Goal: Communication & Community: Answer question/provide support

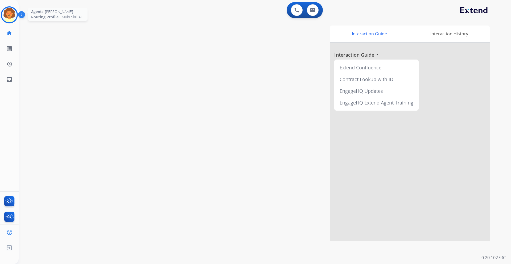
click at [10, 15] on img at bounding box center [9, 14] width 15 height 15
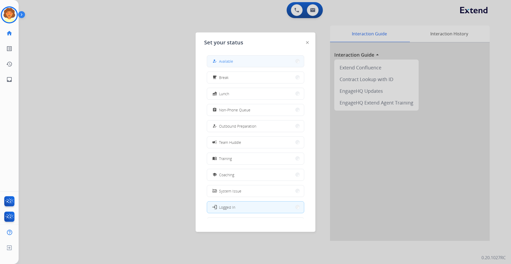
click at [219, 60] on div "how_to_reg Available" at bounding box center [222, 61] width 22 height 6
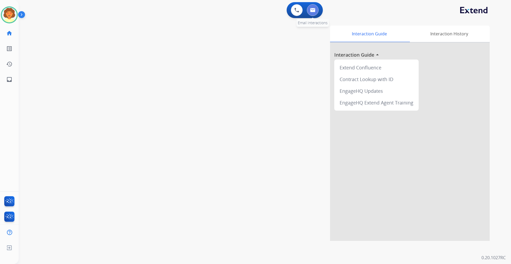
click at [315, 12] on img at bounding box center [312, 10] width 5 height 4
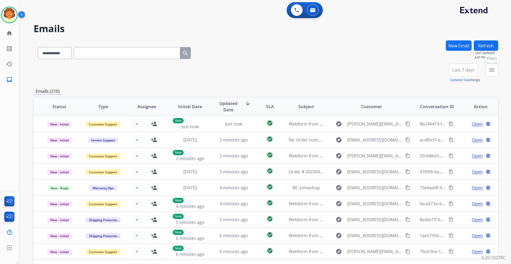
click at [491, 72] on mat-icon "menu" at bounding box center [491, 70] width 6 height 6
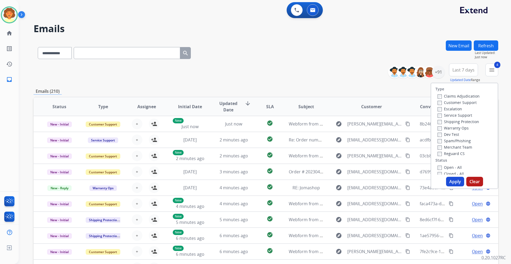
click at [450, 183] on button "Apply" at bounding box center [455, 182] width 18 height 10
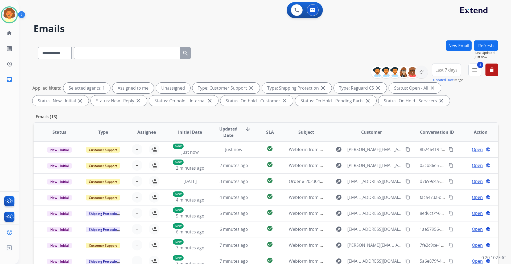
click at [438, 71] on span "Last 7 days" at bounding box center [446, 70] width 22 height 2
click at [434, 135] on div "Last 90 days" at bounding box center [444, 135] width 29 height 8
click at [421, 73] on div "+152" at bounding box center [421, 72] width 13 height 13
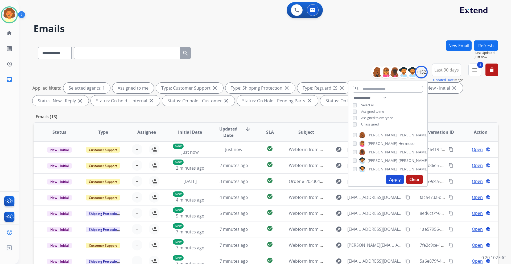
click at [393, 177] on button "Apply" at bounding box center [395, 180] width 18 height 10
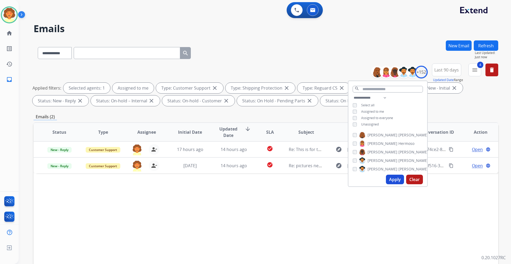
click at [423, 210] on div "Status Type Assignee Initial Date Updated Date arrow_downward SLA Subject Custo…" at bounding box center [266, 211] width 465 height 178
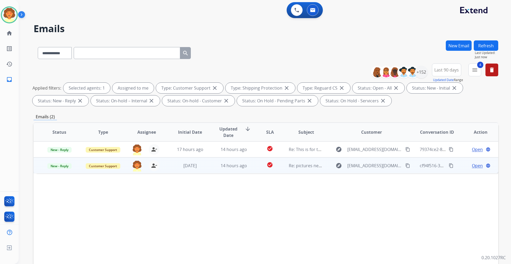
click at [474, 166] on span "Open" at bounding box center [477, 166] width 11 height 6
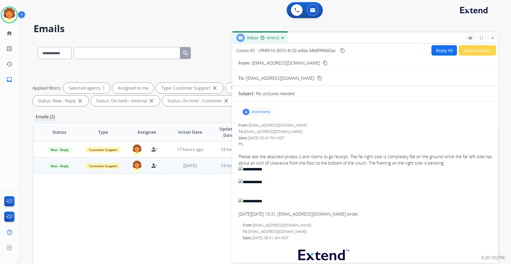
click at [246, 113] on div "4" at bounding box center [246, 112] width 7 height 6
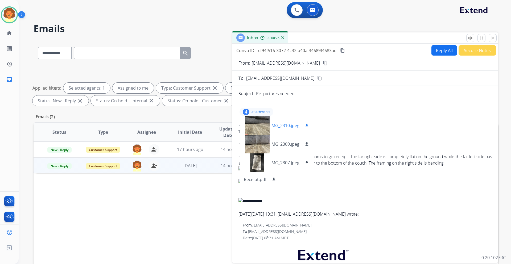
click at [254, 122] on div at bounding box center [257, 125] width 27 height 19
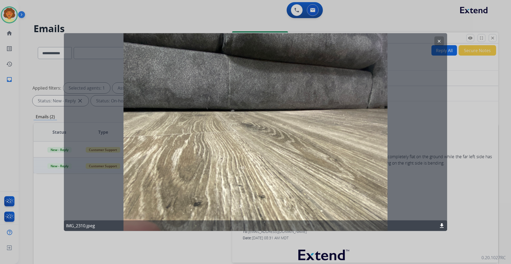
click at [438, 40] on mat-icon "clear" at bounding box center [439, 41] width 5 height 5
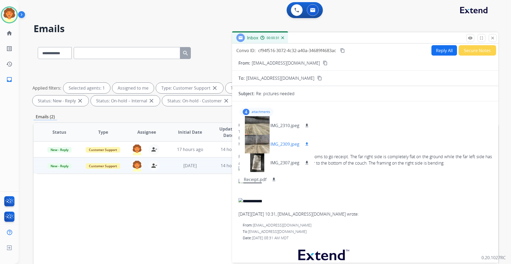
click at [254, 140] on div at bounding box center [257, 144] width 27 height 19
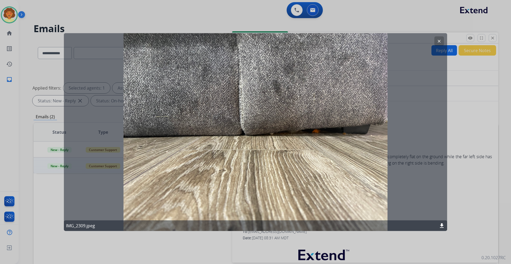
click at [441, 40] on mat-icon "clear" at bounding box center [439, 41] width 5 height 5
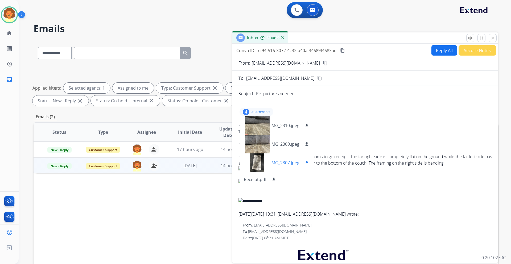
click at [258, 164] on div at bounding box center [257, 163] width 27 height 19
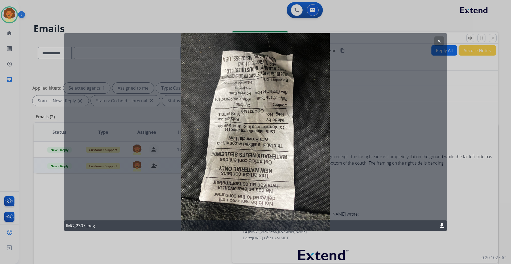
click at [439, 40] on mat-icon "clear" at bounding box center [439, 41] width 5 height 5
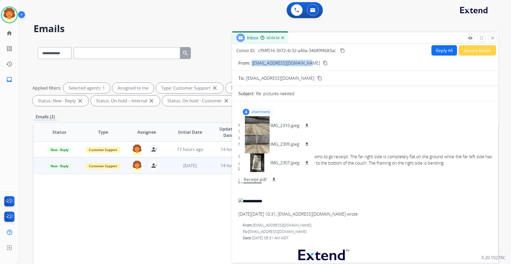
drag, startPoint x: 252, startPoint y: 64, endPoint x: 304, endPoint y: 67, distance: 52.2
click at [304, 67] on form "From: brittanydoshier@yahoo.com content_copy To: support@extend.com content_cop…" at bounding box center [365, 230] width 266 height 348
copy p "[EMAIL_ADDRESS][DOMAIN_NAME]"
click at [306, 127] on mat-icon "download" at bounding box center [306, 125] width 5 height 5
click at [306, 143] on mat-icon "download" at bounding box center [306, 144] width 5 height 5
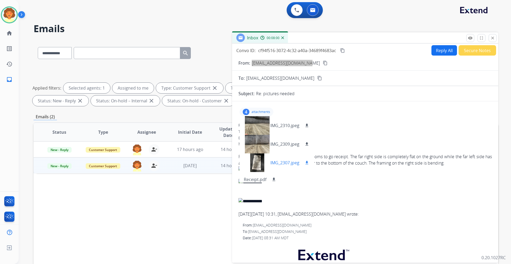
click at [307, 163] on mat-icon "download" at bounding box center [306, 162] width 5 height 5
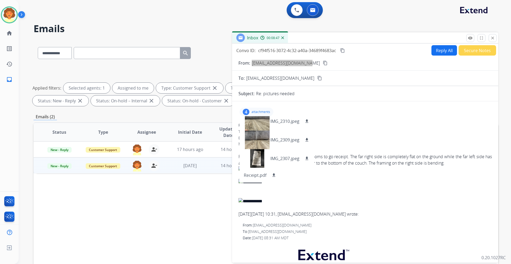
click at [433, 51] on button "Reply All" at bounding box center [444, 50] width 26 height 10
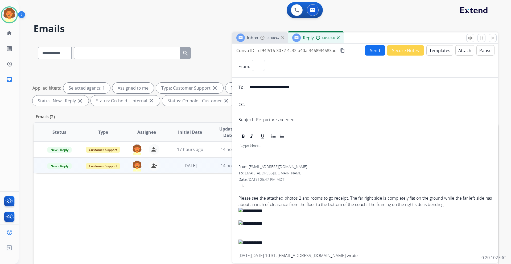
select select "**********"
click at [438, 51] on button "Templates" at bounding box center [439, 50] width 27 height 10
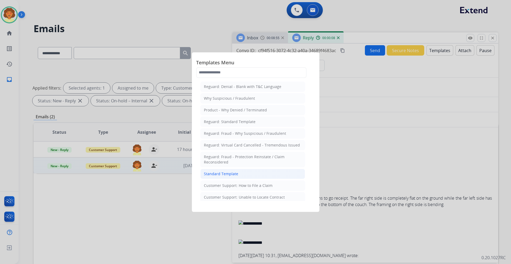
click at [237, 176] on div "Standard Template" at bounding box center [221, 173] width 34 height 5
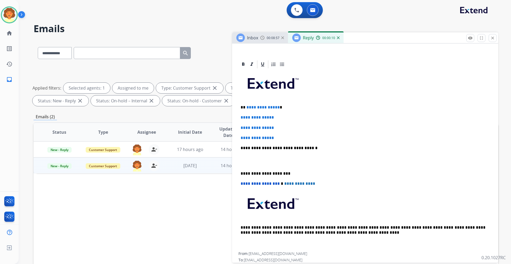
scroll to position [106, 0]
drag, startPoint x: 245, startPoint y: 105, endPoint x: 285, endPoint y: 133, distance: 49.0
click at [285, 133] on div "**********" at bounding box center [364, 160] width 253 height 183
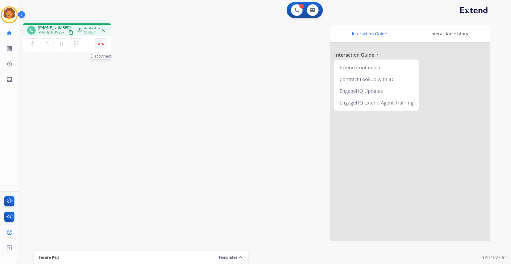
click at [100, 45] on img at bounding box center [101, 44] width 6 height 3
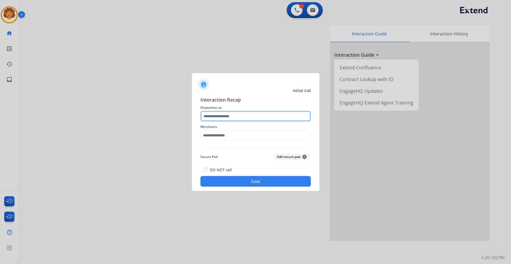
click at [236, 118] on input "text" at bounding box center [255, 116] width 110 height 11
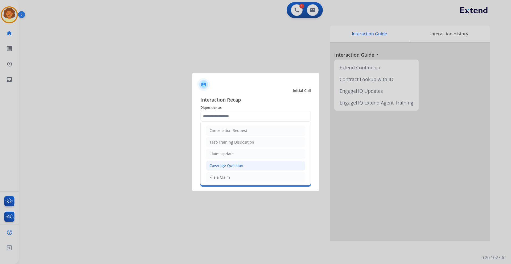
click at [239, 166] on div "Coverage Question" at bounding box center [226, 165] width 34 height 5
type input "**********"
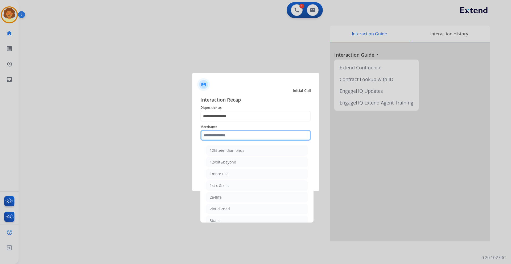
click at [214, 139] on input "text" at bounding box center [255, 135] width 110 height 11
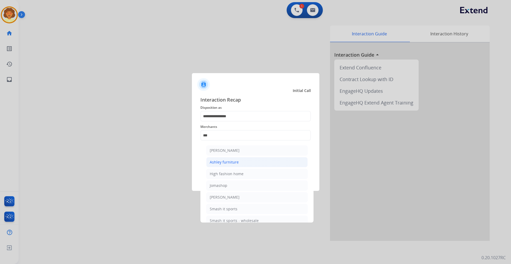
click at [219, 162] on div "Ashley furniture" at bounding box center [224, 162] width 29 height 5
type input "**********"
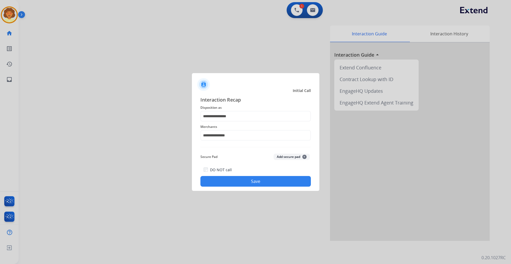
click at [255, 183] on button "Save" at bounding box center [255, 181] width 110 height 11
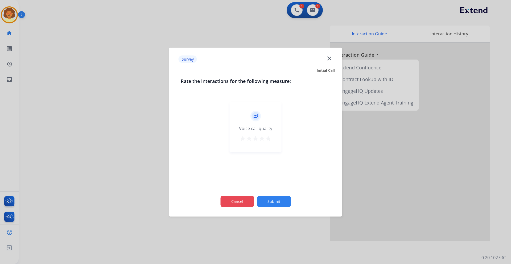
click at [235, 202] on button "Cancel" at bounding box center [237, 201] width 34 height 11
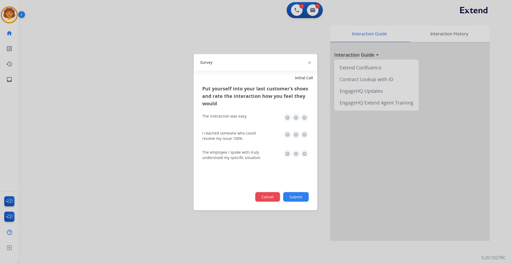
click at [264, 197] on button "Cancel" at bounding box center [267, 197] width 25 height 10
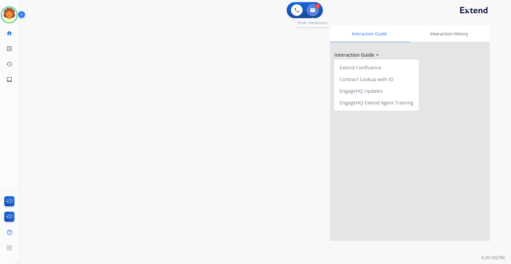
click at [314, 11] on img at bounding box center [312, 10] width 5 height 4
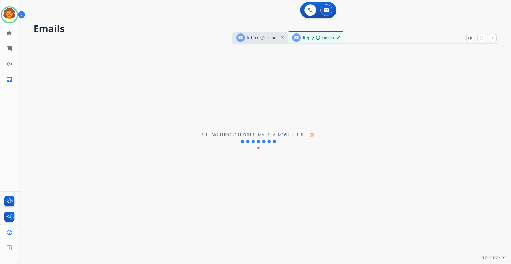
select select "**********"
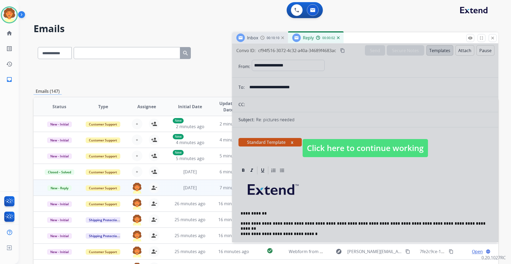
click at [445, 94] on div at bounding box center [365, 143] width 266 height 199
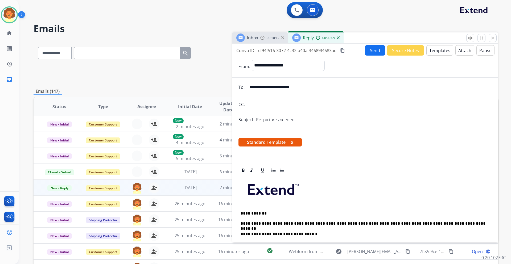
click at [453, 222] on p "**********" at bounding box center [363, 223] width 245 height 5
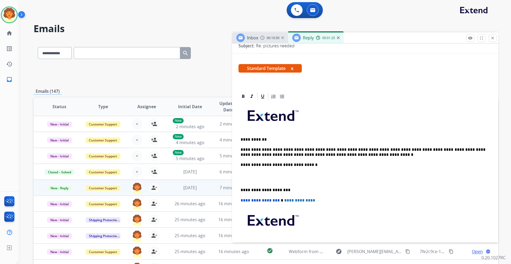
scroll to position [80, 0]
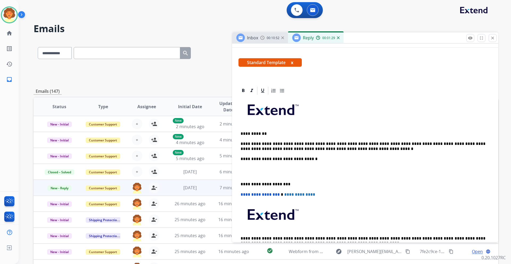
click at [254, 171] on p at bounding box center [365, 172] width 249 height 10
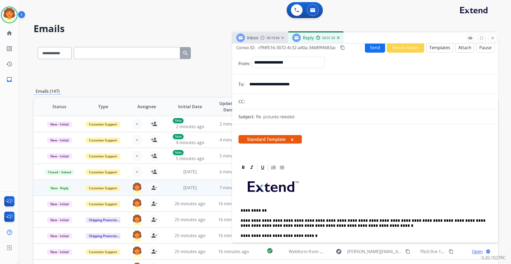
scroll to position [0, 0]
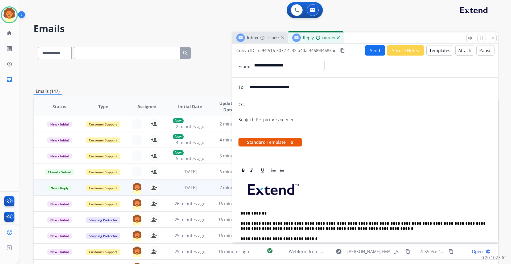
click at [371, 50] on button "Send" at bounding box center [375, 50] width 20 height 10
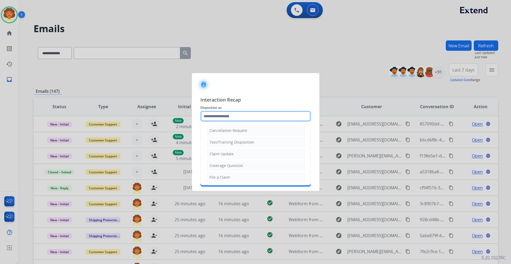
click at [218, 115] on input "text" at bounding box center [255, 116] width 110 height 11
click at [234, 155] on li "Claim Update" at bounding box center [255, 154] width 99 height 10
type input "**********"
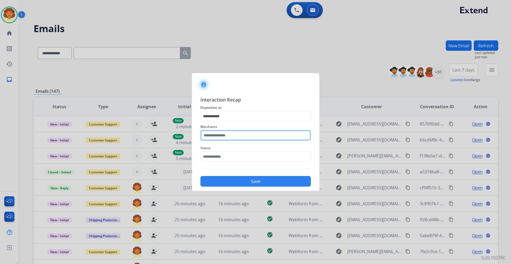
click at [210, 135] on input "text" at bounding box center [255, 135] width 110 height 11
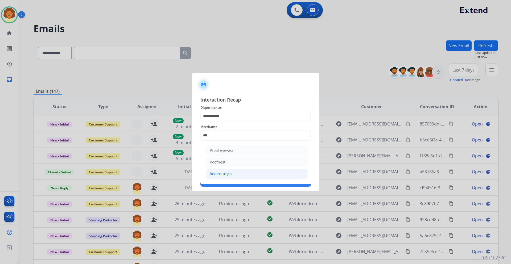
click at [233, 175] on li "Rooms to go" at bounding box center [256, 174] width 101 height 10
type input "**********"
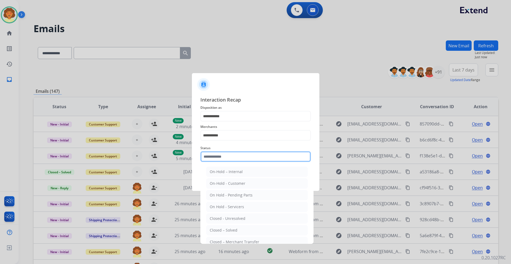
click at [219, 156] on input "text" at bounding box center [255, 156] width 110 height 11
click at [232, 231] on div "Closed – Solved" at bounding box center [224, 230] width 28 height 5
type input "**********"
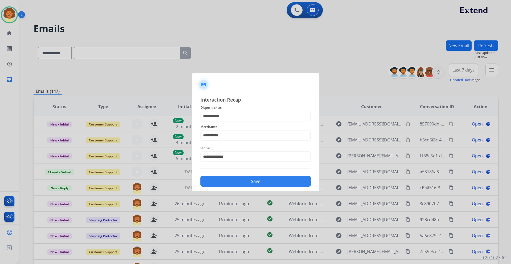
click at [256, 182] on button "Save" at bounding box center [255, 181] width 110 height 11
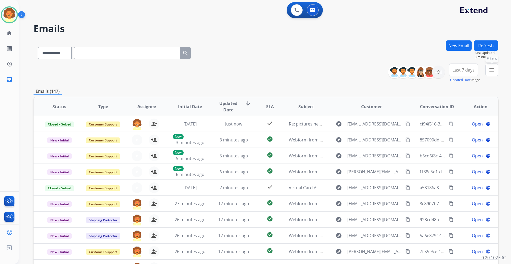
click at [493, 72] on mat-icon "menu" at bounding box center [491, 70] width 6 height 6
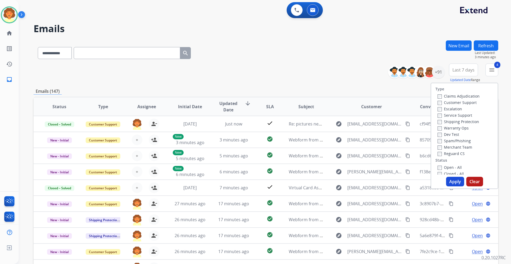
click at [449, 181] on button "Apply" at bounding box center [455, 182] width 18 height 10
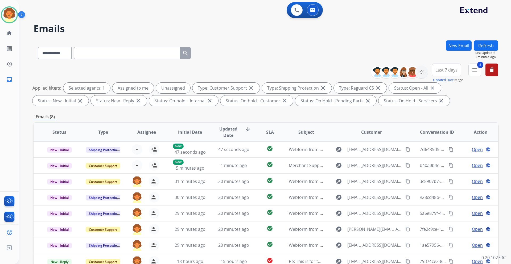
click at [445, 69] on span "Last 7 days" at bounding box center [446, 70] width 22 height 2
click at [434, 135] on div "Last 90 days" at bounding box center [444, 135] width 29 height 8
click at [420, 71] on div "+152" at bounding box center [421, 72] width 13 height 13
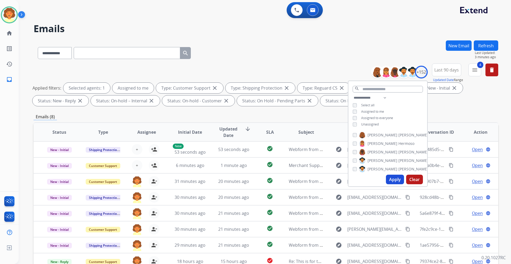
click at [393, 179] on button "Apply" at bounding box center [395, 180] width 18 height 10
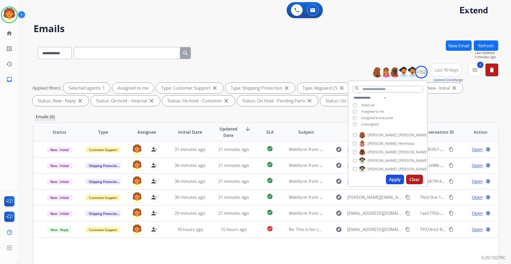
click at [393, 180] on button "Apply" at bounding box center [395, 180] width 18 height 10
click at [492, 102] on div "Applied filters: Selected agents: 1 Assigned to me Type: Customer Support close…" at bounding box center [264, 94] width 465 height 23
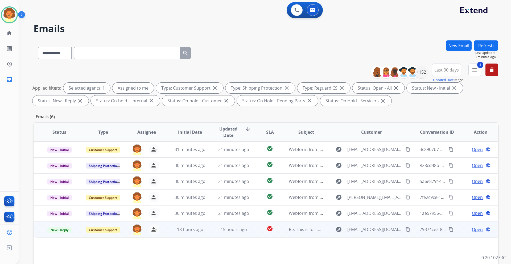
click at [472, 231] on span "Open" at bounding box center [477, 229] width 11 height 6
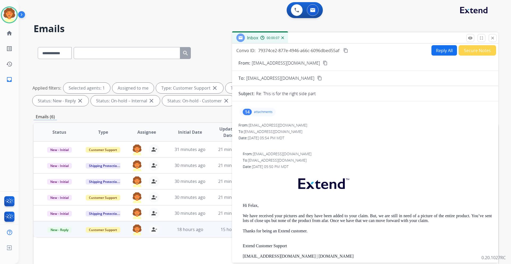
click at [245, 113] on div "14" at bounding box center [247, 112] width 9 height 6
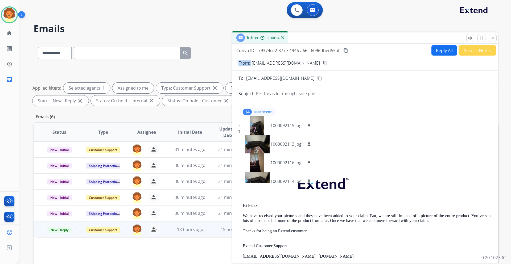
drag, startPoint x: 251, startPoint y: 65, endPoint x: 292, endPoint y: 69, distance: 40.7
click at [292, 69] on form "From: perlavelizsergio7@gmail.com content_copy To: support@extend.com content_c…" at bounding box center [365, 215] width 266 height 318
copy p "From:"
click at [254, 127] on div at bounding box center [257, 125] width 27 height 19
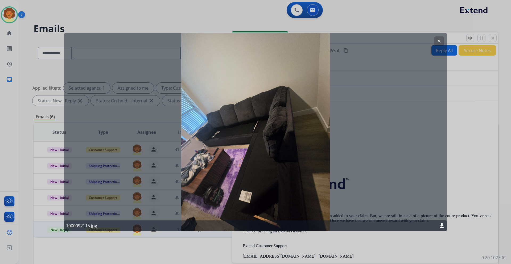
click at [440, 39] on button "clear" at bounding box center [439, 41] width 10 height 10
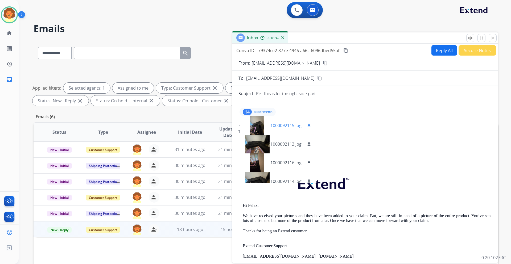
click at [308, 125] on mat-icon "download" at bounding box center [308, 125] width 5 height 5
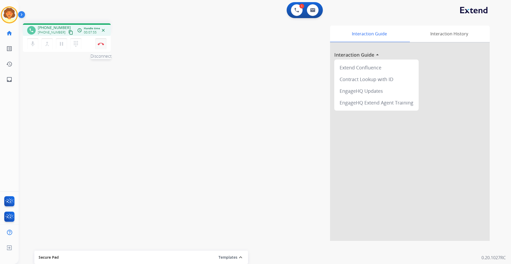
click at [100, 44] on img at bounding box center [101, 44] width 6 height 3
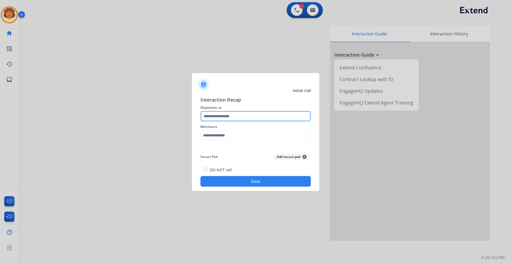
click at [231, 117] on input "text" at bounding box center [255, 116] width 110 height 11
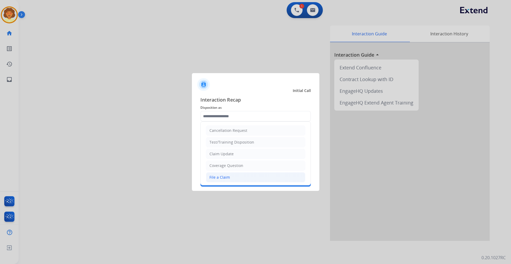
drag, startPoint x: 225, startPoint y: 180, endPoint x: 221, endPoint y: 153, distance: 26.5
click at [225, 179] on div "File a Claim" at bounding box center [219, 177] width 20 height 5
type input "**********"
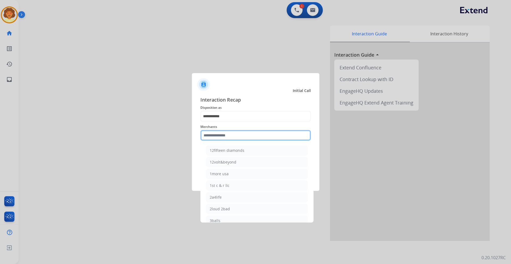
click at [216, 135] on input "text" at bounding box center [255, 135] width 110 height 11
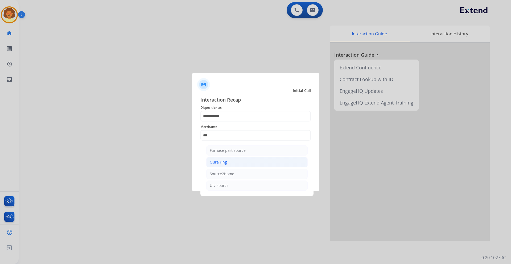
click at [228, 166] on li "Oura ring" at bounding box center [256, 162] width 101 height 10
type input "*********"
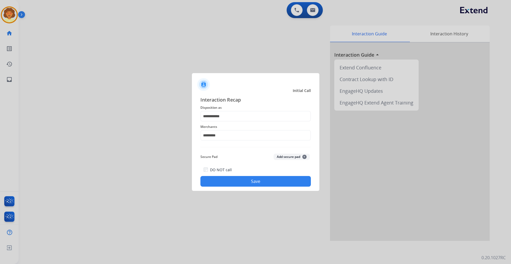
click at [229, 180] on button "Save" at bounding box center [255, 181] width 110 height 11
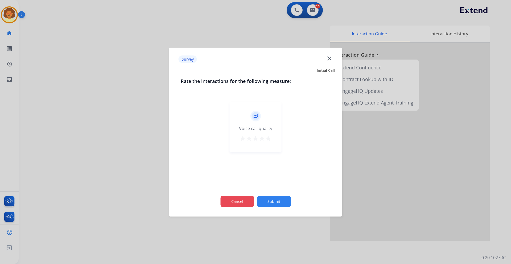
click at [243, 199] on button "Cancel" at bounding box center [237, 201] width 34 height 11
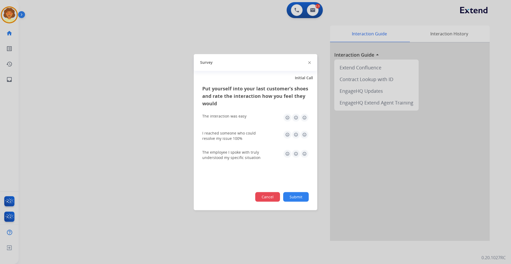
click at [266, 195] on button "Cancel" at bounding box center [267, 197] width 25 height 10
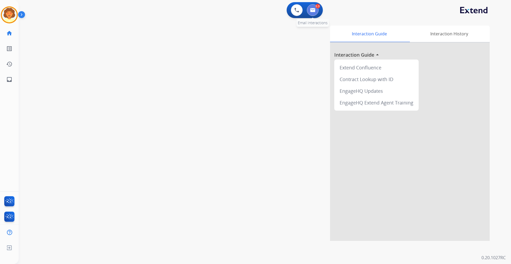
click at [316, 10] on button at bounding box center [313, 10] width 12 height 12
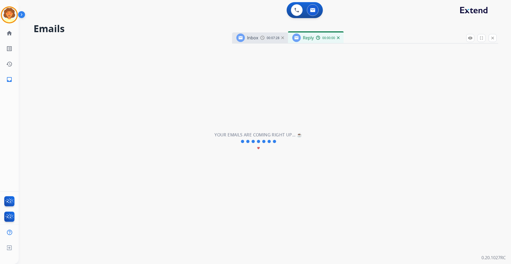
select select "**********"
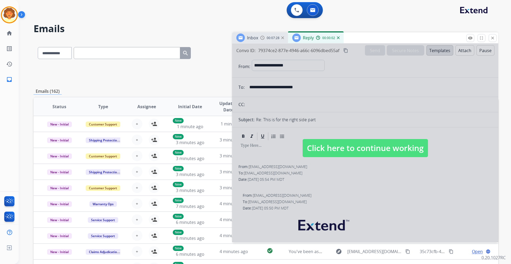
click at [445, 183] on div at bounding box center [365, 143] width 266 height 199
select select
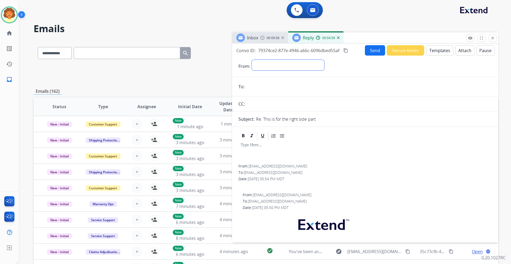
click at [267, 65] on select "**********" at bounding box center [288, 65] width 72 height 11
select select "**********"
click at [252, 60] on select "**********" at bounding box center [288, 65] width 72 height 11
click at [253, 86] on input "email" at bounding box center [369, 87] width 246 height 11
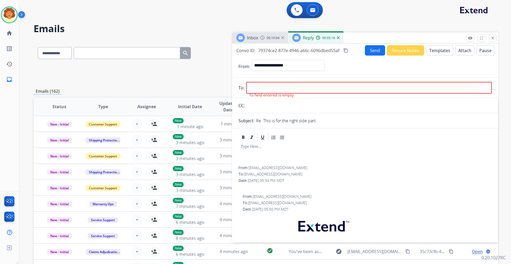
click at [254, 88] on input "email" at bounding box center [369, 88] width 246 height 12
paste input "**********"
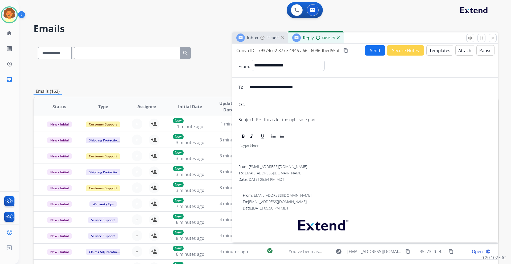
type input "**********"
click at [439, 52] on button "Templates" at bounding box center [439, 50] width 27 height 10
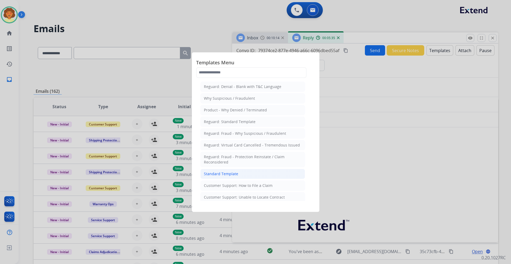
click at [229, 174] on div "Standard Template" at bounding box center [221, 173] width 34 height 5
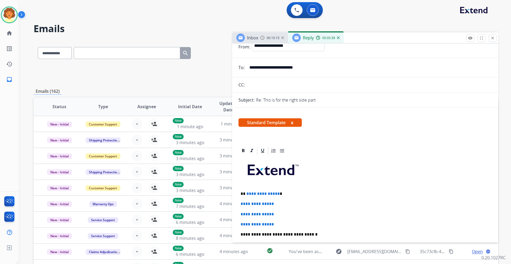
scroll to position [53, 0]
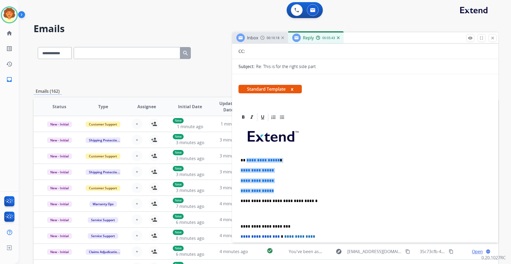
drag, startPoint x: 246, startPoint y: 160, endPoint x: 284, endPoint y: 191, distance: 49.3
click at [284, 191] on div "**********" at bounding box center [364, 213] width 253 height 183
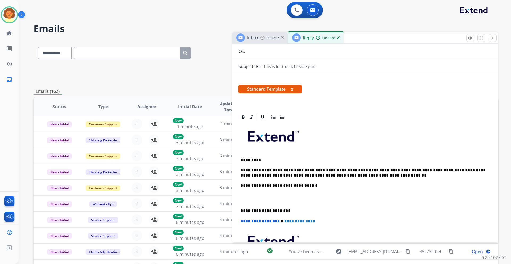
click at [275, 196] on p at bounding box center [365, 198] width 249 height 10
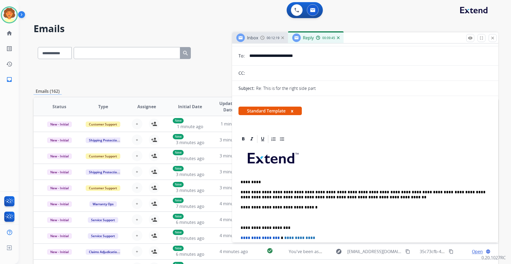
scroll to position [0, 0]
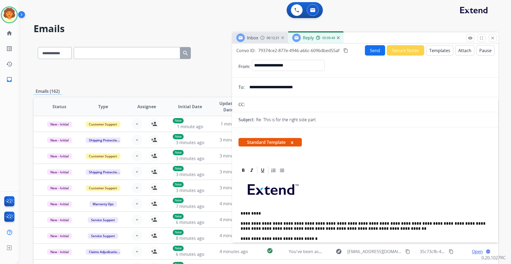
click at [369, 48] on button "Send" at bounding box center [375, 50] width 20 height 10
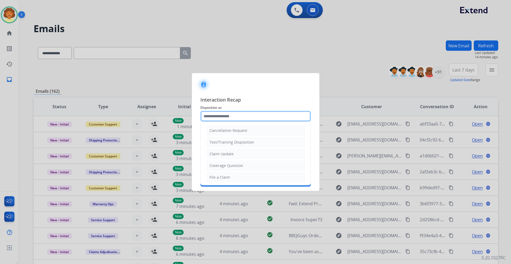
click at [218, 117] on input "text" at bounding box center [255, 116] width 110 height 11
click at [231, 156] on div "Claim Update" at bounding box center [221, 153] width 24 height 5
type input "**********"
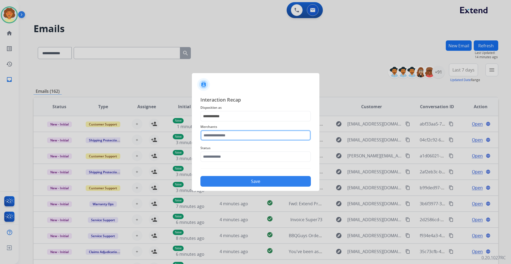
click at [208, 138] on input "text" at bounding box center [255, 135] width 110 height 11
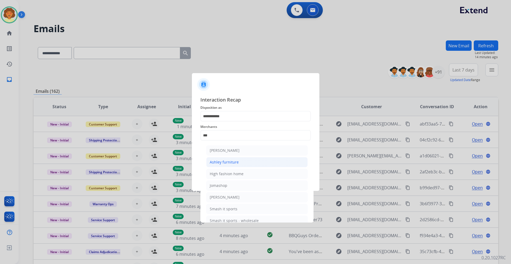
click at [238, 163] on li "Ashley furniture" at bounding box center [256, 162] width 101 height 10
type input "**********"
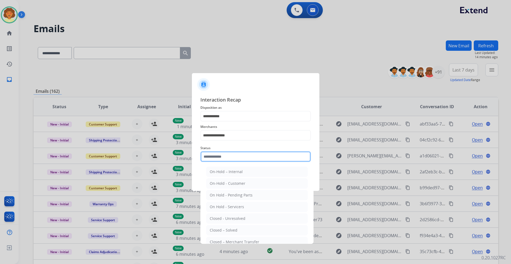
click at [224, 158] on input "text" at bounding box center [255, 156] width 110 height 11
click at [250, 230] on li "Closed – Solved" at bounding box center [256, 230] width 101 height 10
type input "**********"
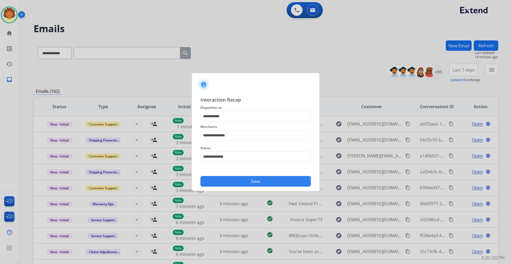
click at [248, 181] on button "Save" at bounding box center [255, 181] width 110 height 11
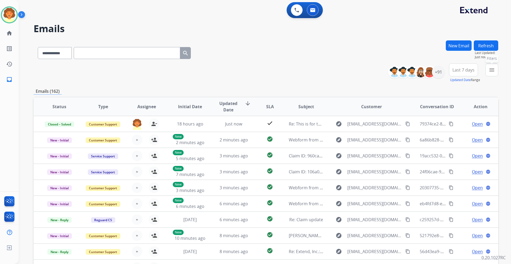
click at [491, 72] on mat-icon "menu" at bounding box center [491, 70] width 6 height 6
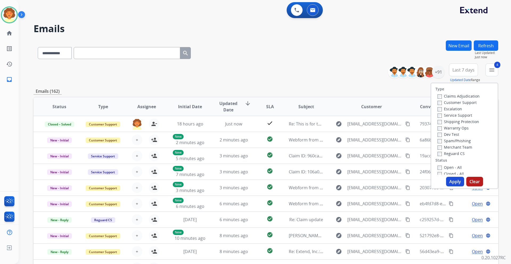
click at [449, 182] on button "Apply" at bounding box center [455, 182] width 18 height 10
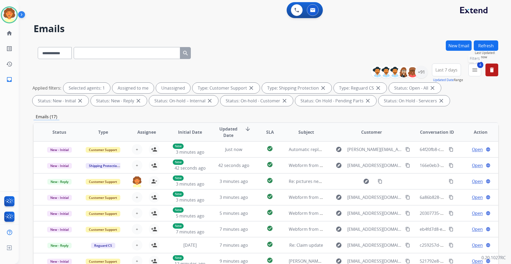
click at [475, 67] on mat-icon "menu" at bounding box center [474, 70] width 6 height 6
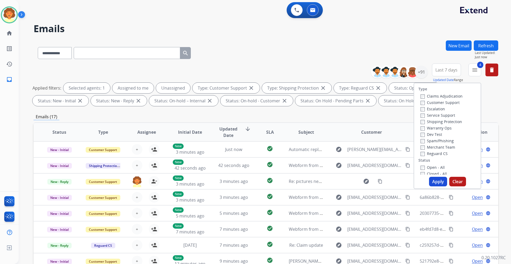
click at [436, 71] on span "Last 7 days" at bounding box center [446, 70] width 22 height 2
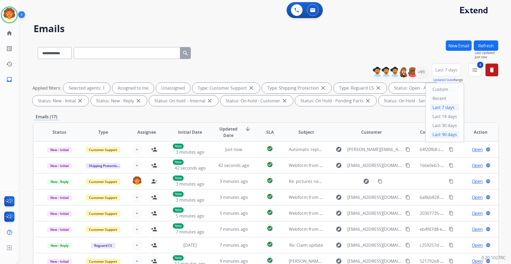
click at [438, 136] on div "Last 90 days" at bounding box center [444, 135] width 29 height 8
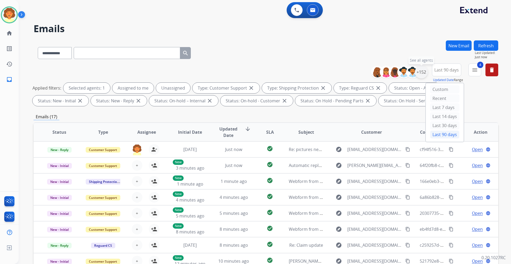
click at [422, 72] on div "+152" at bounding box center [421, 72] width 13 height 13
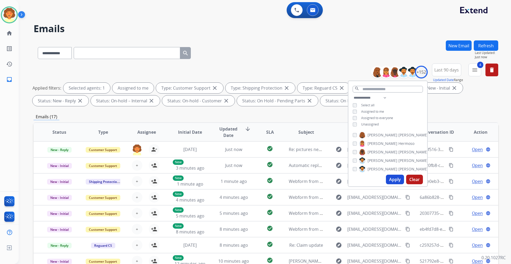
click at [391, 179] on button "Apply" at bounding box center [395, 180] width 18 height 10
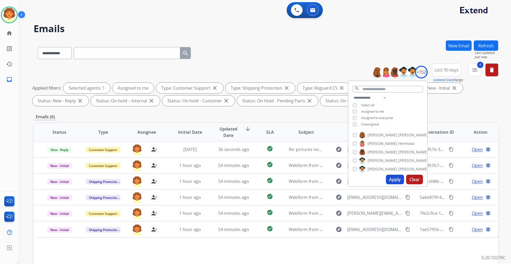
click at [461, 102] on div "Applied filters: Selected agents: 1 Assigned to me Type: Customer Support close…" at bounding box center [264, 94] width 465 height 23
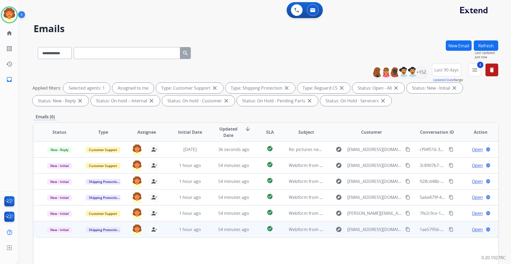
click at [474, 229] on span "Open" at bounding box center [477, 229] width 11 height 6
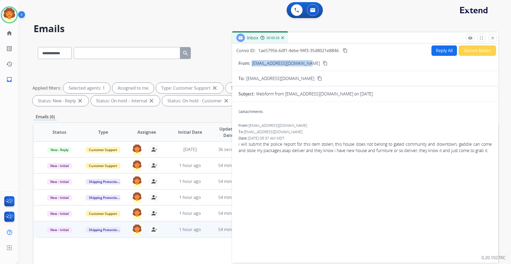
drag, startPoint x: 252, startPoint y: 64, endPoint x: 306, endPoint y: 65, distance: 54.0
click at [306, 65] on p "[EMAIL_ADDRESS][DOMAIN_NAME]" at bounding box center [286, 63] width 68 height 6
copy p "[EMAIL_ADDRESS][DOMAIN_NAME]"
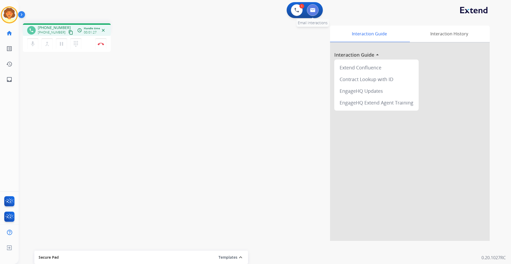
click at [314, 12] on button at bounding box center [313, 10] width 12 height 12
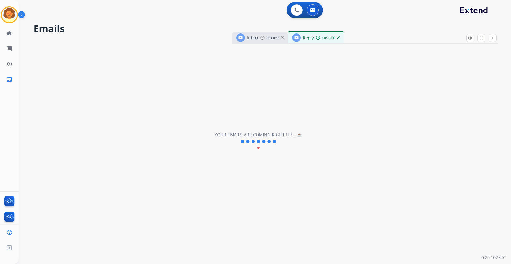
select select "**********"
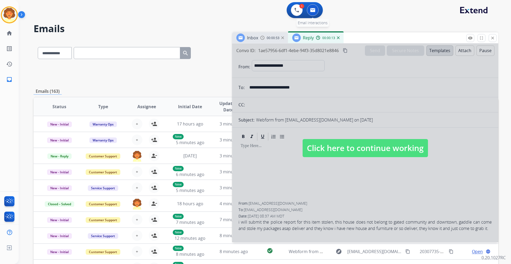
click at [312, 10] on img at bounding box center [312, 10] width 5 height 4
click at [494, 37] on mat-icon "close" at bounding box center [492, 38] width 5 height 5
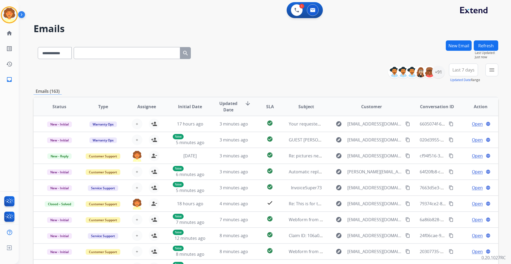
click at [457, 46] on button "New Email" at bounding box center [459, 45] width 26 height 10
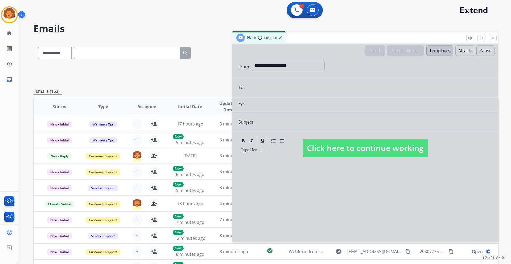
click at [278, 65] on div at bounding box center [365, 143] width 266 height 199
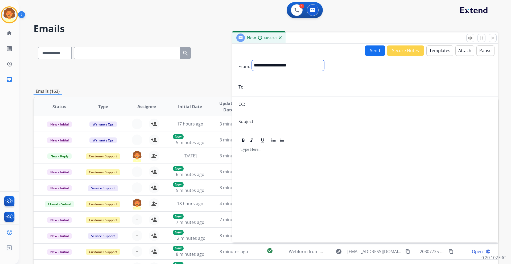
click at [280, 64] on select "**********" at bounding box center [288, 65] width 72 height 11
select select "**********"
click at [252, 60] on select "**********" at bounding box center [288, 65] width 72 height 11
click at [263, 88] on input "email" at bounding box center [369, 87] width 246 height 11
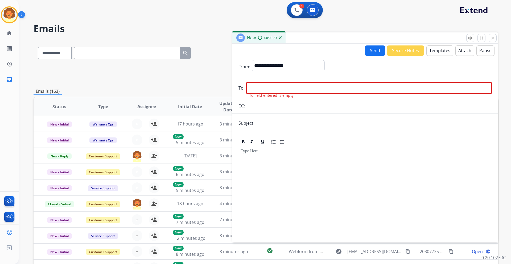
click at [252, 87] on input "email" at bounding box center [369, 88] width 246 height 12
paste input "**********"
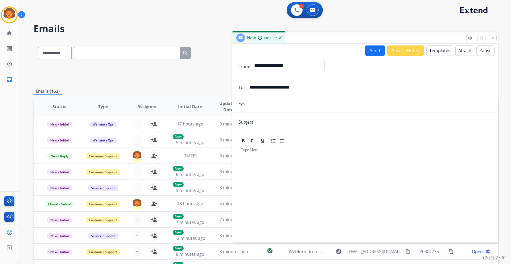
type input "**********"
click at [260, 123] on input "text" at bounding box center [374, 122] width 236 height 11
type input "**********"
click at [437, 50] on button "Templates" at bounding box center [439, 50] width 27 height 10
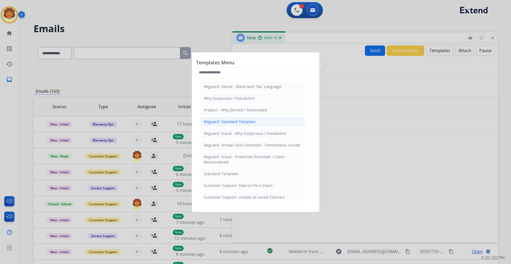
click at [247, 124] on div "Reguard: Standard Template" at bounding box center [230, 121] width 52 height 5
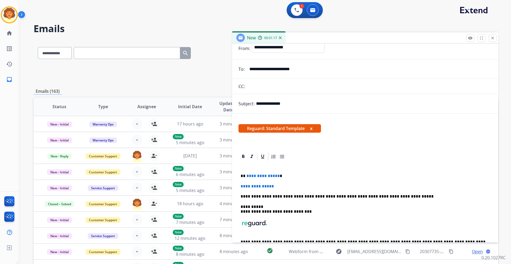
scroll to position [45, 0]
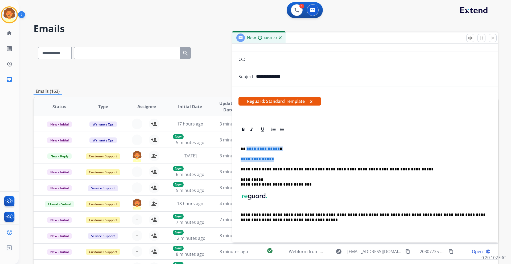
drag, startPoint x: 246, startPoint y: 148, endPoint x: 283, endPoint y: 160, distance: 38.5
click at [283, 160] on div "**********" at bounding box center [364, 186] width 253 height 105
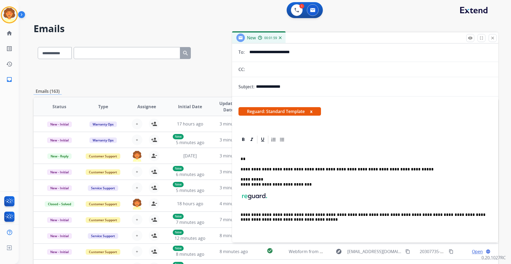
click at [251, 159] on p "**" at bounding box center [363, 159] width 245 height 5
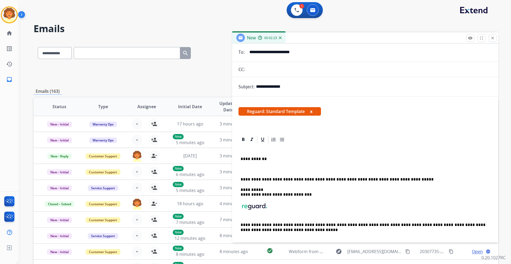
scroll to position [45, 0]
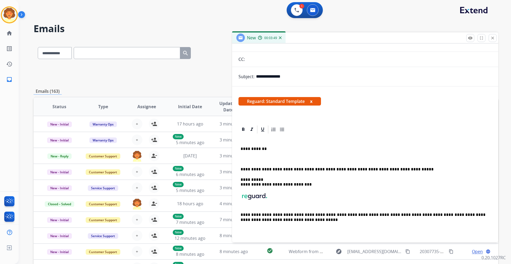
click at [243, 156] on div "**********" at bounding box center [364, 186] width 253 height 105
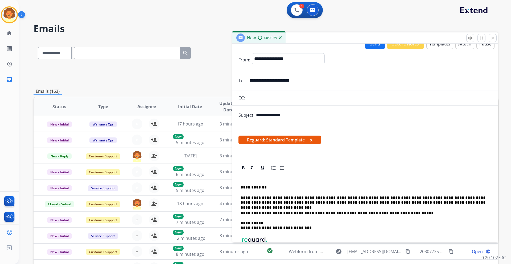
scroll to position [0, 0]
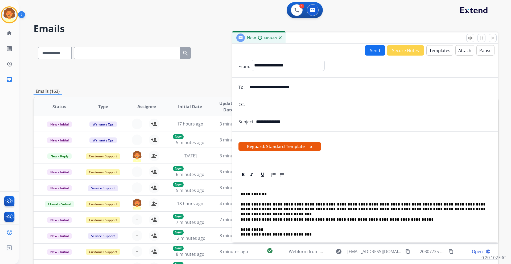
drag, startPoint x: 371, startPoint y: 49, endPoint x: 363, endPoint y: 87, distance: 39.0
click at [363, 87] on div "**********" at bounding box center [365, 142] width 266 height 197
click at [295, 64] on select "**********" at bounding box center [288, 65] width 72 height 11
select select "**********"
click at [252, 60] on select "**********" at bounding box center [288, 65] width 72 height 11
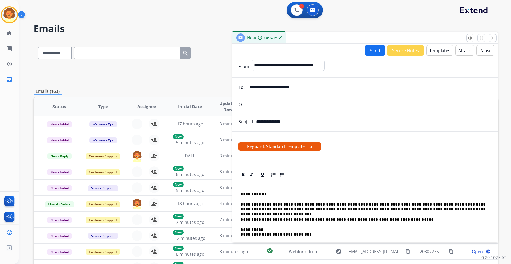
click at [365, 48] on button "Send" at bounding box center [375, 50] width 20 height 10
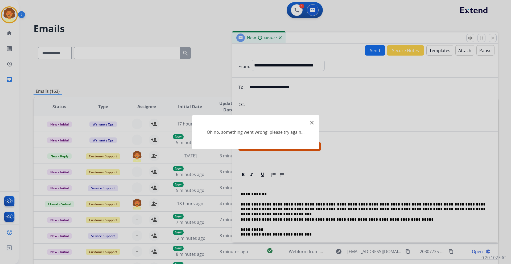
click at [312, 120] on mat-icon "close" at bounding box center [312, 122] width 6 height 6
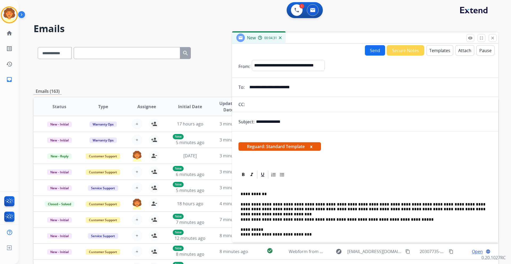
click at [357, 156] on div "Reguard: Standard Template x" at bounding box center [365, 149] width 266 height 26
click at [369, 52] on button "Send" at bounding box center [375, 50] width 20 height 10
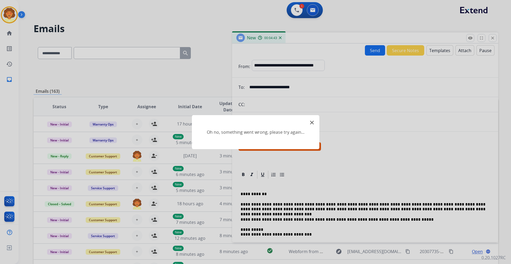
click at [313, 121] on mat-icon "close" at bounding box center [312, 122] width 6 height 6
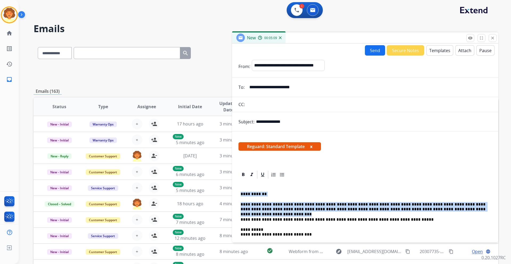
drag, startPoint x: 239, startPoint y: 192, endPoint x: 468, endPoint y: 210, distance: 229.8
click at [468, 210] on div "**********" at bounding box center [364, 235] width 253 height 110
copy div "**********"
click at [372, 52] on button "Send" at bounding box center [375, 50] width 20 height 10
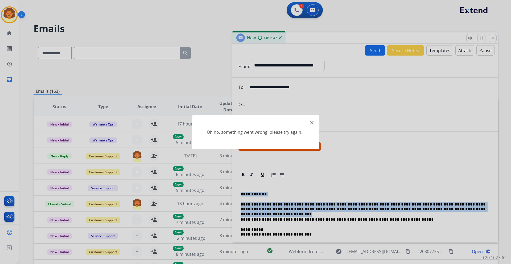
click at [313, 122] on mat-icon "close" at bounding box center [312, 122] width 6 height 6
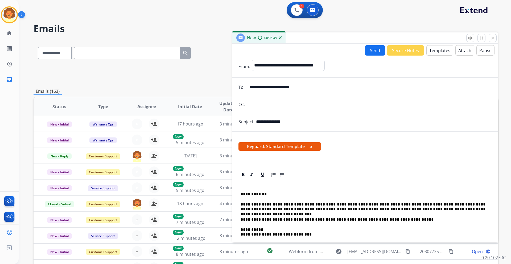
click at [365, 175] on div at bounding box center [364, 175] width 253 height 10
click at [370, 53] on button "Send" at bounding box center [375, 50] width 20 height 10
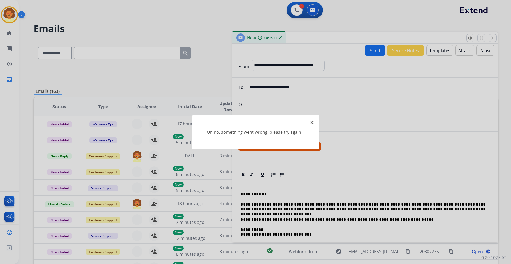
click at [311, 123] on mat-icon "close" at bounding box center [312, 122] width 6 height 6
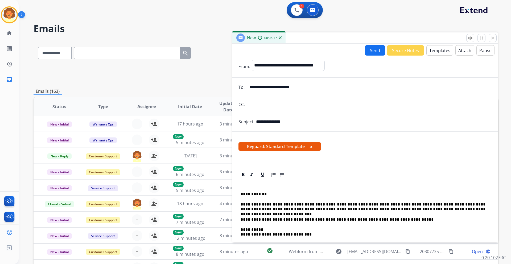
click at [370, 48] on button "Send" at bounding box center [375, 50] width 20 height 10
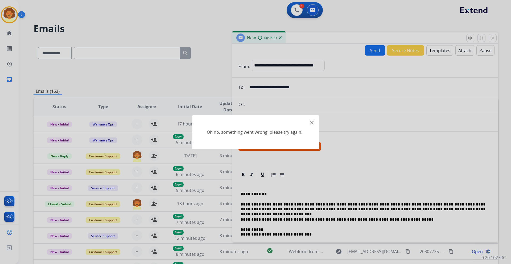
click at [312, 121] on mat-icon "close" at bounding box center [312, 122] width 6 height 6
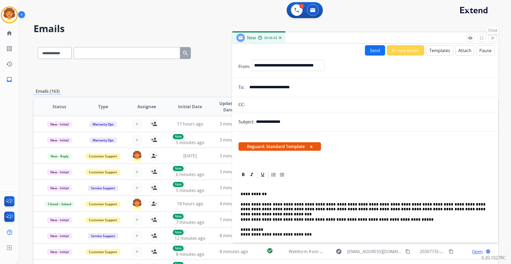
click at [492, 39] on mat-icon "close" at bounding box center [492, 38] width 5 height 5
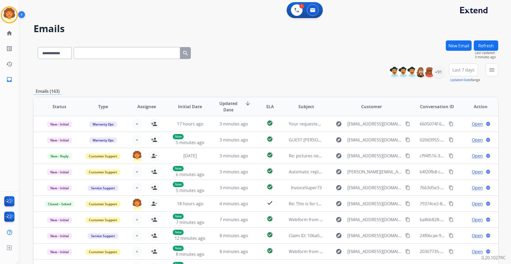
click at [458, 46] on button "New Email" at bounding box center [459, 45] width 26 height 10
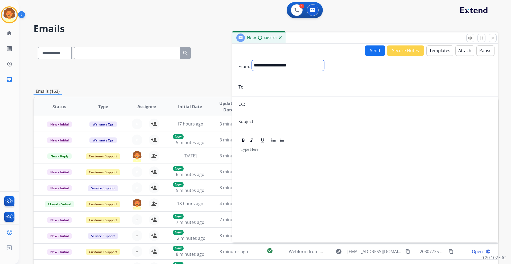
click at [266, 65] on select "**********" at bounding box center [288, 65] width 72 height 11
select select "**********"
click at [252, 60] on select "**********" at bounding box center [288, 65] width 72 height 11
click at [257, 89] on input "email" at bounding box center [369, 87] width 246 height 11
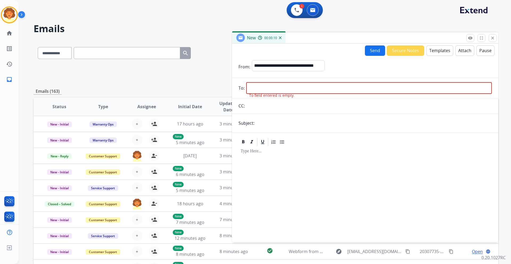
click at [429, 21] on div "**********" at bounding box center [258, 151] width 479 height 264
click at [436, 50] on button "Templates" at bounding box center [439, 50] width 27 height 10
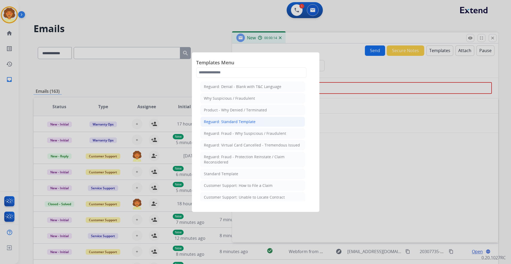
click at [242, 124] on div "Reguard: Standard Template" at bounding box center [230, 121] width 52 height 5
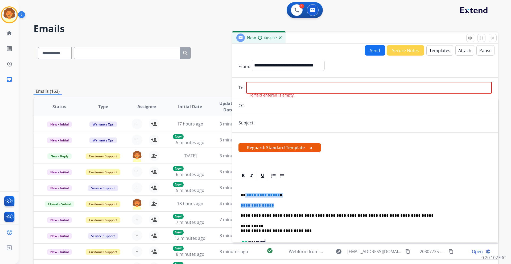
drag, startPoint x: 245, startPoint y: 196, endPoint x: 277, endPoint y: 202, distance: 32.8
click at [277, 202] on div "**********" at bounding box center [364, 233] width 253 height 105
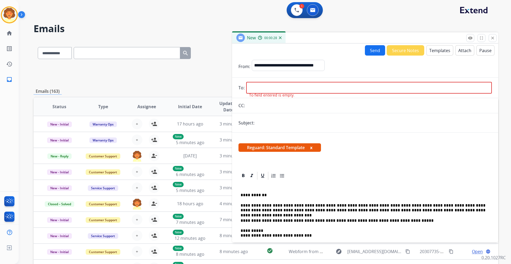
click at [261, 83] on input "email" at bounding box center [369, 88] width 246 height 12
click at [253, 88] on input "email" at bounding box center [369, 88] width 246 height 12
paste input "**********"
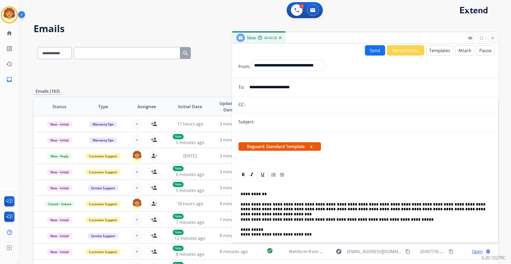
type input "**********"
click at [262, 122] on input "text" at bounding box center [374, 122] width 236 height 11
type input "**********"
click at [369, 52] on button "Send" at bounding box center [375, 50] width 20 height 10
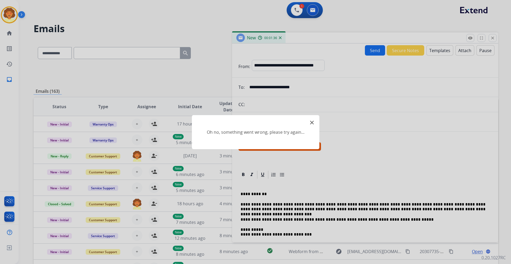
click at [310, 122] on mat-icon "close" at bounding box center [312, 122] width 6 height 6
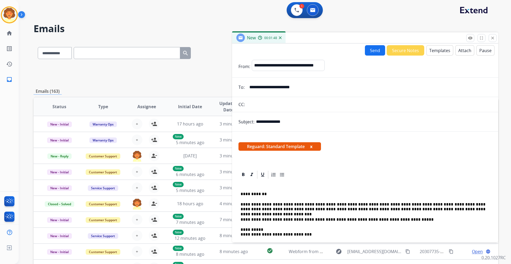
click at [85, 14] on div "1 Voice Interactions 0 Email Interactions" at bounding box center [261, 10] width 473 height 17
click at [8, 13] on img at bounding box center [9, 14] width 15 height 15
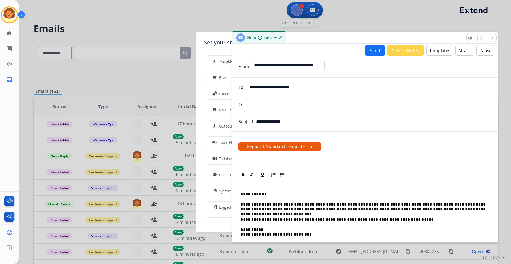
click at [295, 7] on div at bounding box center [255, 132] width 511 height 264
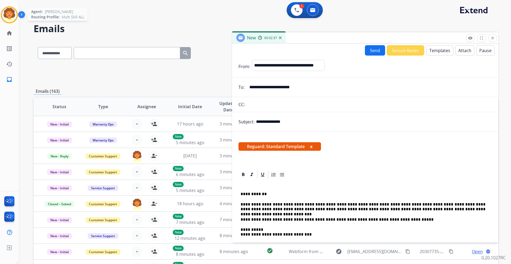
drag, startPoint x: 7, startPoint y: 15, endPoint x: 10, endPoint y: 16, distance: 3.1
click at [7, 15] on img at bounding box center [9, 14] width 15 height 15
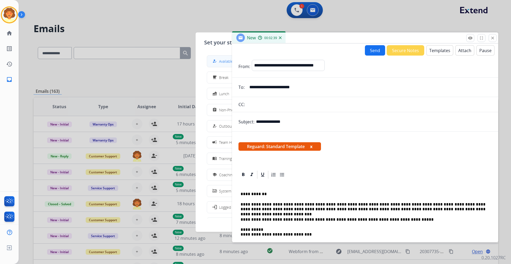
click at [218, 61] on div "how_to_reg" at bounding box center [215, 61] width 8 height 6
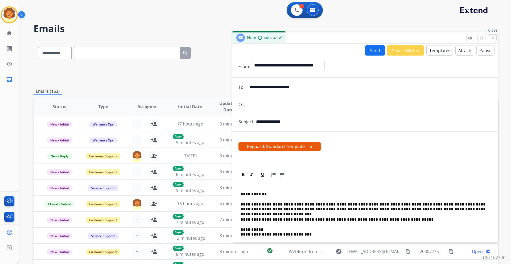
click at [495, 39] on mat-icon "close" at bounding box center [492, 38] width 5 height 5
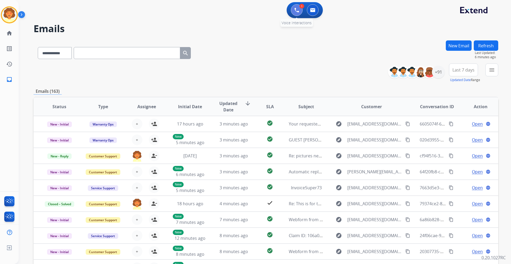
click at [296, 12] on img at bounding box center [296, 10] width 5 height 5
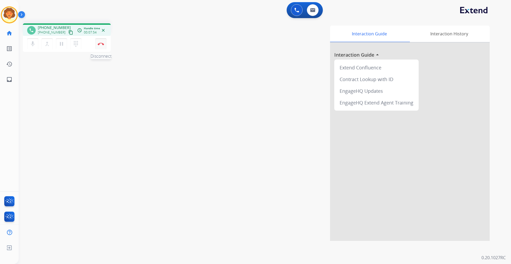
click at [101, 40] on button "Disconnect" at bounding box center [100, 43] width 11 height 11
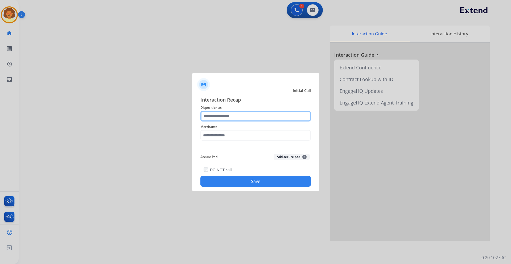
click at [231, 119] on input "text" at bounding box center [255, 116] width 110 height 11
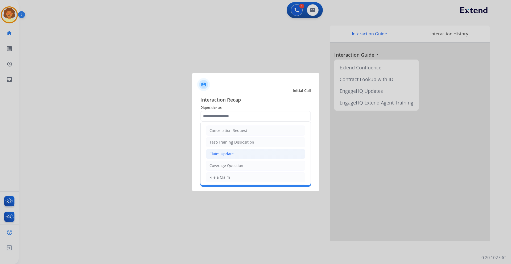
click at [225, 154] on div "Claim Update" at bounding box center [221, 153] width 24 height 5
type input "**********"
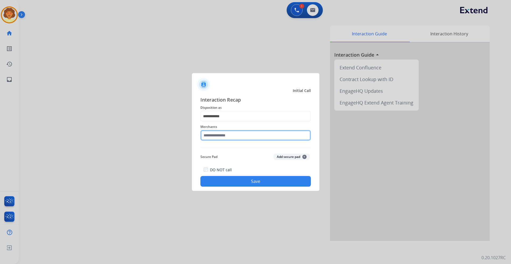
click at [218, 134] on input "text" at bounding box center [255, 135] width 110 height 11
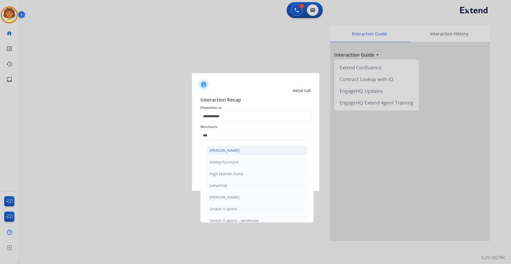
click at [224, 150] on div "[PERSON_NAME]" at bounding box center [225, 150] width 30 height 5
type input "**********"
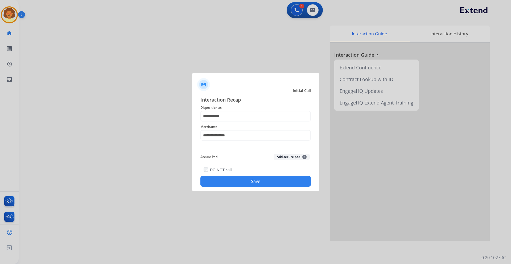
click at [215, 183] on button "Save" at bounding box center [255, 181] width 110 height 11
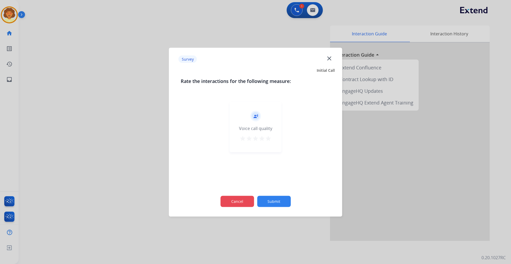
click at [240, 202] on button "Cancel" at bounding box center [237, 201] width 34 height 11
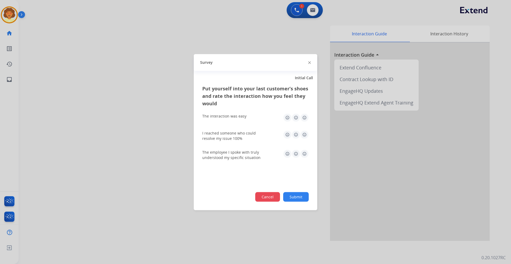
drag, startPoint x: 267, startPoint y: 197, endPoint x: 317, endPoint y: 77, distance: 130.1
click at [268, 195] on button "Cancel" at bounding box center [267, 197] width 25 height 10
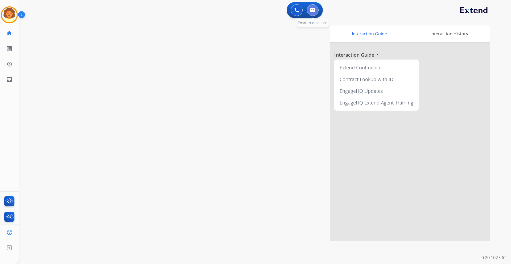
click at [313, 12] on img at bounding box center [312, 10] width 5 height 4
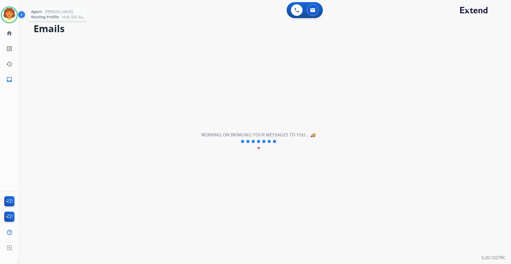
click at [10, 11] on img at bounding box center [9, 14] width 15 height 15
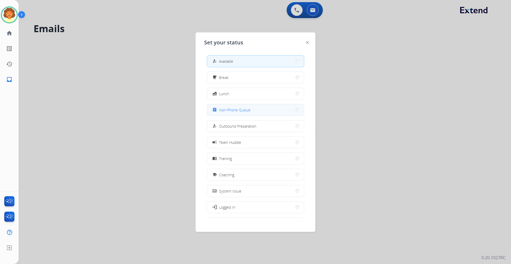
click at [246, 110] on span "Non-Phone Queue" at bounding box center [234, 110] width 31 height 6
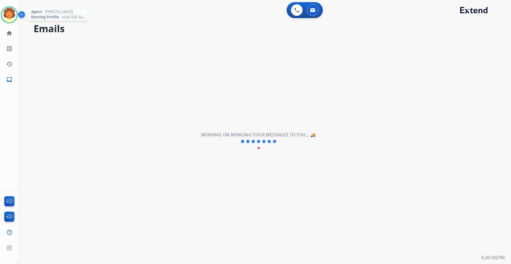
click at [14, 14] on img at bounding box center [9, 14] width 15 height 15
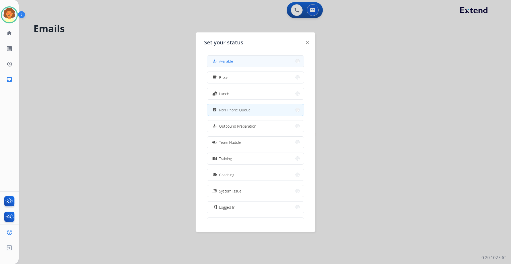
click at [217, 58] on div "how_to_reg" at bounding box center [215, 61] width 8 height 6
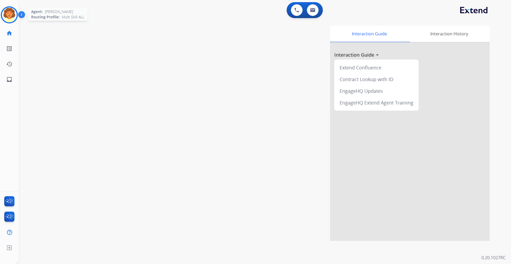
click at [9, 16] on img at bounding box center [9, 14] width 15 height 15
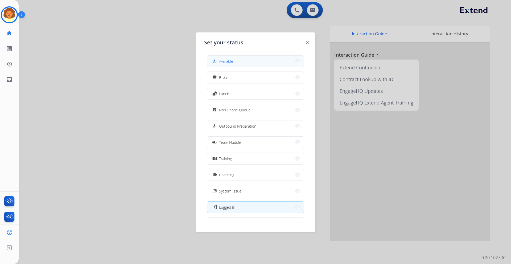
click at [259, 59] on button "how_to_reg Available" at bounding box center [255, 61] width 97 height 11
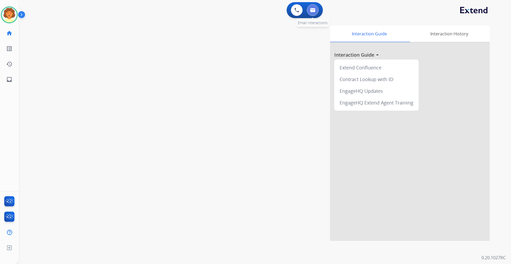
click at [312, 8] on button at bounding box center [313, 10] width 12 height 12
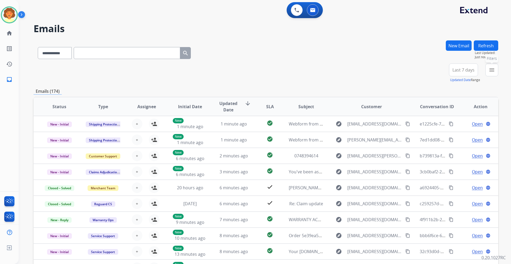
click at [492, 69] on mat-icon "menu" at bounding box center [491, 70] width 6 height 6
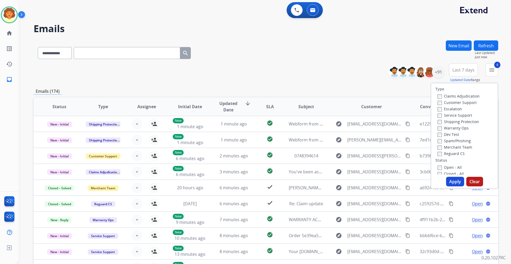
click at [447, 181] on button "Apply" at bounding box center [455, 182] width 18 height 10
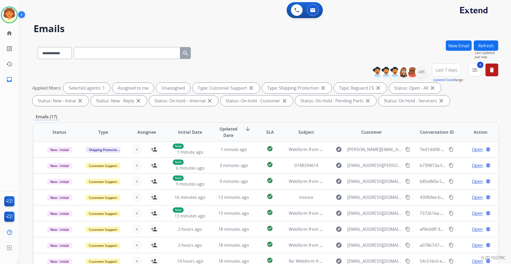
click at [444, 69] on span "Last 7 days" at bounding box center [446, 70] width 22 height 2
click at [441, 137] on div "Last 90 days" at bounding box center [444, 135] width 29 height 8
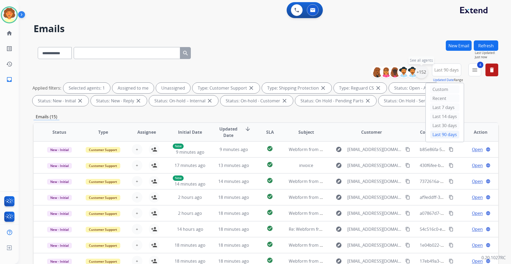
click at [421, 71] on div "+152" at bounding box center [421, 72] width 13 height 13
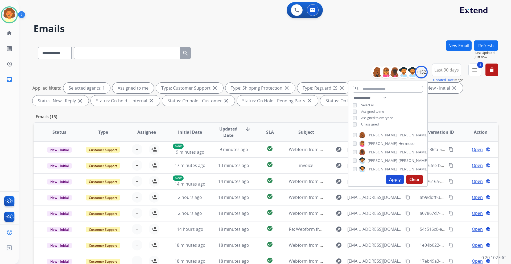
click at [395, 179] on button "Apply" at bounding box center [395, 180] width 18 height 10
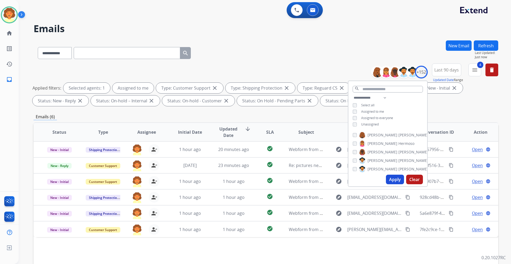
click at [458, 100] on div "Applied filters: Selected agents: 1 Assigned to me Type: Customer Support close…" at bounding box center [264, 94] width 465 height 23
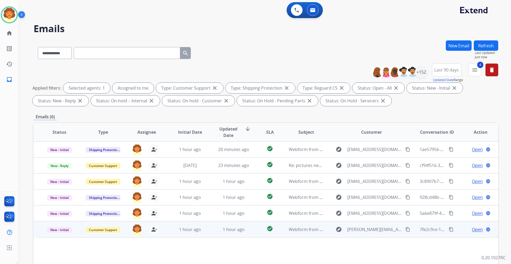
click at [472, 230] on span "Open" at bounding box center [477, 229] width 11 height 6
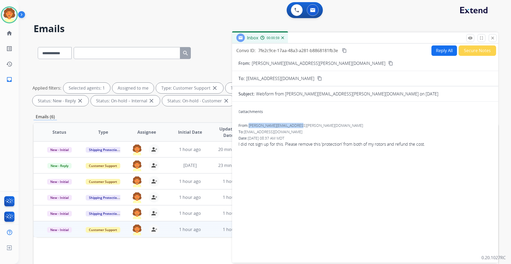
drag, startPoint x: 250, startPoint y: 126, endPoint x: 304, endPoint y: 126, distance: 53.7
click at [304, 126] on div "From: [PERSON_NAME][EMAIL_ADDRESS][PERSON_NAME][DOMAIN_NAME]" at bounding box center [364, 125] width 253 height 5
copy span "[PERSON_NAME][EMAIL_ADDRESS][PERSON_NAME][DOMAIN_NAME]"
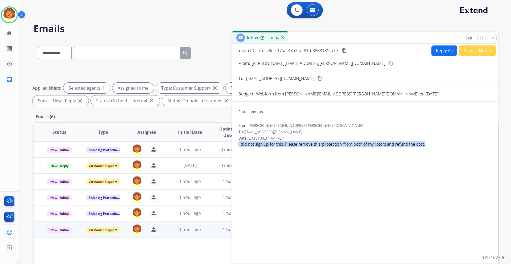
drag, startPoint x: 238, startPoint y: 145, endPoint x: 428, endPoint y: 156, distance: 190.6
click at [428, 156] on div "0 attachments From: [PERSON_NAME][EMAIL_ADDRESS][PERSON_NAME][DOMAIN_NAME] To: …" at bounding box center [365, 181] width 266 height 151
copy span "I did not sign up for this. Please remove this ‘protection’ from both of my rot…"
drag, startPoint x: 236, startPoint y: 50, endPoint x: 337, endPoint y: 51, distance: 101.1
click at [337, 51] on div "Convo ID: 7fe2c9ce-17aa-48a3-a281-b8868181fb3e content_copy" at bounding box center [291, 50] width 111 height 6
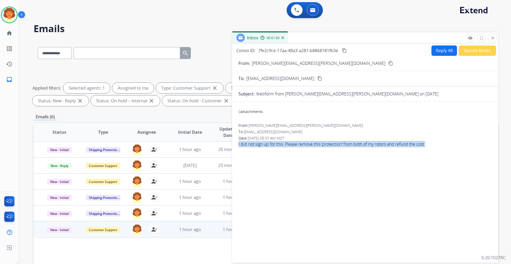
copy div "Convo ID: 7fe2c9ce-17aa-48a3-a281-b8868181fb3e"
click at [442, 53] on button "Reply All" at bounding box center [444, 50] width 26 height 10
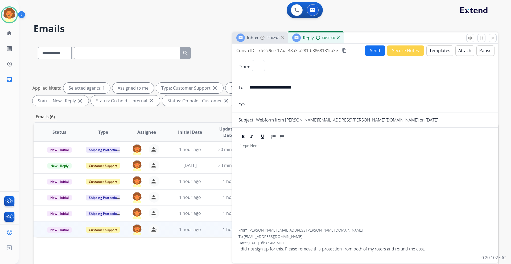
select select "**********"
click at [434, 53] on button "Templates" at bounding box center [439, 50] width 27 height 10
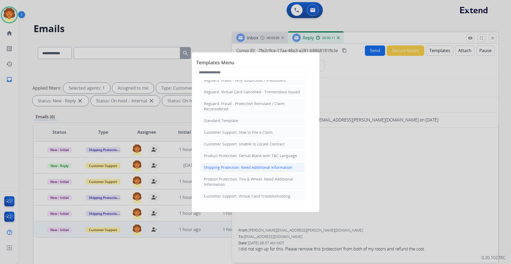
scroll to position [80, 0]
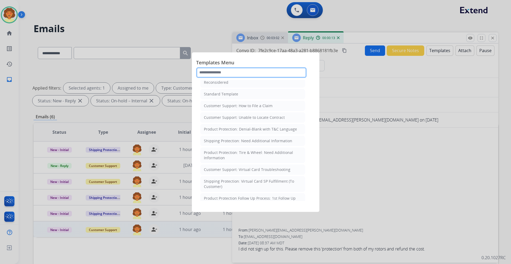
click at [223, 73] on input "text" at bounding box center [251, 72] width 110 height 11
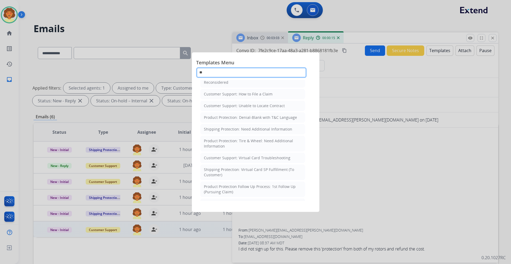
scroll to position [0, 0]
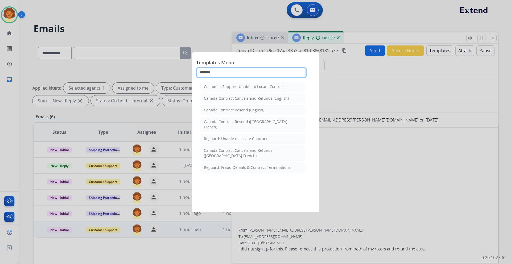
type input "********"
click at [370, 144] on div at bounding box center [255, 132] width 511 height 264
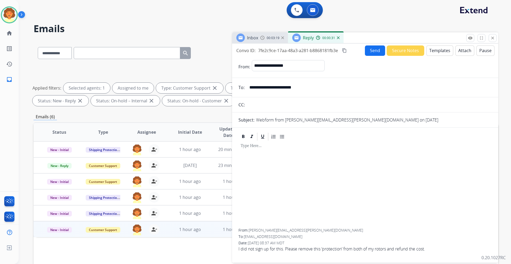
click at [437, 50] on button "Templates" at bounding box center [439, 50] width 27 height 10
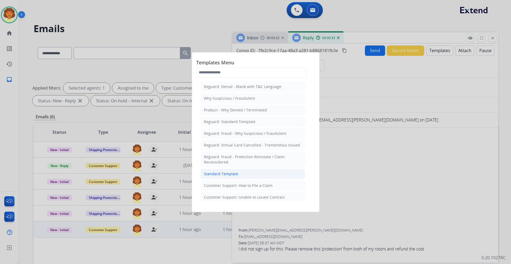
click at [215, 172] on div "Standard Template" at bounding box center [221, 173] width 34 height 5
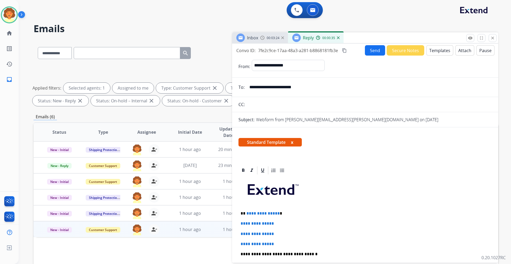
scroll to position [53, 0]
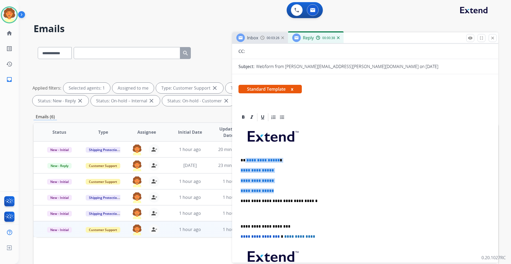
drag, startPoint x: 245, startPoint y: 159, endPoint x: 280, endPoint y: 188, distance: 45.6
click at [280, 188] on div "**********" at bounding box center [364, 213] width 253 height 183
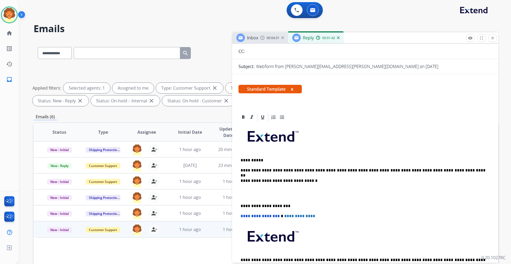
click at [306, 171] on p "**********" at bounding box center [363, 170] width 245 height 5
click at [307, 171] on p "**********" at bounding box center [363, 170] width 245 height 5
click at [451, 169] on p "**********" at bounding box center [363, 170] width 245 height 5
click at [274, 186] on div "**********" at bounding box center [364, 203] width 253 height 163
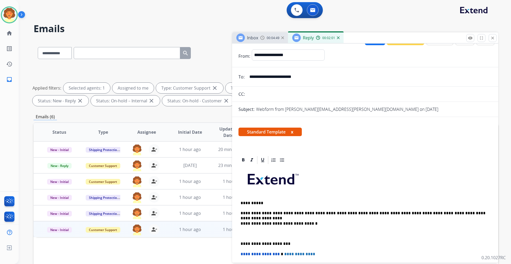
scroll to position [0, 0]
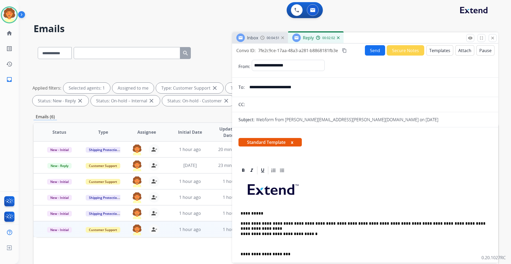
click at [374, 51] on button "Send" at bounding box center [375, 50] width 20 height 10
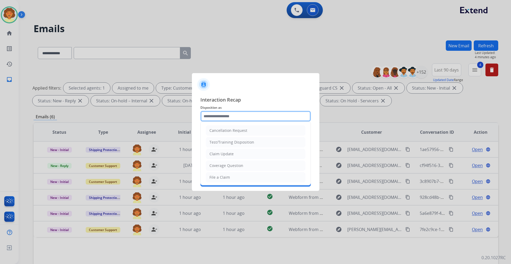
click at [239, 114] on input "text" at bounding box center [255, 116] width 110 height 11
click at [235, 131] on div "Cancellation Request" at bounding box center [228, 130] width 38 height 5
type input "**********"
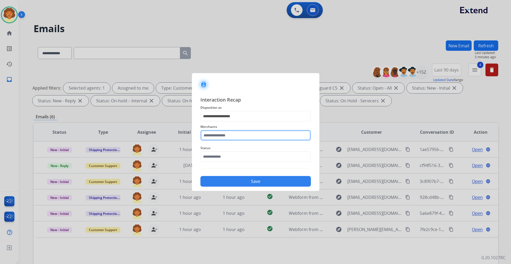
click at [208, 136] on input "text" at bounding box center [255, 135] width 110 height 11
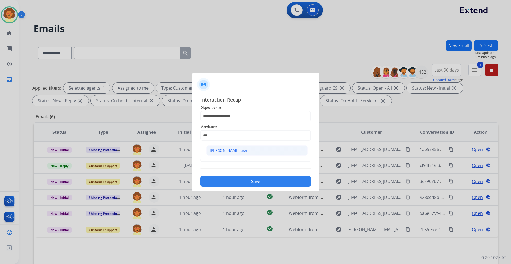
click at [223, 151] on div "[PERSON_NAME] usa" at bounding box center [228, 150] width 37 height 5
type input "**********"
click at [222, 156] on input "text" at bounding box center [255, 156] width 110 height 11
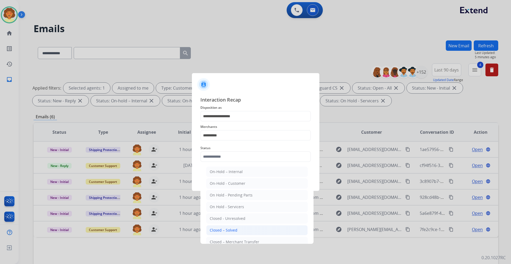
click at [240, 232] on li "Closed – Solved" at bounding box center [256, 230] width 101 height 10
type input "**********"
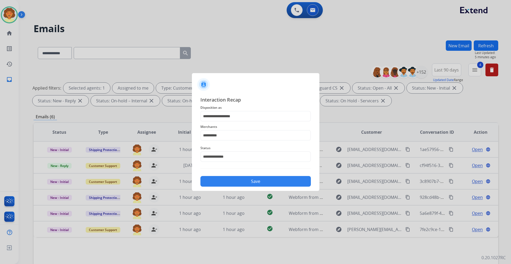
click at [248, 181] on button "Save" at bounding box center [255, 181] width 110 height 11
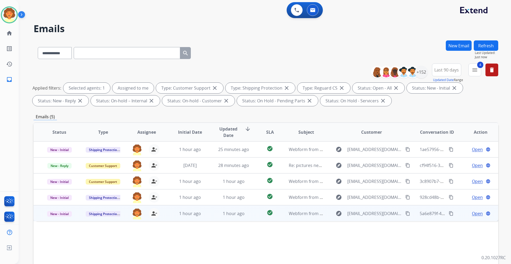
click at [474, 214] on span "Open" at bounding box center [477, 213] width 11 height 6
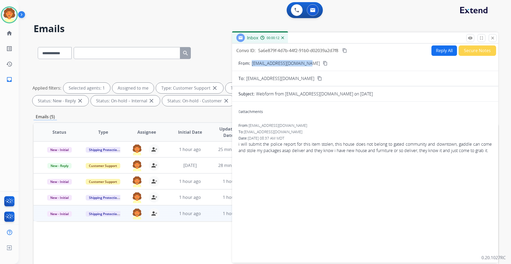
drag, startPoint x: 252, startPoint y: 63, endPoint x: 306, endPoint y: 66, distance: 54.4
click at [306, 66] on p "[EMAIL_ADDRESS][DOMAIN_NAME]" at bounding box center [286, 63] width 68 height 6
copy p "[EMAIL_ADDRESS][DOMAIN_NAME]"
drag, startPoint x: 237, startPoint y: 51, endPoint x: 341, endPoint y: 47, distance: 103.3
click at [341, 47] on div "Convo ID: 5a6e879f-4d7b-44f2-91b0-d02039a2d7f8 content_copy" at bounding box center [291, 50] width 111 height 6
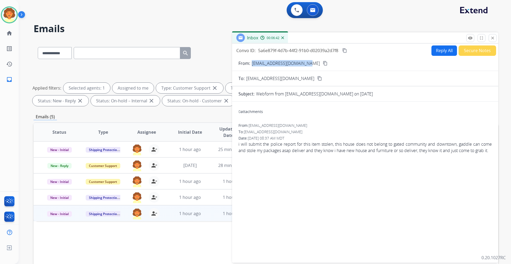
copy div "Convo ID: 5a6e879f-4d7b-44f2-91b0-d02039a2d7f8"
click at [437, 52] on button "Reply All" at bounding box center [444, 50] width 26 height 10
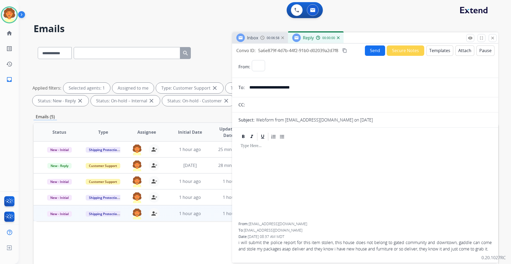
select select "**********"
click at [435, 52] on button "Templates" at bounding box center [439, 50] width 27 height 10
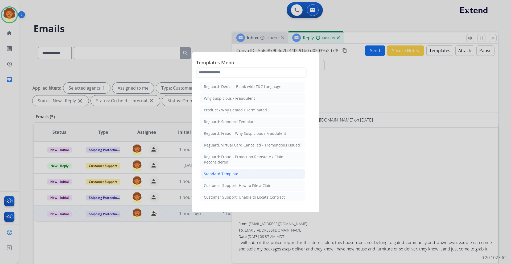
click at [225, 176] on div "Standard Template" at bounding box center [221, 173] width 34 height 5
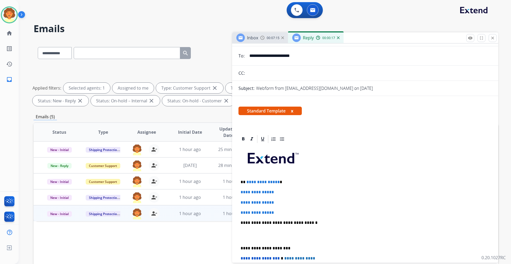
scroll to position [53, 0]
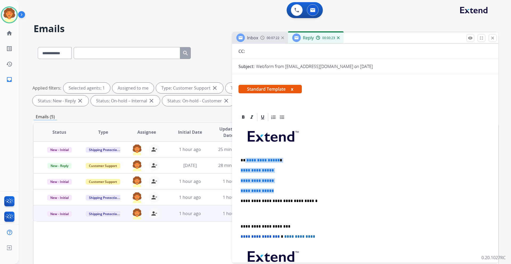
drag, startPoint x: 245, startPoint y: 160, endPoint x: 306, endPoint y: 188, distance: 66.8
click at [306, 188] on div "**********" at bounding box center [364, 213] width 253 height 183
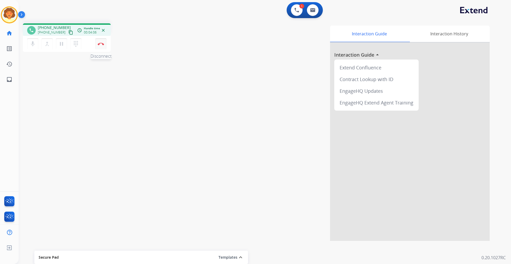
click at [100, 43] on img at bounding box center [101, 44] width 6 height 3
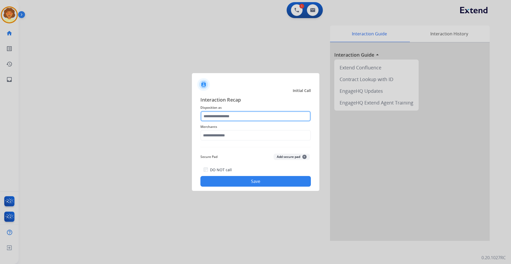
click at [219, 119] on input "text" at bounding box center [255, 116] width 110 height 11
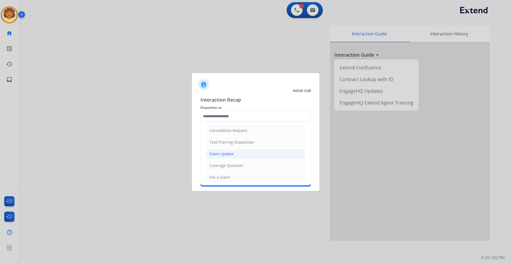
click at [228, 155] on div "Claim Update" at bounding box center [221, 153] width 24 height 5
type input "**********"
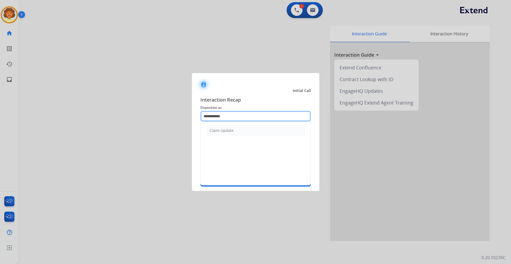
click at [226, 117] on input "**********" at bounding box center [255, 116] width 110 height 11
drag, startPoint x: 226, startPoint y: 117, endPoint x: 177, endPoint y: 114, distance: 49.0
click at [0, 114] on app-contact-recap-modal "**********" at bounding box center [0, 132] width 0 height 264
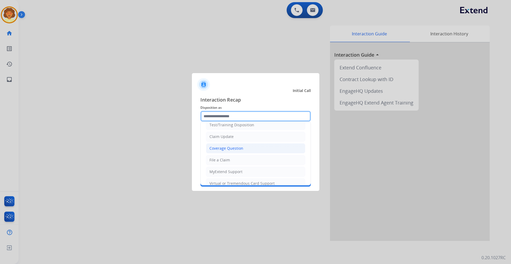
scroll to position [27, 0]
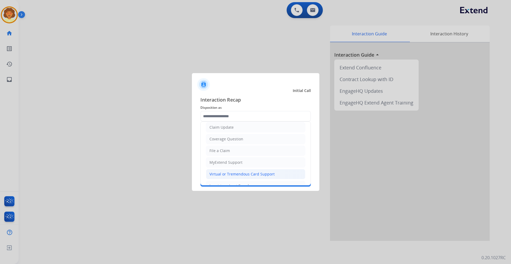
click at [231, 174] on div "Virtual or Tremendous Card Support" at bounding box center [241, 174] width 65 height 5
type input "**********"
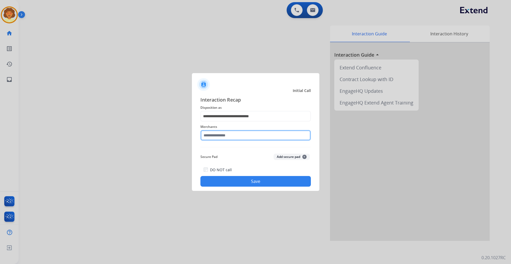
click at [217, 137] on input "text" at bounding box center [255, 135] width 110 height 11
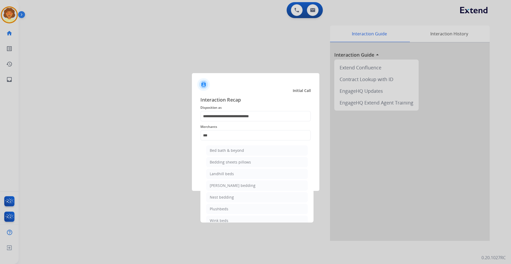
click at [246, 153] on li "Bed bath & beyond" at bounding box center [256, 151] width 101 height 10
type input "**********"
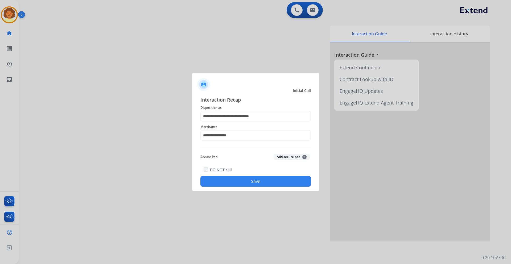
click at [236, 182] on button "Save" at bounding box center [255, 181] width 110 height 11
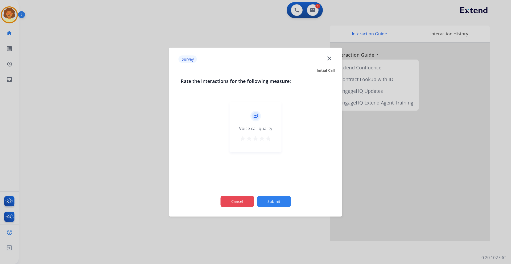
click at [230, 203] on button "Cancel" at bounding box center [237, 201] width 34 height 11
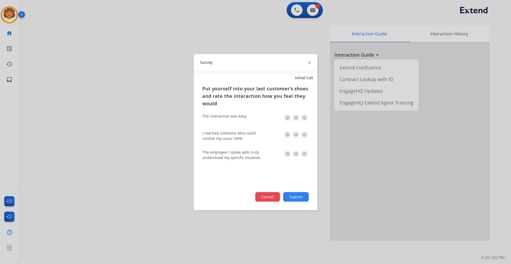
click at [266, 201] on button "Cancel" at bounding box center [267, 197] width 25 height 10
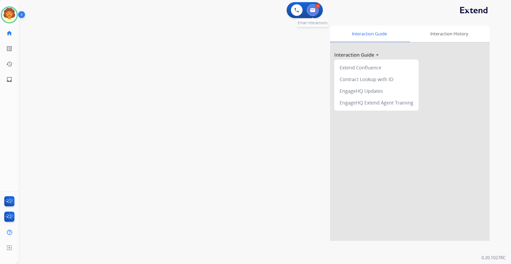
click at [310, 11] on img at bounding box center [312, 10] width 5 height 4
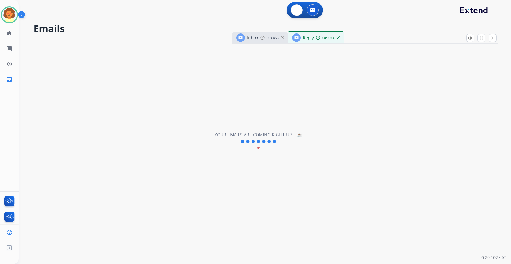
select select "**********"
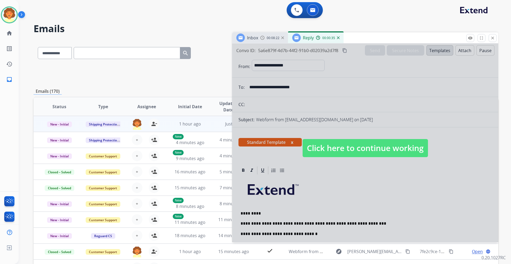
click at [362, 179] on div at bounding box center [365, 143] width 266 height 199
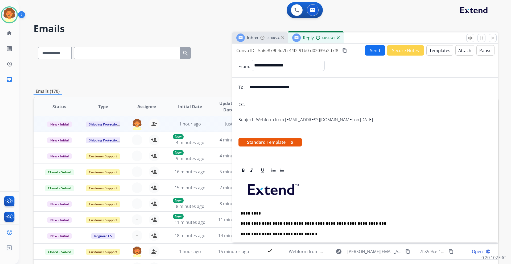
click at [369, 223] on p "**********" at bounding box center [363, 223] width 245 height 5
click at [371, 224] on p "**********" at bounding box center [363, 223] width 245 height 5
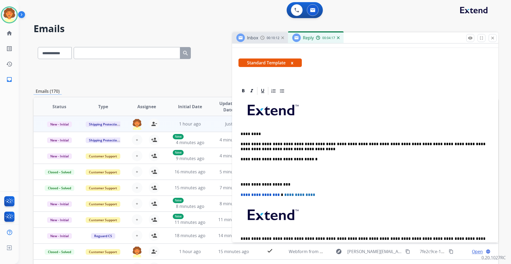
scroll to position [80, 0]
click at [277, 164] on div "**********" at bounding box center [364, 180] width 253 height 168
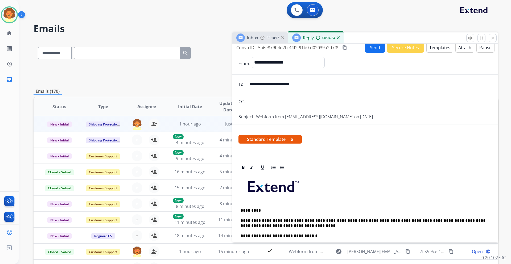
scroll to position [0, 0]
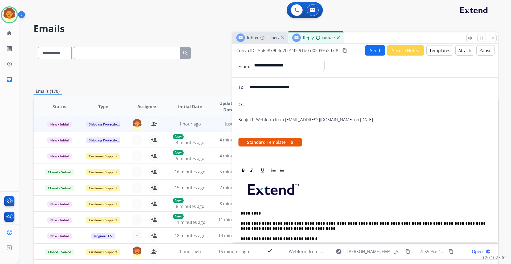
click at [372, 49] on button "Send" at bounding box center [375, 50] width 20 height 10
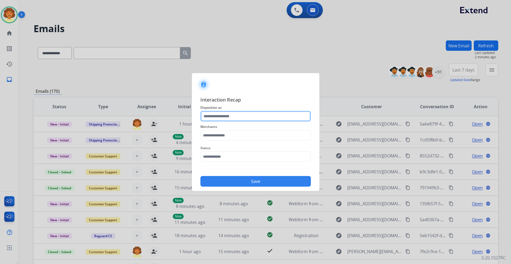
click at [226, 116] on input "text" at bounding box center [255, 116] width 110 height 11
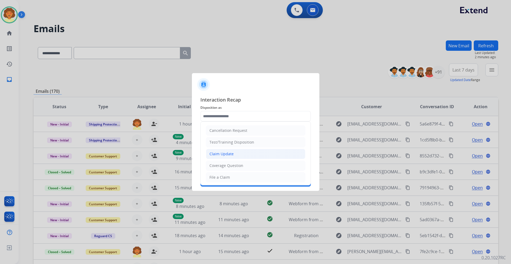
click at [234, 150] on li "Claim Update" at bounding box center [255, 154] width 99 height 10
type input "**********"
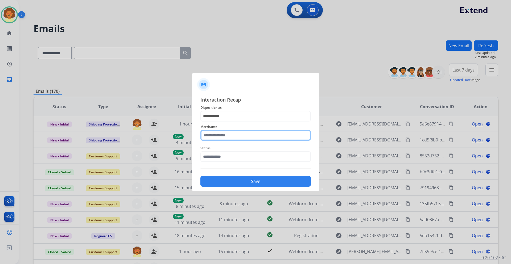
click at [225, 137] on input "text" at bounding box center [255, 135] width 110 height 11
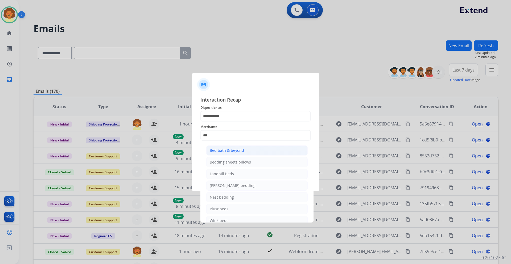
click at [231, 150] on div "Bed bath & beyond" at bounding box center [227, 150] width 34 height 5
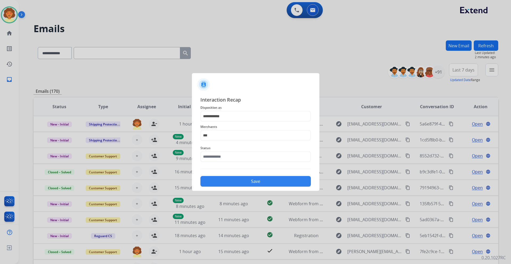
type input "**********"
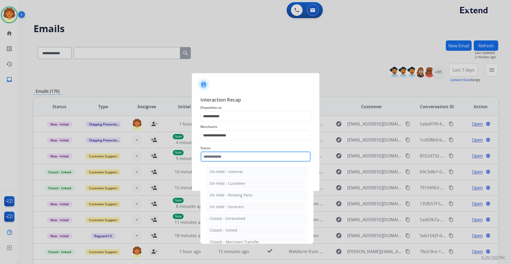
click at [226, 159] on input "text" at bounding box center [255, 156] width 110 height 11
click at [241, 227] on li "Closed – Solved" at bounding box center [256, 230] width 101 height 10
type input "**********"
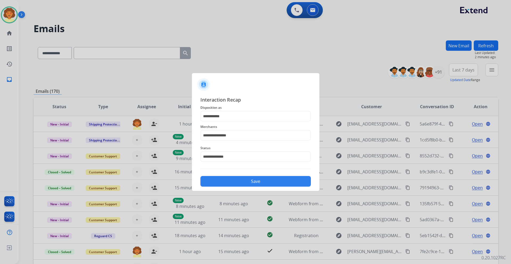
click at [253, 181] on button "Save" at bounding box center [255, 181] width 110 height 11
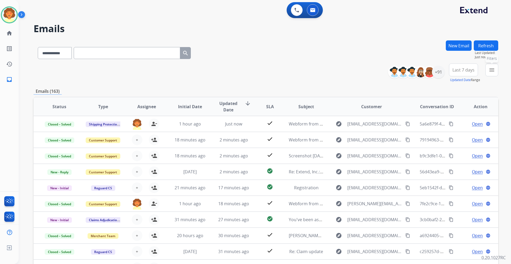
click at [490, 70] on mat-icon "menu" at bounding box center [491, 70] width 6 height 6
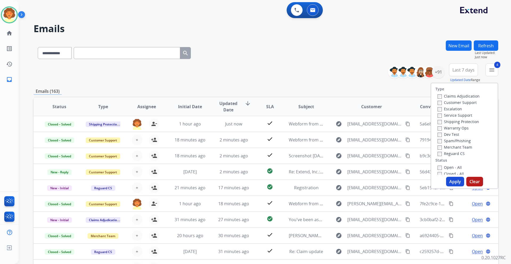
click at [450, 184] on button "Apply" at bounding box center [455, 182] width 18 height 10
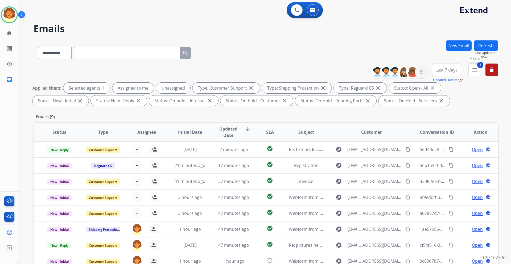
click at [474, 72] on mat-icon "menu" at bounding box center [474, 70] width 6 height 6
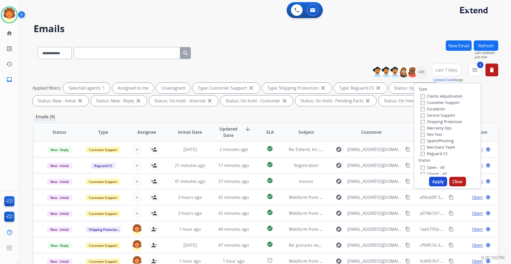
click at [448, 71] on span "Last 7 days" at bounding box center [446, 70] width 22 height 2
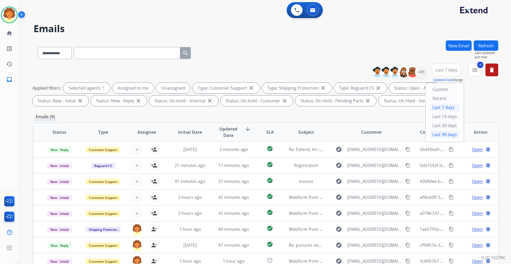
click at [438, 132] on div "Last 90 days" at bounding box center [444, 135] width 29 height 8
click at [421, 73] on div "+91" at bounding box center [421, 72] width 13 height 13
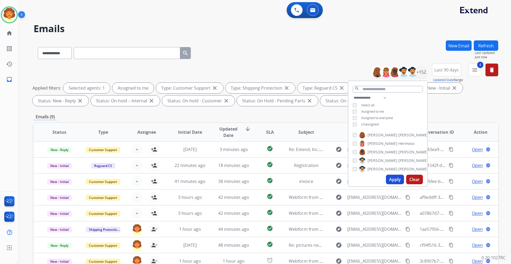
click at [390, 180] on button "Apply" at bounding box center [395, 180] width 18 height 10
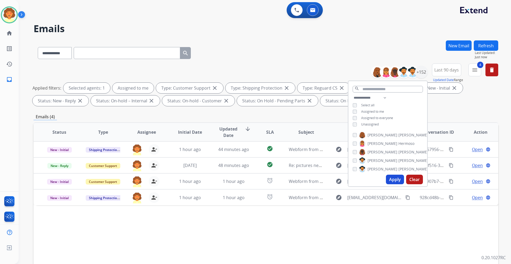
click at [373, 239] on div "Status Type Assignee Initial Date Updated Date arrow_downward SLA Subject Custo…" at bounding box center [266, 211] width 465 height 178
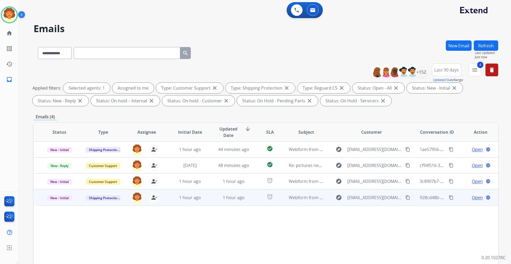
click at [473, 197] on span "Open" at bounding box center [477, 197] width 11 height 6
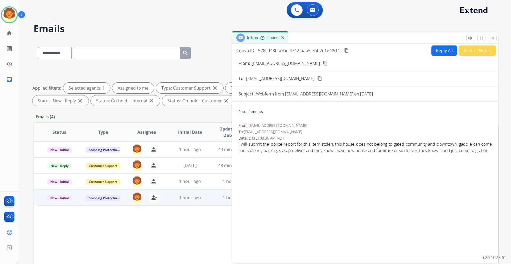
click at [273, 63] on p "[EMAIL_ADDRESS][DOMAIN_NAME]" at bounding box center [286, 63] width 68 height 6
drag, startPoint x: 251, startPoint y: 64, endPoint x: 305, endPoint y: 64, distance: 54.5
click at [305, 64] on div "From: [EMAIL_ADDRESS][DOMAIN_NAME] content_copy" at bounding box center [365, 63] width 266 height 6
copy p "[EMAIL_ADDRESS][DOMAIN_NAME]"
click at [493, 36] on mat-icon "close" at bounding box center [492, 38] width 5 height 5
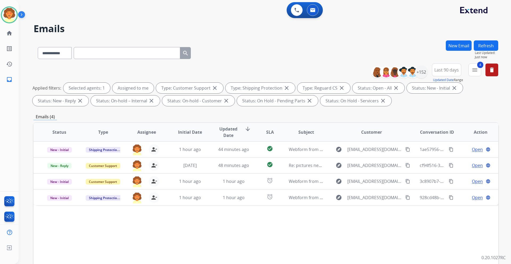
click at [117, 52] on input "text" at bounding box center [127, 53] width 106 height 12
paste input "**********"
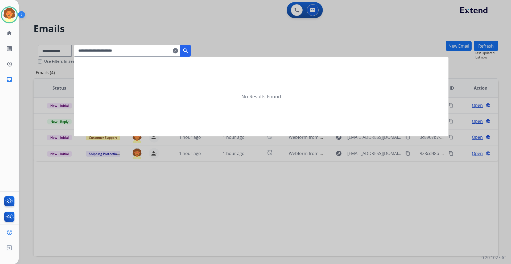
type input "**********"
click at [189, 50] on mat-icon "search" at bounding box center [185, 51] width 6 height 6
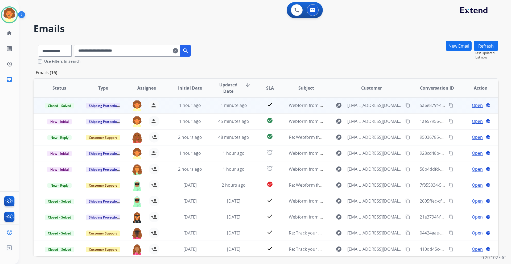
click at [473, 106] on span "Open" at bounding box center [477, 105] width 11 height 6
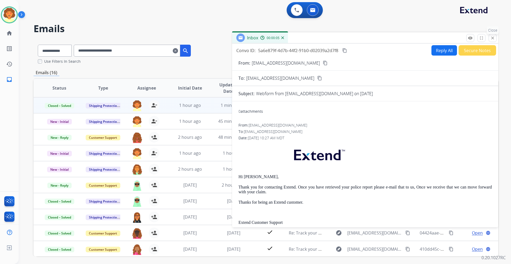
click at [494, 40] on mat-icon "close" at bounding box center [492, 38] width 5 height 5
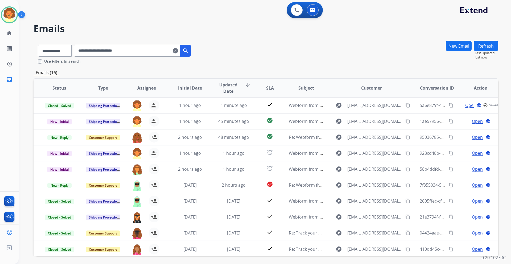
click at [178, 50] on mat-icon "clear" at bounding box center [175, 51] width 5 height 6
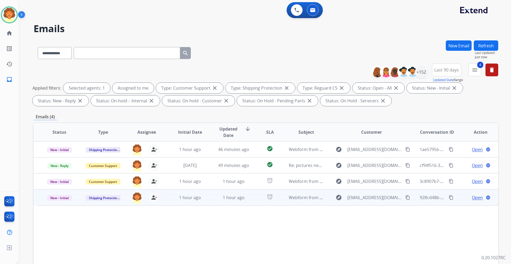
click at [472, 198] on span "Open" at bounding box center [477, 197] width 11 height 6
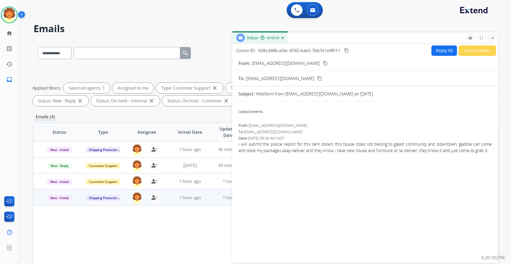
click at [469, 51] on button "Secure Notes" at bounding box center [477, 50] width 38 height 10
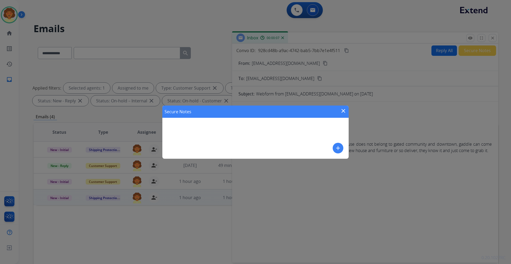
click at [222, 128] on div "Secure Notes close add" at bounding box center [255, 132] width 186 height 53
click at [339, 150] on mat-icon "add" at bounding box center [338, 148] width 6 height 6
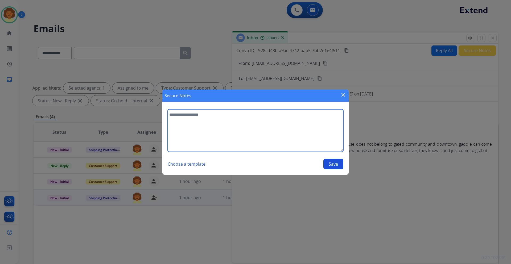
click at [222, 127] on textarea at bounding box center [256, 130] width 176 height 43
type textarea "**********"
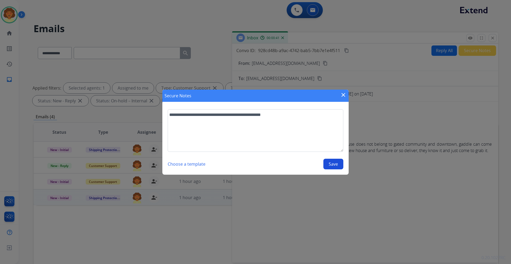
click at [336, 164] on button "Save" at bounding box center [333, 164] width 20 height 11
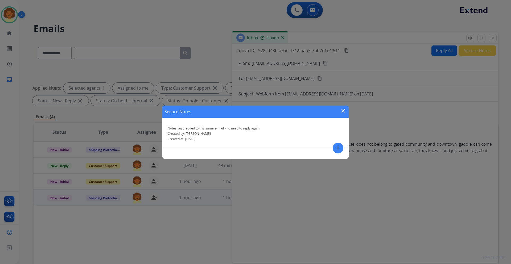
click at [344, 110] on mat-icon "close" at bounding box center [343, 111] width 6 height 6
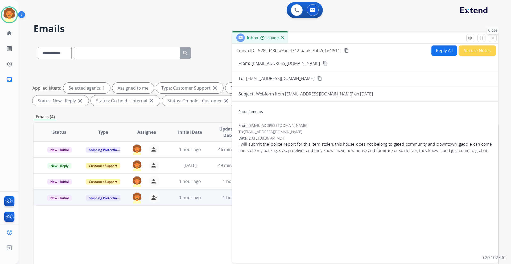
click at [492, 40] on button "close Close" at bounding box center [492, 38] width 8 height 8
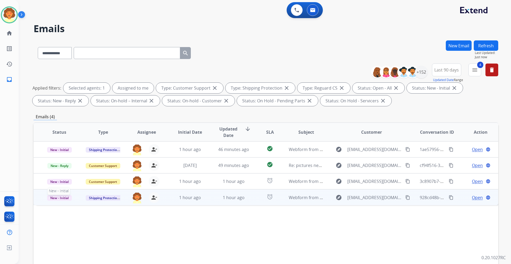
click at [51, 196] on span "New - Initial" at bounding box center [59, 198] width 25 height 6
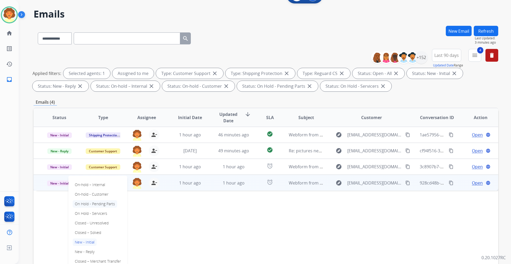
scroll to position [27, 0]
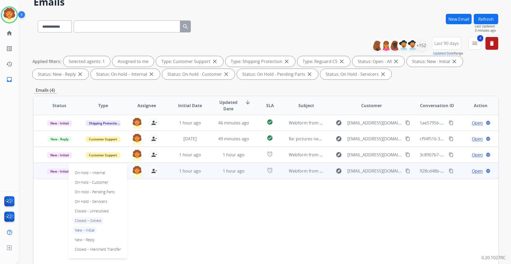
click at [94, 222] on p "Closed – Solved" at bounding box center [88, 220] width 31 height 7
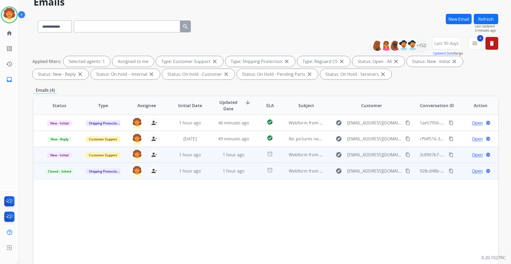
click at [473, 156] on span "Open" at bounding box center [477, 155] width 11 height 6
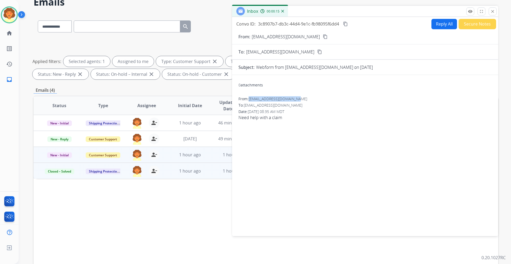
drag, startPoint x: 250, startPoint y: 100, endPoint x: 300, endPoint y: 97, distance: 49.3
click at [300, 97] on div "From: [EMAIL_ADDRESS][DOMAIN_NAME]" at bounding box center [364, 98] width 253 height 5
copy span "[EMAIL_ADDRESS][DOMAIN_NAME]"
drag, startPoint x: 239, startPoint y: 119, endPoint x: 284, endPoint y: 122, distance: 44.5
click at [284, 122] on div "From: [EMAIL_ADDRESS][DOMAIN_NAME] To: [EMAIL_ADDRESS][DOMAIN_NAME] Date: [DATE…" at bounding box center [364, 110] width 253 height 29
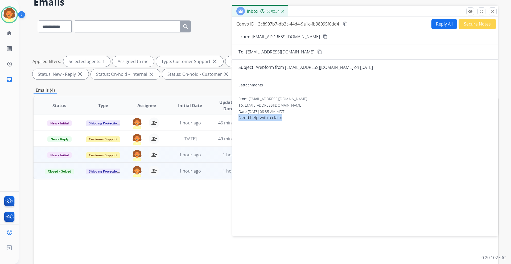
copy span "Need help with a claim"
click at [432, 26] on button "Reply All" at bounding box center [444, 24] width 26 height 10
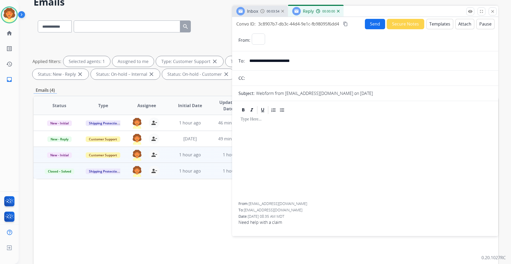
select select "**********"
click at [248, 131] on div at bounding box center [364, 158] width 253 height 87
click at [439, 22] on button "Templates" at bounding box center [439, 24] width 27 height 10
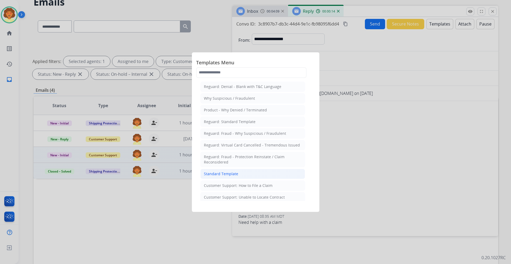
click at [249, 174] on li "Standard Template" at bounding box center [252, 174] width 105 height 10
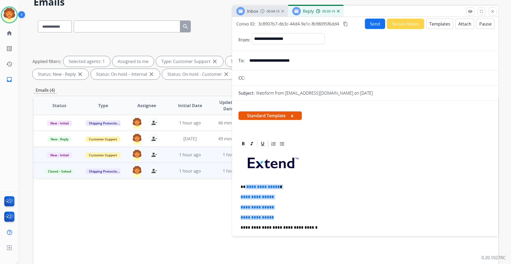
drag, startPoint x: 245, startPoint y: 187, endPoint x: 279, endPoint y: 215, distance: 44.6
click at [279, 215] on div "**********" at bounding box center [364, 240] width 253 height 183
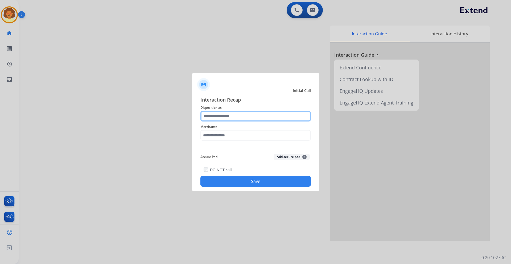
click at [256, 114] on input "text" at bounding box center [255, 116] width 110 height 11
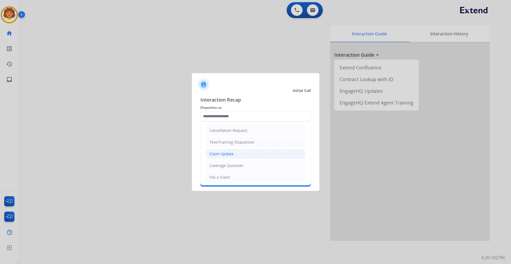
click at [239, 154] on li "Claim Update" at bounding box center [255, 154] width 99 height 10
type input "**********"
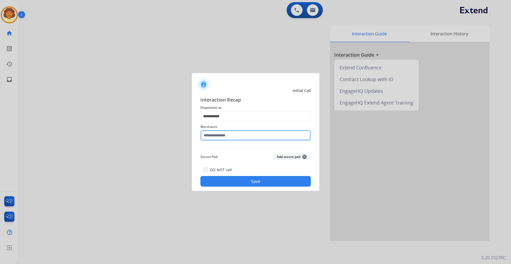
click at [205, 136] on input "text" at bounding box center [255, 135] width 110 height 11
click at [225, 135] on input "text" at bounding box center [255, 135] width 110 height 11
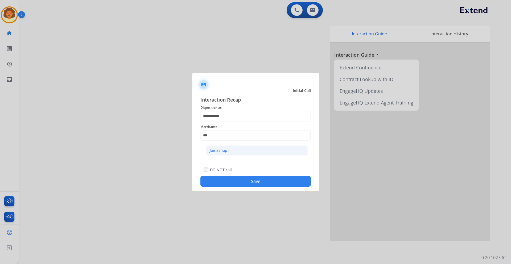
click at [221, 152] on div "Jomashop" at bounding box center [219, 150] width 18 height 5
type input "********"
click at [219, 182] on button "Save" at bounding box center [255, 181] width 110 height 11
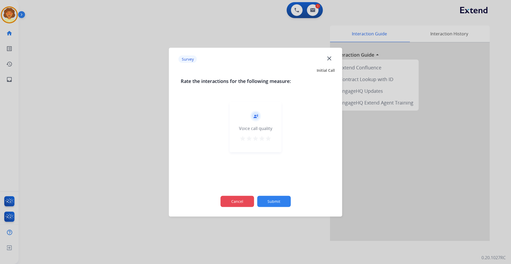
click at [237, 205] on button "Cancel" at bounding box center [237, 201] width 34 height 11
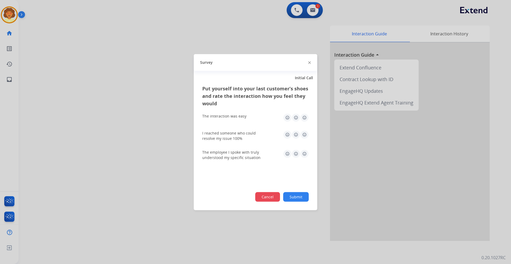
click at [265, 197] on button "Cancel" at bounding box center [267, 197] width 25 height 10
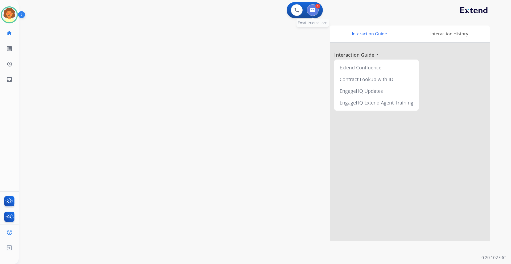
click at [315, 7] on button at bounding box center [313, 10] width 12 height 12
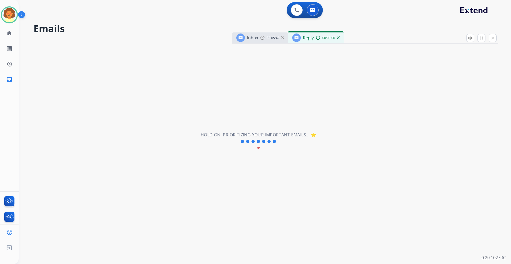
select select "**********"
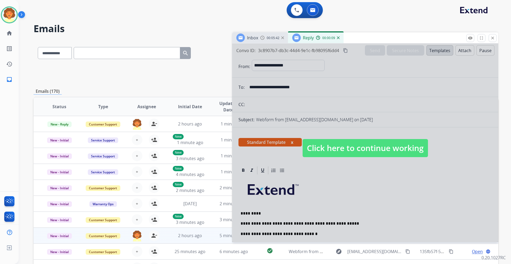
drag, startPoint x: 345, startPoint y: 213, endPoint x: 348, endPoint y: 218, distance: 6.3
click at [345, 213] on div at bounding box center [365, 143] width 266 height 199
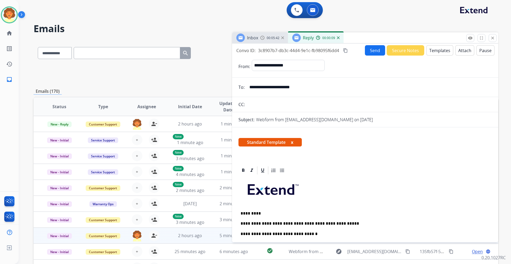
click at [347, 224] on p "**********" at bounding box center [363, 223] width 245 height 5
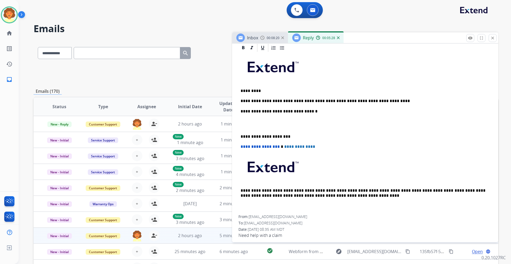
scroll to position [127, 0]
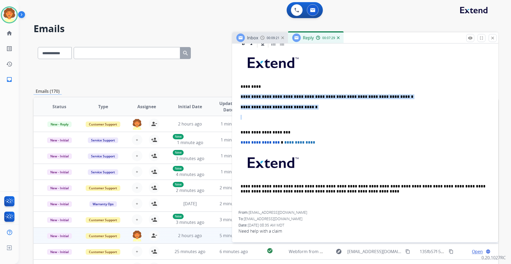
drag, startPoint x: 239, startPoint y: 97, endPoint x: 297, endPoint y: 112, distance: 59.4
click at [297, 112] on div "**********" at bounding box center [364, 129] width 253 height 163
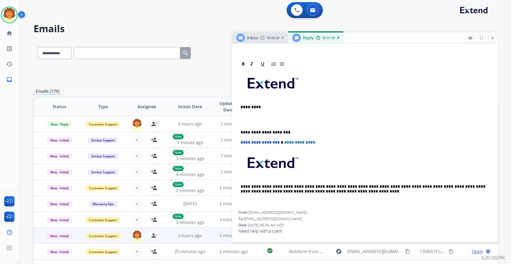
scroll to position [80, 0]
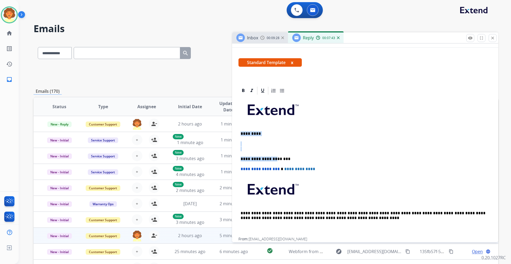
drag, startPoint x: 240, startPoint y: 133, endPoint x: 275, endPoint y: 161, distance: 44.5
click at [275, 161] on div "**********" at bounding box center [364, 167] width 253 height 142
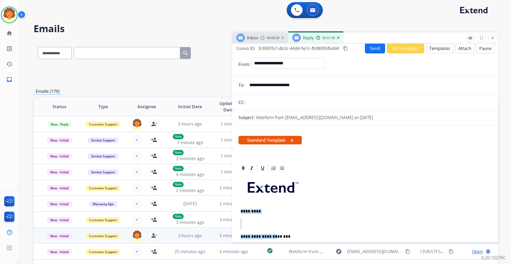
scroll to position [0, 0]
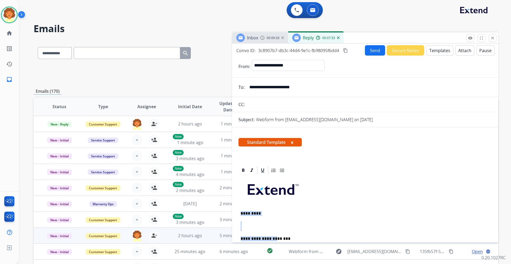
click at [291, 142] on span "Standard Template x" at bounding box center [269, 142] width 63 height 9
click at [434, 51] on button "Templates" at bounding box center [439, 50] width 27 height 10
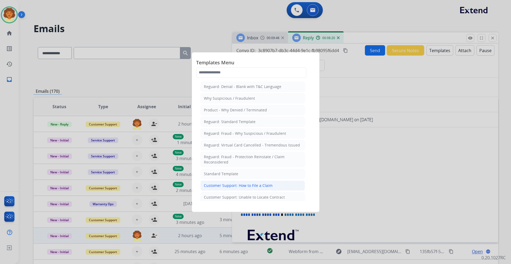
click at [243, 188] on div "Customer Support: How to File a Claim" at bounding box center [238, 185] width 69 height 5
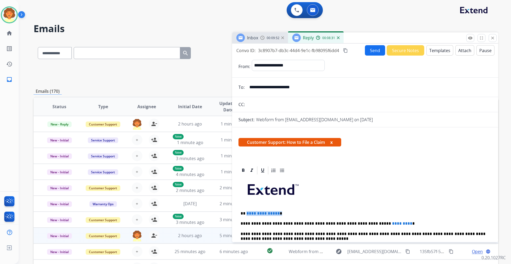
drag, startPoint x: 246, startPoint y: 213, endPoint x: 290, endPoint y: 209, distance: 44.6
click at [290, 209] on div "**********" at bounding box center [364, 256] width 253 height 163
drag, startPoint x: 348, startPoint y: 224, endPoint x: 387, endPoint y: 222, distance: 39.4
click at [387, 222] on p "**********" at bounding box center [363, 223] width 245 height 5
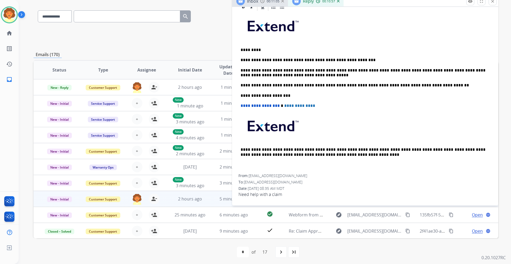
scroll to position [39, 0]
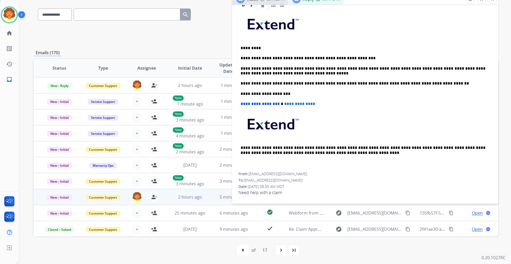
click at [248, 191] on span "Need help with a claim" at bounding box center [364, 192] width 253 height 6
drag, startPoint x: 239, startPoint y: 192, endPoint x: 284, endPoint y: 196, distance: 45.1
click at [284, 196] on div "From: [EMAIL_ADDRESS][DOMAIN_NAME] To: [EMAIL_ADDRESS][DOMAIN_NAME] Date: [DATE…" at bounding box center [364, 185] width 253 height 29
copy span "Need help with a claim"
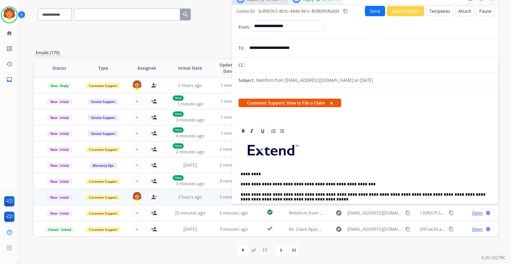
scroll to position [0, 0]
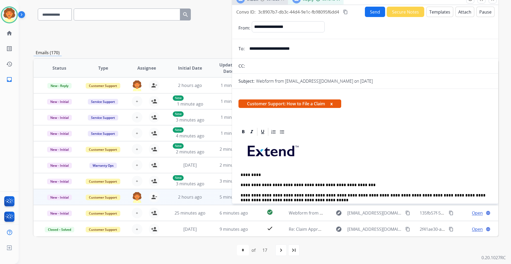
click at [368, 12] on button "Send" at bounding box center [375, 12] width 20 height 10
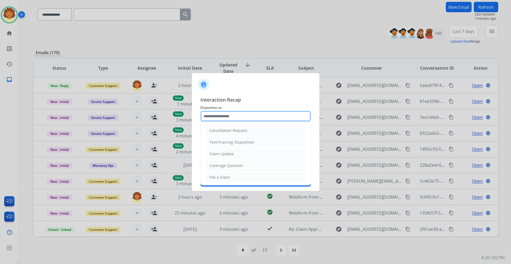
click at [216, 117] on input "text" at bounding box center [255, 116] width 110 height 11
click at [227, 177] on div "File a Claim" at bounding box center [219, 177] width 20 height 5
type input "**********"
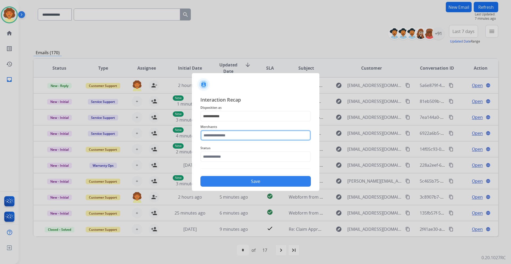
click at [212, 135] on input "text" at bounding box center [255, 135] width 110 height 11
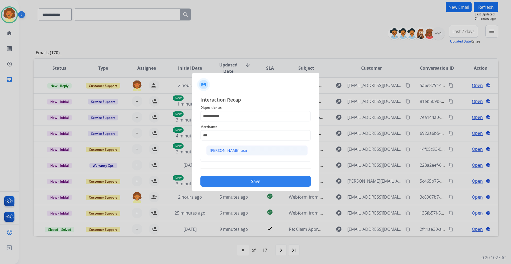
click at [214, 151] on div "[PERSON_NAME] usa" at bounding box center [228, 150] width 37 height 5
type input "**********"
click at [212, 159] on input "text" at bounding box center [255, 156] width 110 height 11
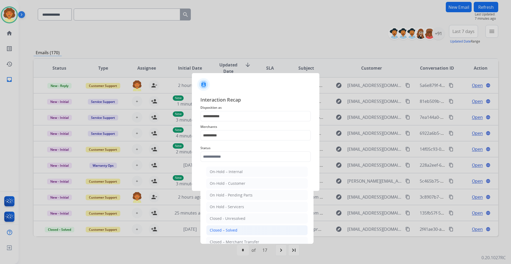
click at [235, 230] on div "Closed – Solved" at bounding box center [224, 230] width 28 height 5
type input "**********"
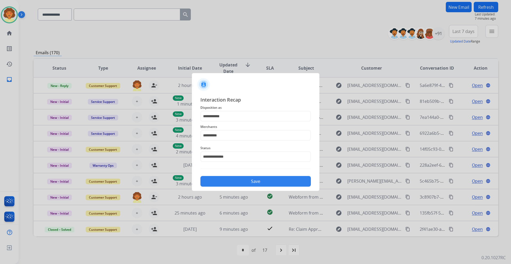
click at [246, 183] on button "Save" at bounding box center [255, 181] width 110 height 11
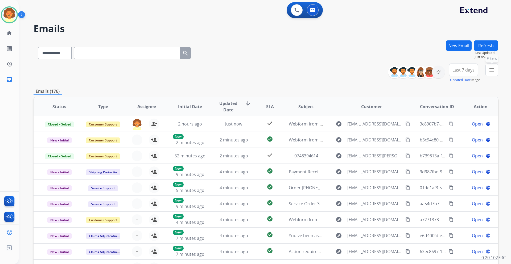
click at [492, 71] on mat-icon "menu" at bounding box center [491, 70] width 6 height 6
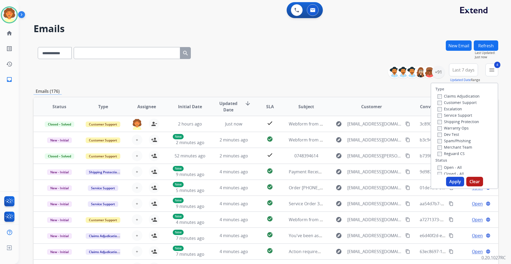
drag, startPoint x: 447, startPoint y: 183, endPoint x: 454, endPoint y: 167, distance: 17.2
click at [448, 183] on button "Apply" at bounding box center [455, 182] width 18 height 10
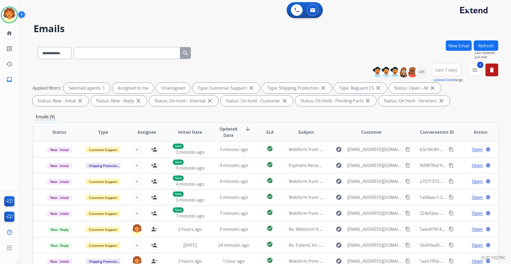
click at [447, 71] on span "Last 7 days" at bounding box center [446, 70] width 22 height 2
click at [441, 133] on div "Last 90 days" at bounding box center [444, 135] width 29 height 8
click at [413, 109] on div "**********" at bounding box center [266, 184] width 465 height 288
click at [420, 74] on div "+152" at bounding box center [421, 72] width 13 height 13
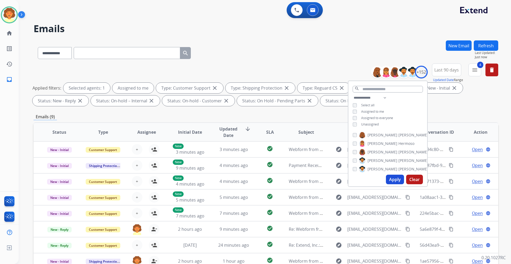
drag, startPoint x: 394, startPoint y: 180, endPoint x: 400, endPoint y: 174, distance: 8.3
click at [394, 180] on button "Apply" at bounding box center [395, 180] width 18 height 10
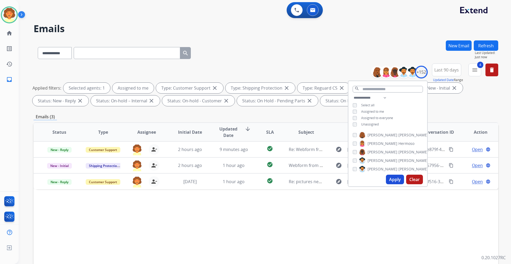
click at [470, 102] on div "Applied filters: Selected agents: 1 Assigned to me Type: Customer Support close…" at bounding box center [264, 94] width 465 height 23
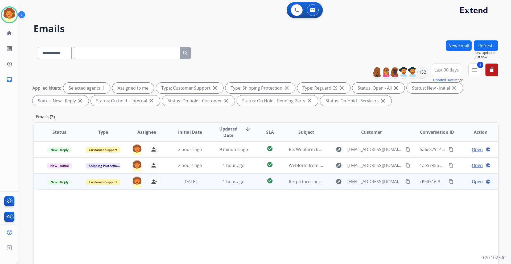
click at [473, 181] on span "Open" at bounding box center [477, 182] width 11 height 6
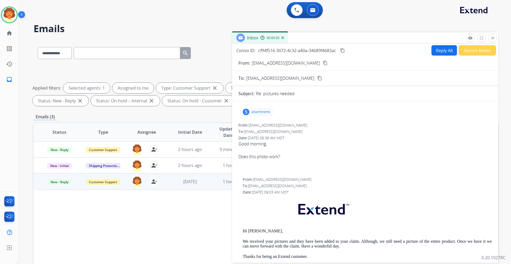
click at [247, 113] on div "5" at bounding box center [246, 112] width 7 height 6
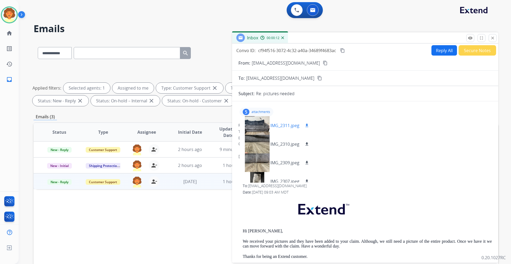
click at [258, 129] on div at bounding box center [257, 125] width 27 height 19
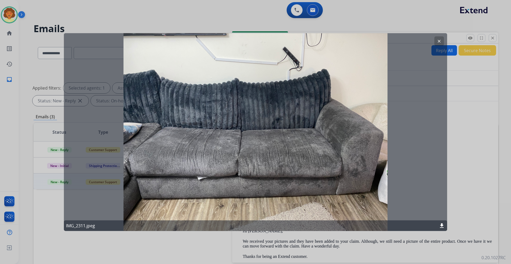
click at [438, 38] on button "clear" at bounding box center [439, 41] width 10 height 10
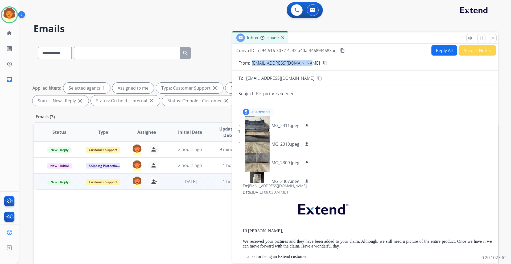
drag, startPoint x: 252, startPoint y: 64, endPoint x: 305, endPoint y: 63, distance: 52.7
click at [305, 63] on p "[EMAIL_ADDRESS][DOMAIN_NAME]" at bounding box center [286, 63] width 68 height 6
copy p "[EMAIL_ADDRESS][DOMAIN_NAME]"
click at [306, 125] on mat-icon "download" at bounding box center [306, 125] width 5 height 5
click at [299, 147] on div "IMG_2310.jpeg download" at bounding box center [276, 144] width 75 height 19
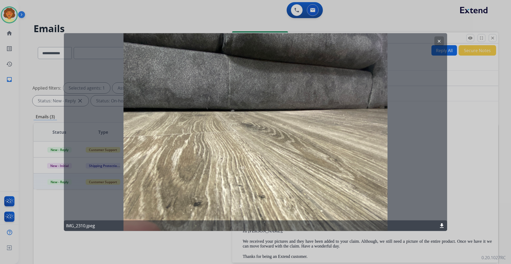
click at [438, 41] on mat-icon "clear" at bounding box center [439, 41] width 5 height 5
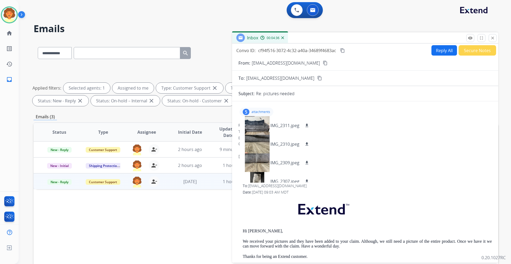
click at [437, 50] on button "Reply All" at bounding box center [444, 50] width 26 height 10
select select "**********"
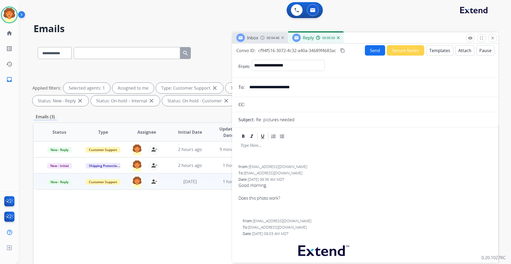
click at [436, 53] on button "Templates" at bounding box center [439, 50] width 27 height 10
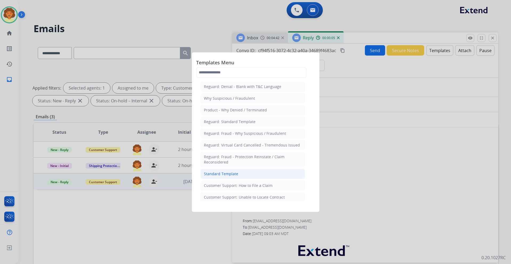
click at [233, 173] on div "Standard Template" at bounding box center [221, 173] width 34 height 5
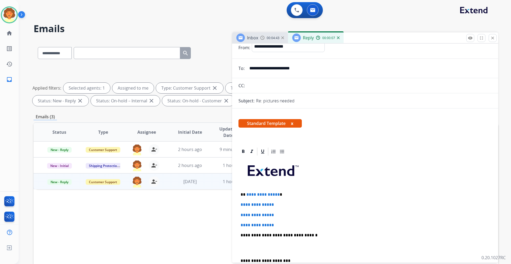
scroll to position [53, 0]
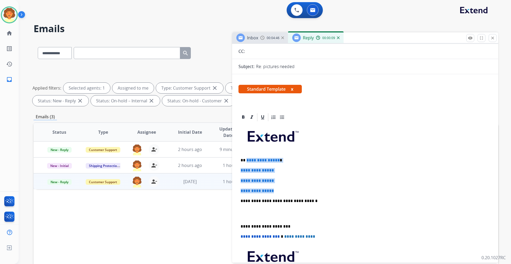
drag, startPoint x: 246, startPoint y: 160, endPoint x: 290, endPoint y: 190, distance: 53.7
click at [290, 190] on div "**********" at bounding box center [364, 213] width 253 height 183
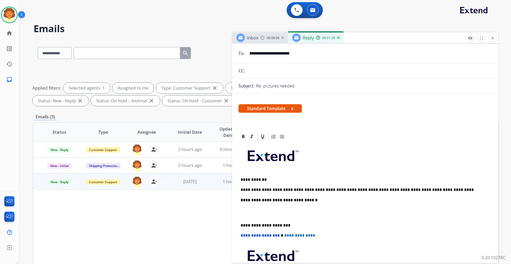
scroll to position [27, 0]
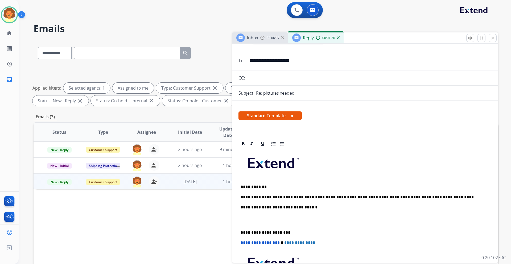
click at [423, 196] on p "**********" at bounding box center [363, 197] width 245 height 5
click at [421, 195] on p "**********" at bounding box center [363, 197] width 245 height 5
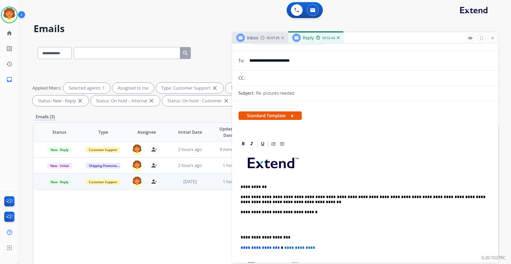
click at [249, 226] on p at bounding box center [365, 225] width 249 height 10
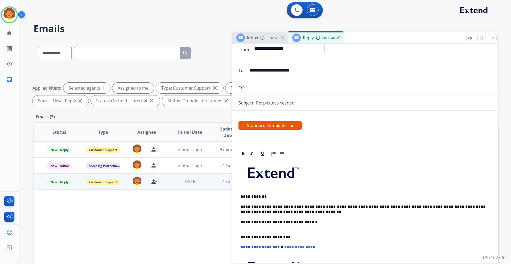
scroll to position [0, 0]
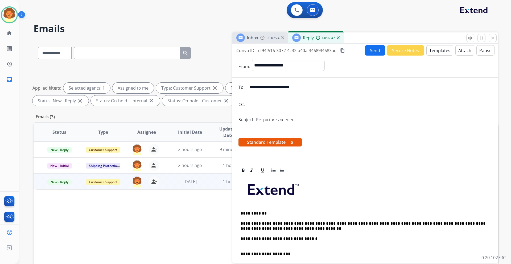
click at [368, 50] on button "Send" at bounding box center [375, 50] width 20 height 10
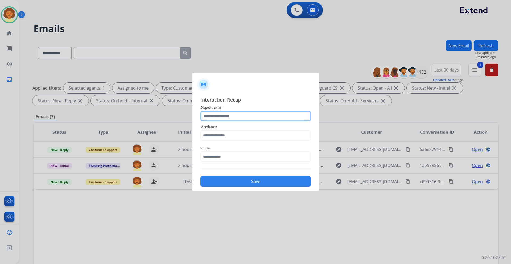
click at [237, 116] on input "text" at bounding box center [255, 116] width 110 height 11
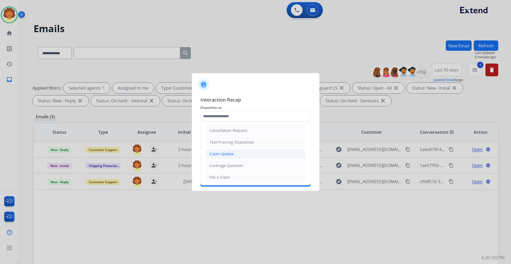
click at [237, 158] on li "Claim Update" at bounding box center [255, 154] width 99 height 10
type input "**********"
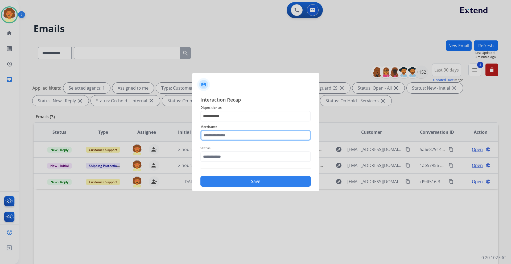
click at [230, 135] on input "text" at bounding box center [255, 135] width 110 height 11
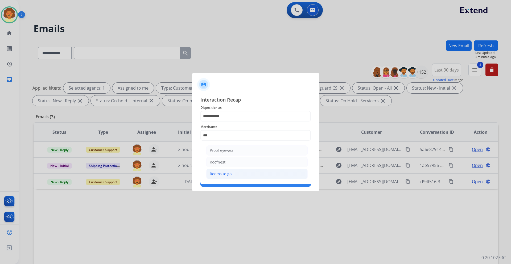
click at [221, 176] on div "Rooms to go" at bounding box center [221, 173] width 22 height 5
type input "**********"
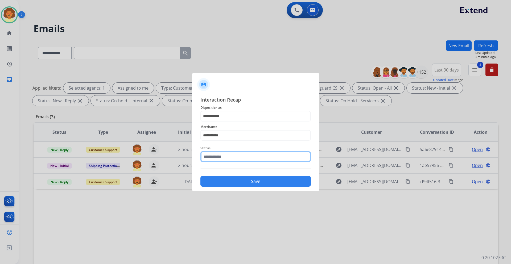
click at [223, 158] on input "text" at bounding box center [255, 156] width 110 height 11
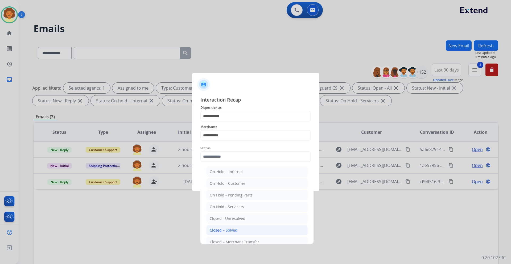
click at [226, 227] on li "Closed – Solved" at bounding box center [256, 230] width 101 height 10
type input "**********"
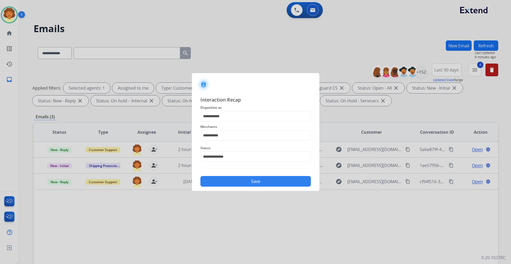
click at [264, 182] on button "Save" at bounding box center [255, 181] width 110 height 11
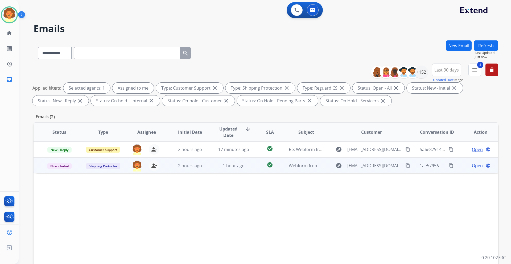
click at [472, 166] on span "Open" at bounding box center [477, 166] width 11 height 6
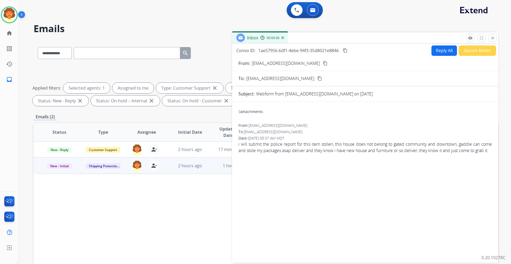
click at [467, 52] on button "Secure Notes" at bounding box center [477, 50] width 38 height 10
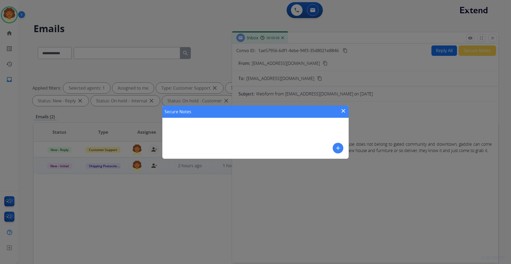
click at [227, 126] on div "Secure Notes close add" at bounding box center [255, 132] width 186 height 53
click at [335, 149] on mat-icon "add" at bounding box center [338, 148] width 6 height 6
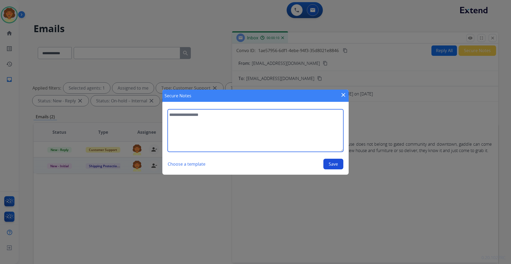
click at [205, 117] on textarea at bounding box center [256, 130] width 176 height 43
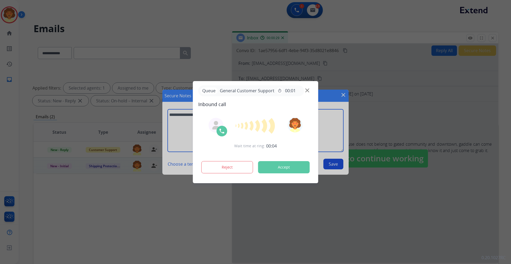
type textarea "**********"
click at [332, 165] on div at bounding box center [255, 132] width 511 height 264
click at [332, 164] on div at bounding box center [255, 132] width 511 height 264
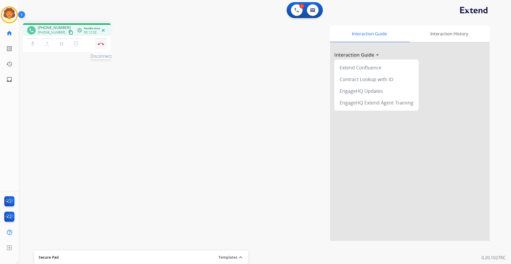
click at [101, 44] on img at bounding box center [101, 44] width 6 height 3
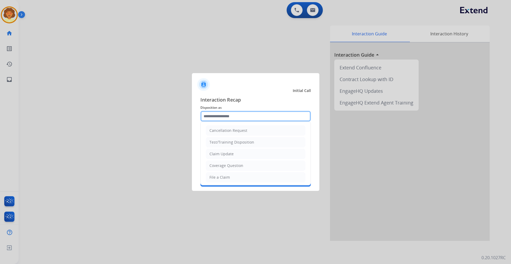
click at [234, 117] on input "text" at bounding box center [255, 116] width 110 height 11
click at [228, 156] on div "Claim Update" at bounding box center [221, 153] width 24 height 5
type input "**********"
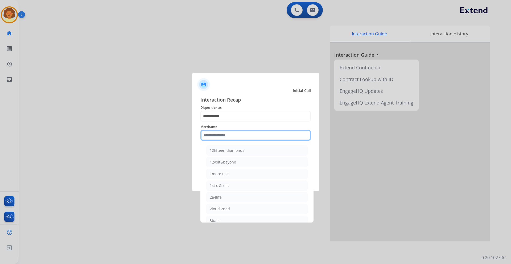
click at [215, 136] on input "text" at bounding box center [255, 135] width 110 height 11
click at [218, 135] on input "text" at bounding box center [255, 135] width 110 height 11
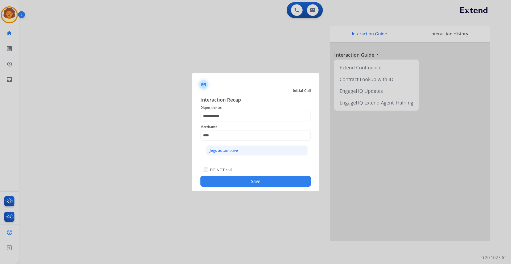
click at [226, 152] on div "Jegs automotive" at bounding box center [224, 150] width 28 height 5
type input "**********"
click at [238, 184] on button "Save" at bounding box center [255, 181] width 110 height 11
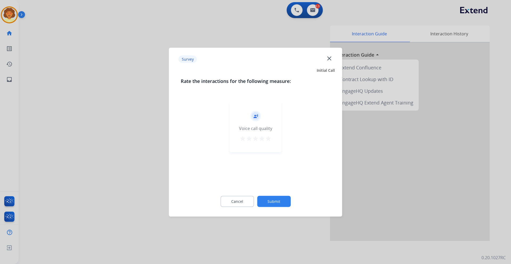
click at [278, 201] on button "Submit" at bounding box center [274, 201] width 34 height 11
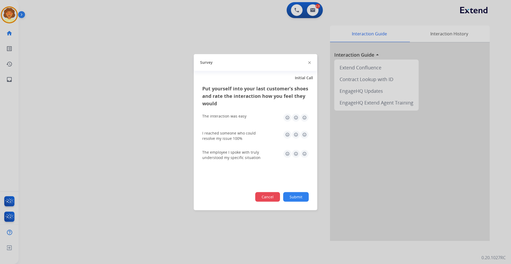
click at [271, 198] on button "Cancel" at bounding box center [267, 197] width 25 height 10
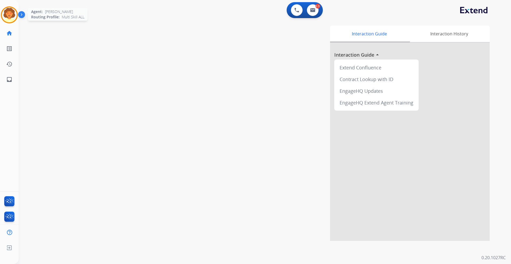
click at [14, 14] on img at bounding box center [9, 14] width 15 height 15
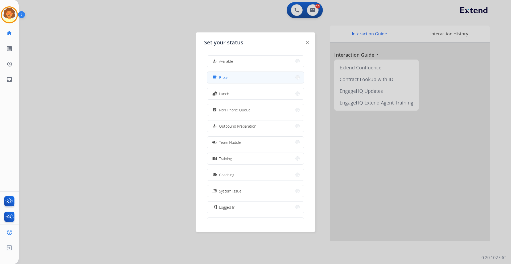
click at [229, 79] on button "free_breakfast Break" at bounding box center [255, 77] width 97 height 11
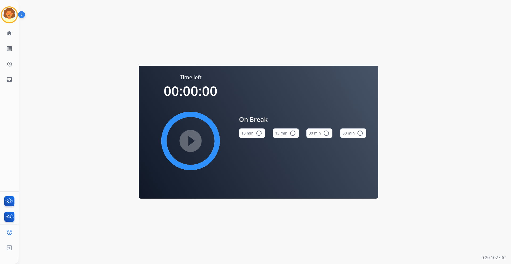
click at [287, 132] on button "15 min radio_button_unchecked" at bounding box center [286, 134] width 26 height 10
click at [194, 141] on mat-icon "play_circle_filled" at bounding box center [190, 141] width 6 height 6
click at [11, 13] on img at bounding box center [9, 14] width 15 height 15
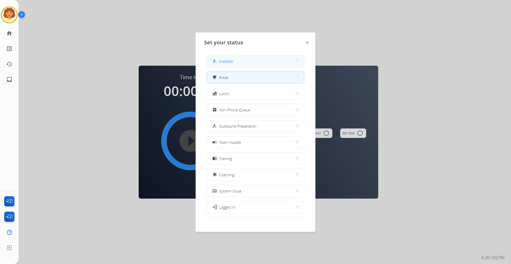
click at [231, 58] on div "how_to_reg Available" at bounding box center [222, 61] width 22 height 6
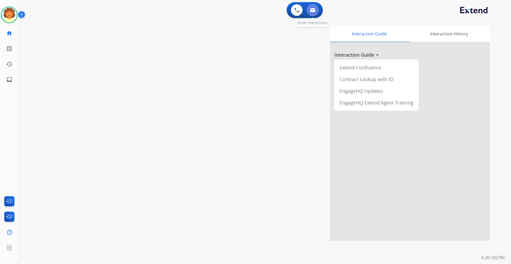
click at [316, 10] on button at bounding box center [313, 10] width 12 height 12
select select "**********"
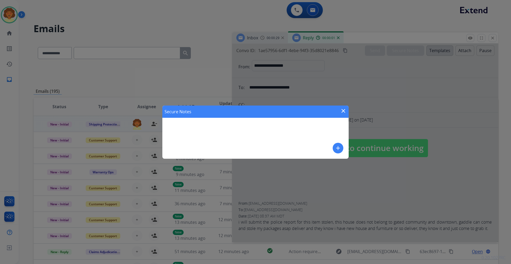
drag, startPoint x: 279, startPoint y: 126, endPoint x: 333, endPoint y: 117, distance: 54.5
click at [280, 126] on div "Secure Notes close add" at bounding box center [255, 132] width 186 height 53
click at [313, 125] on div "Secure Notes close add" at bounding box center [255, 132] width 186 height 53
click at [345, 109] on mat-icon "close" at bounding box center [343, 111] width 6 height 6
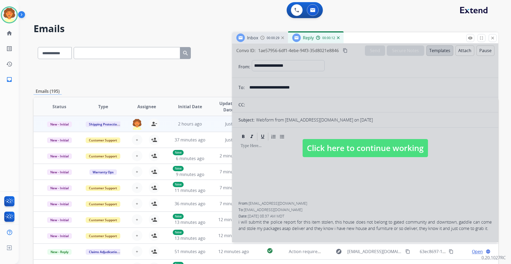
click at [384, 92] on div at bounding box center [365, 143] width 266 height 199
select select
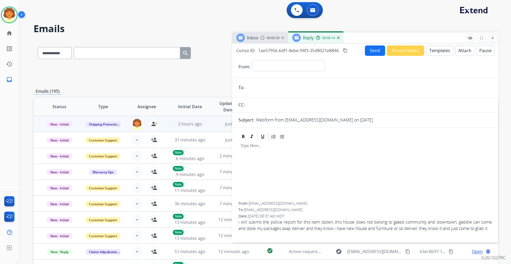
click at [407, 49] on button "Secure Notes" at bounding box center [406, 50] width 38 height 10
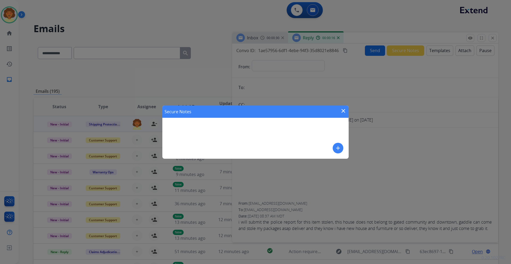
click at [268, 128] on div "Secure Notes close add" at bounding box center [255, 132] width 186 height 53
click at [337, 146] on mat-icon "add" at bounding box center [338, 148] width 6 height 6
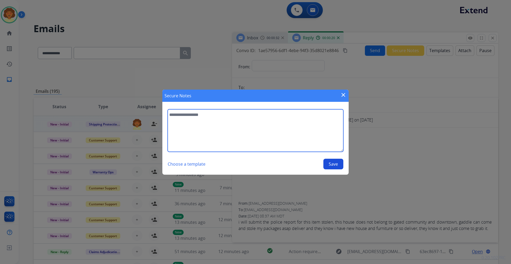
click at [214, 119] on textarea at bounding box center [256, 130] width 176 height 43
type textarea "**********"
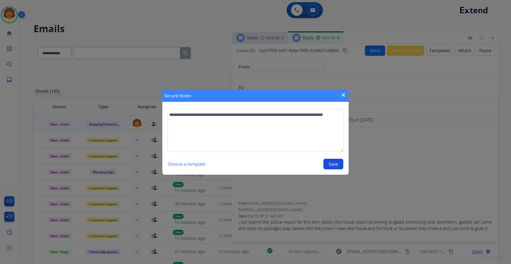
click at [332, 165] on button "Save" at bounding box center [333, 164] width 20 height 11
select select "**********"
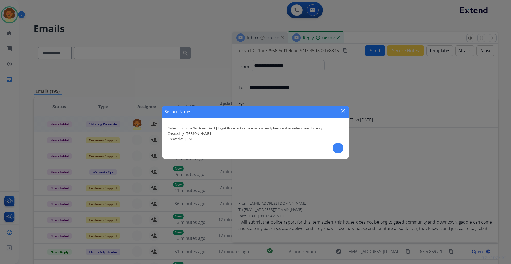
click at [342, 110] on mat-icon "close" at bounding box center [343, 111] width 6 height 6
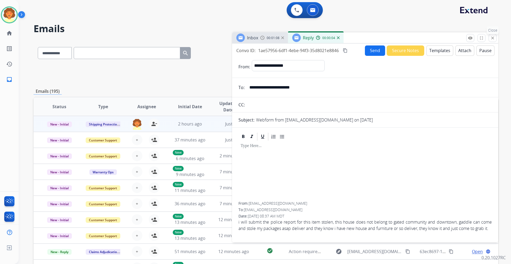
click at [495, 37] on mat-icon "close" at bounding box center [492, 38] width 5 height 5
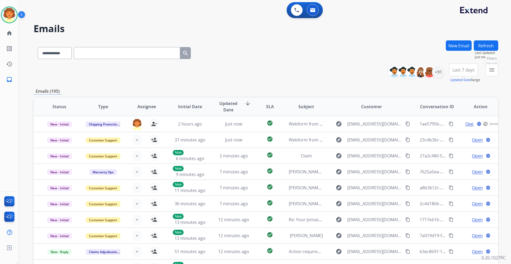
click at [488, 71] on button "menu Filters" at bounding box center [491, 70] width 13 height 13
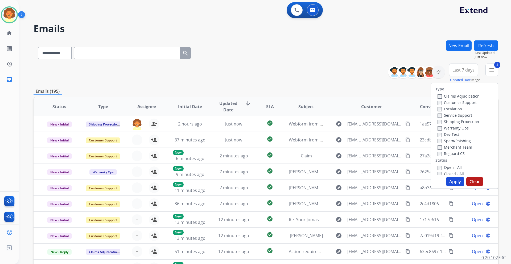
click at [451, 181] on button "Apply" at bounding box center [455, 182] width 18 height 10
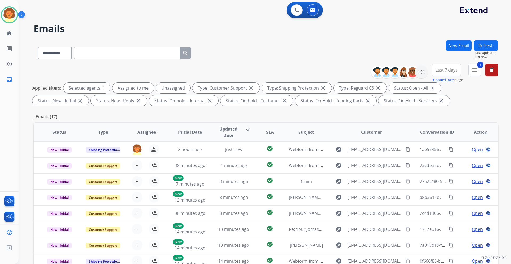
click at [439, 70] on span "Last 7 days" at bounding box center [446, 70] width 22 height 2
click at [431, 135] on div "Last 90 days" at bounding box center [444, 135] width 29 height 8
click at [421, 76] on div "+152" at bounding box center [421, 72] width 13 height 13
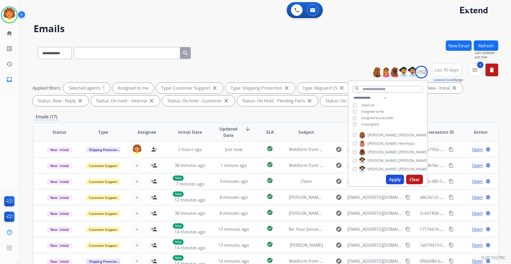
click at [390, 180] on button "Apply" at bounding box center [395, 180] width 18 height 10
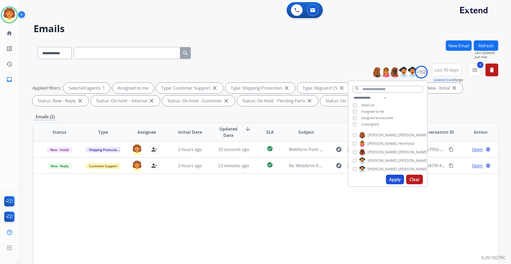
click at [421, 209] on div "Status Type Assignee Initial Date Updated Date arrow_downward SLA Subject Custo…" at bounding box center [266, 211] width 465 height 178
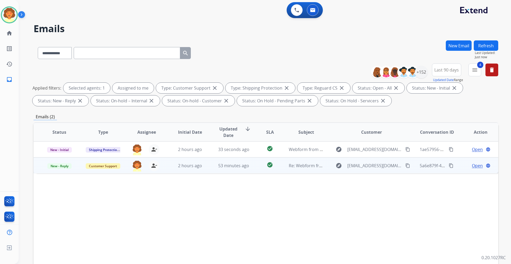
click at [472, 164] on span "Open" at bounding box center [477, 166] width 11 height 6
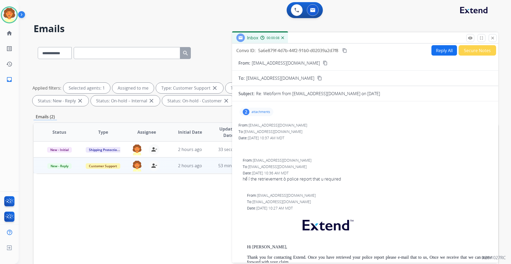
click at [244, 112] on div "2" at bounding box center [246, 112] width 7 height 6
click at [299, 125] on mat-icon "download" at bounding box center [298, 125] width 5 height 5
click at [282, 129] on div "Police report - Copy.pdf download" at bounding box center [272, 125] width 67 height 19
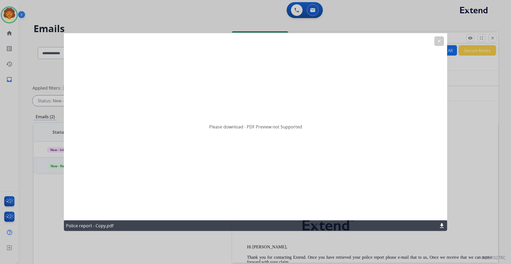
click at [441, 41] on mat-icon "clear" at bounding box center [439, 41] width 5 height 5
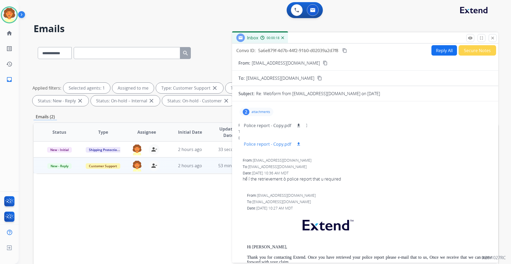
click at [278, 144] on p "Police report - Copy.pdf" at bounding box center [267, 144] width 47 height 6
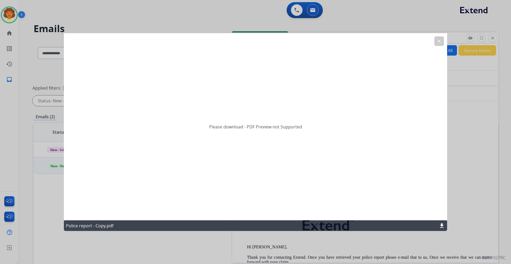
click at [438, 42] on mat-icon "clear" at bounding box center [439, 41] width 5 height 5
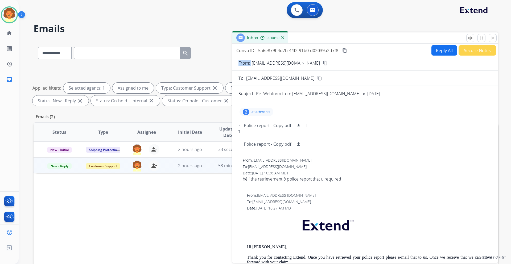
drag, startPoint x: 252, startPoint y: 64, endPoint x: 308, endPoint y: 65, distance: 56.4
click at [308, 65] on div "From: [EMAIL_ADDRESS][DOMAIN_NAME] content_copy" at bounding box center [365, 63] width 266 height 6
click at [260, 64] on p "[EMAIL_ADDRESS][DOMAIN_NAME]" at bounding box center [286, 63] width 68 height 6
drag, startPoint x: 251, startPoint y: 63, endPoint x: 306, endPoint y: 62, distance: 55.6
click at [306, 62] on div "From: [EMAIL_ADDRESS][DOMAIN_NAME] content_copy" at bounding box center [365, 63] width 266 height 6
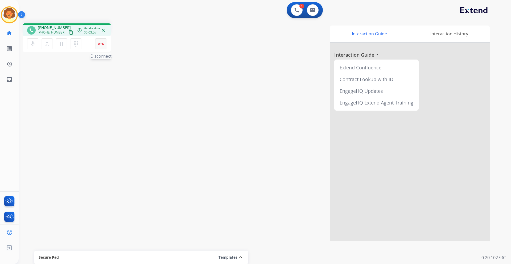
click at [98, 45] on img at bounding box center [101, 44] width 6 height 3
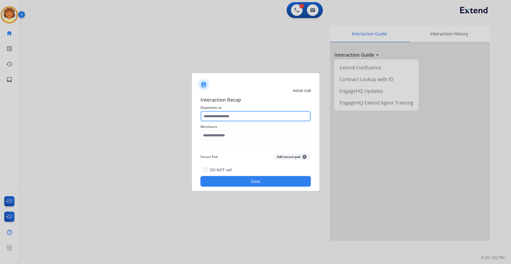
click at [240, 114] on input "text" at bounding box center [255, 116] width 110 height 11
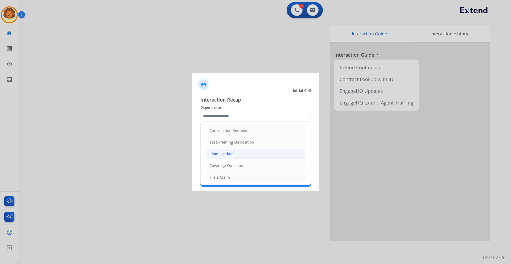
click at [245, 154] on li "Claim Update" at bounding box center [255, 154] width 99 height 10
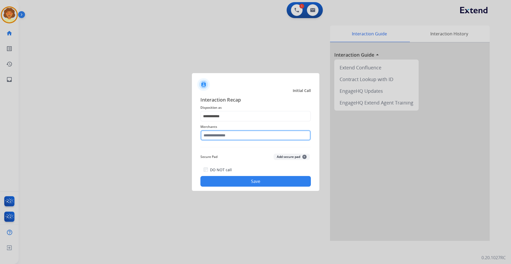
click at [226, 138] on input "text" at bounding box center [255, 135] width 110 height 11
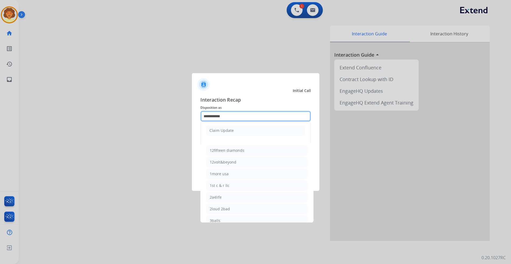
click at [258, 114] on input "**********" at bounding box center [255, 116] width 110 height 11
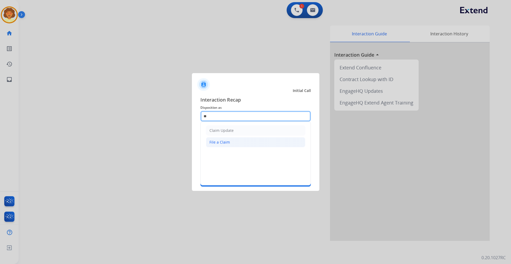
type input "*"
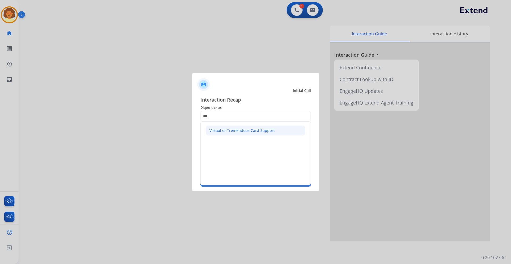
click at [241, 131] on div "Virtual or Tremendous Card Support" at bounding box center [241, 130] width 65 height 5
type input "**********"
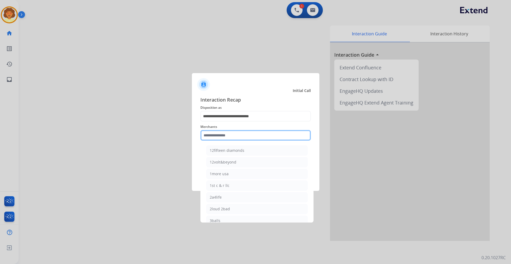
click at [229, 135] on input "text" at bounding box center [255, 135] width 110 height 11
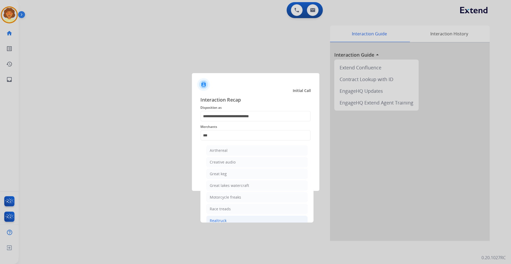
click at [223, 219] on div "Realtruck" at bounding box center [218, 220] width 17 height 5
type input "*********"
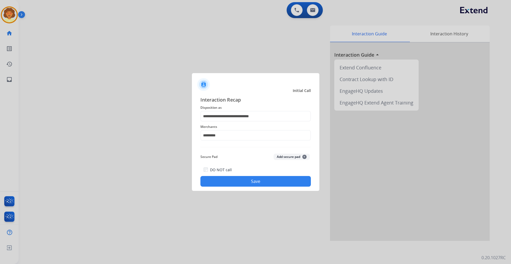
click at [229, 181] on button "Save" at bounding box center [255, 181] width 110 height 11
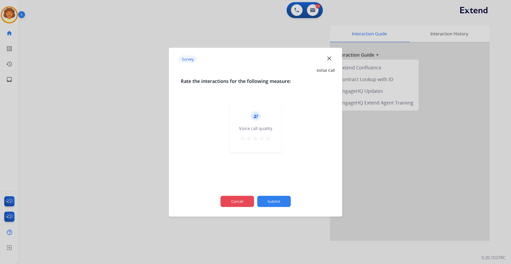
click at [240, 205] on button "Cancel" at bounding box center [237, 201] width 34 height 11
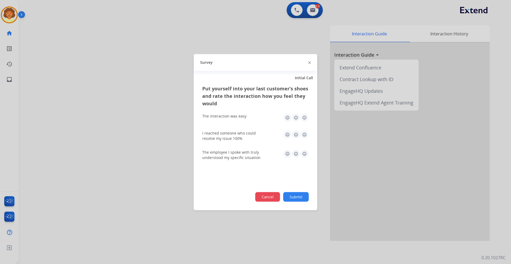
click at [262, 197] on button "Cancel" at bounding box center [267, 197] width 25 height 10
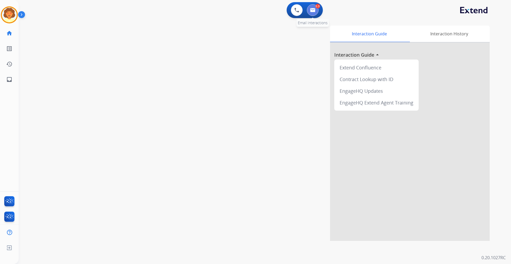
click at [312, 15] on button at bounding box center [313, 10] width 12 height 12
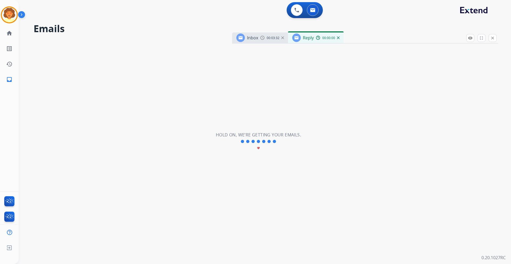
select select "**********"
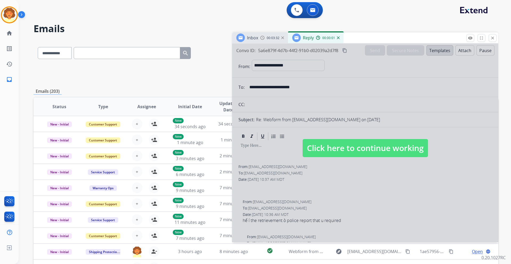
click at [369, 178] on div at bounding box center [365, 143] width 266 height 199
select select
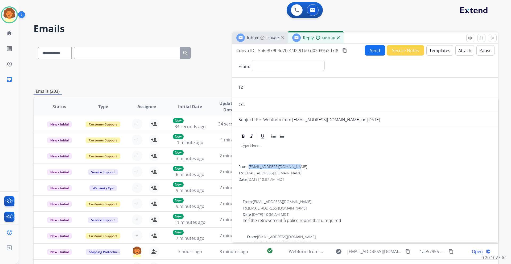
drag, startPoint x: 250, startPoint y: 167, endPoint x: 300, endPoint y: 169, distance: 50.3
click at [300, 169] on div "From: [EMAIL_ADDRESS][DOMAIN_NAME]" at bounding box center [364, 166] width 253 height 5
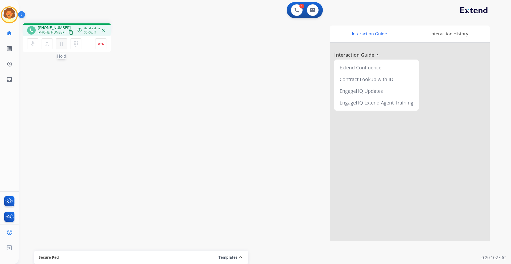
click at [62, 47] on button "pause Hold" at bounding box center [61, 43] width 11 height 11
drag, startPoint x: 296, startPoint y: 12, endPoint x: 287, endPoint y: 18, distance: 11.5
click at [296, 12] on img at bounding box center [296, 10] width 5 height 5
click at [296, 9] on img at bounding box center [296, 10] width 5 height 5
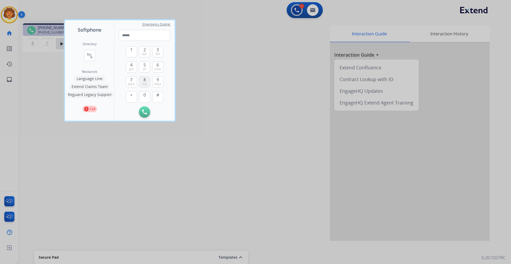
click at [144, 79] on span "8" at bounding box center [144, 80] width 2 height 6
click at [144, 95] on span "0" at bounding box center [144, 95] width 2 height 6
click at [132, 66] on span "4" at bounding box center [131, 65] width 2 height 6
click at [130, 81] on span "7" at bounding box center [131, 80] width 2 height 6
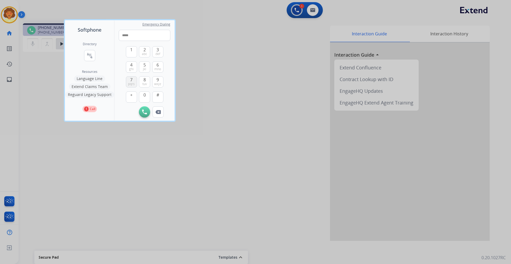
click at [130, 81] on span "7" at bounding box center [131, 80] width 2 height 6
click at [142, 98] on button "0" at bounding box center [144, 97] width 11 height 11
click at [156, 81] on button "9 wxyz" at bounding box center [157, 81] width 11 height 11
click at [127, 81] on button "7 pqrs" at bounding box center [131, 81] width 11 height 11
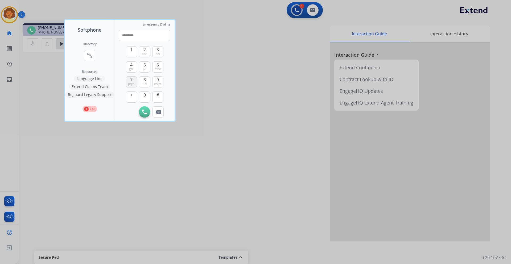
type input "**********"
click at [146, 112] on img at bounding box center [144, 112] width 5 height 5
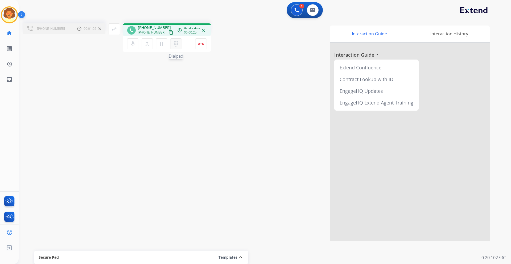
click at [176, 46] on mat-icon "dialpad" at bounding box center [176, 44] width 6 height 6
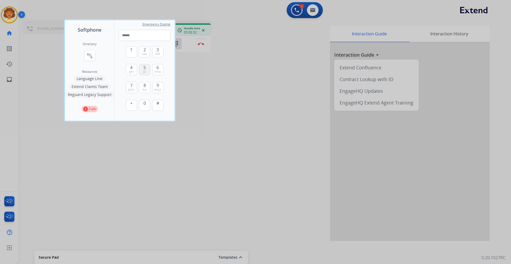
click at [146, 68] on span "5" at bounding box center [144, 67] width 2 height 6
type input "*"
click at [199, 44] on div at bounding box center [255, 132] width 511 height 264
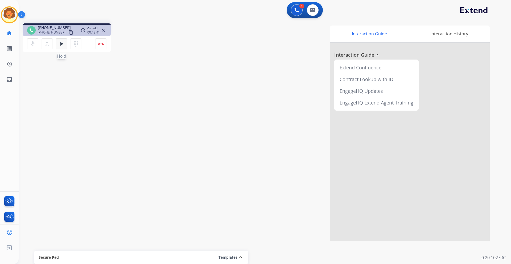
click at [62, 41] on mat-icon "play_arrow" at bounding box center [61, 44] width 6 height 6
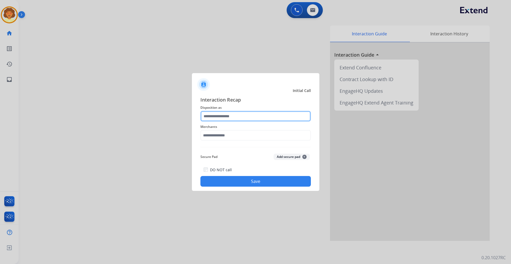
click at [240, 118] on input "text" at bounding box center [255, 116] width 110 height 11
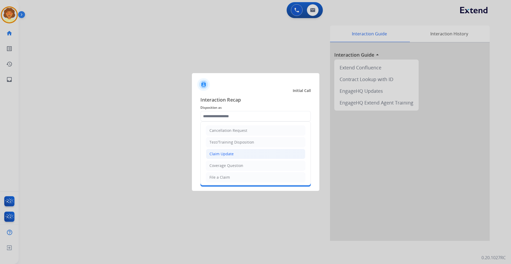
click at [231, 157] on li "Claim Update" at bounding box center [255, 154] width 99 height 10
type input "**********"
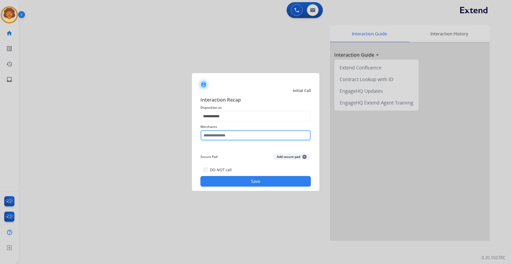
click at [217, 134] on input "text" at bounding box center [255, 135] width 110 height 11
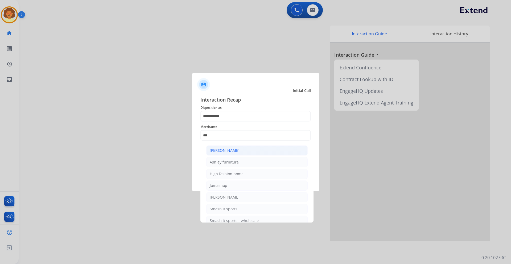
click at [230, 152] on div "[PERSON_NAME]" at bounding box center [225, 150] width 30 height 5
type input "**********"
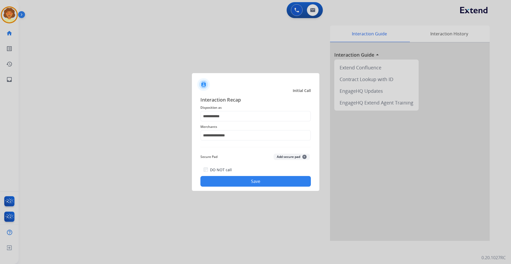
click at [255, 180] on button "Save" at bounding box center [255, 181] width 110 height 11
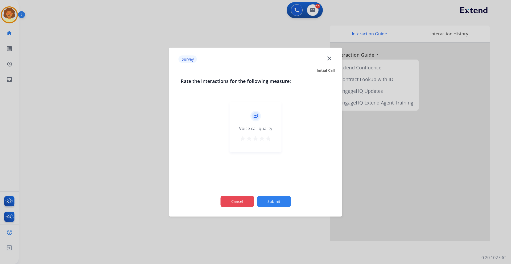
click at [229, 204] on button "Cancel" at bounding box center [237, 201] width 34 height 11
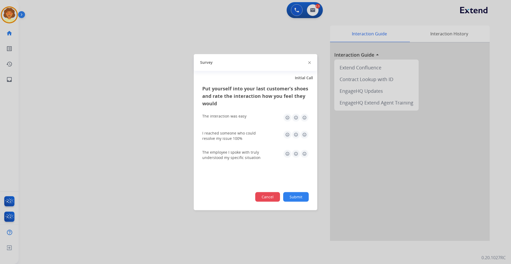
click at [267, 199] on button "Cancel" at bounding box center [267, 197] width 25 height 10
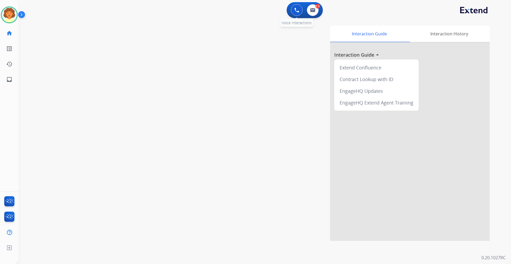
click at [295, 9] on img at bounding box center [296, 10] width 5 height 5
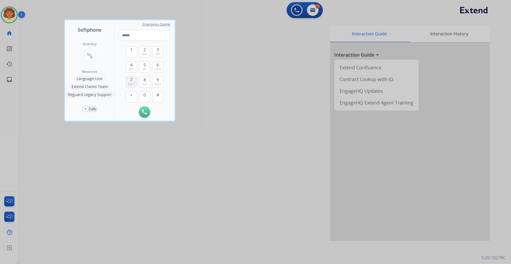
click at [131, 80] on span "7" at bounding box center [131, 80] width 2 height 6
click at [132, 53] on span "1" at bounding box center [131, 50] width 2 height 6
click at [159, 50] on button "3 def" at bounding box center [157, 51] width 11 height 11
click at [157, 81] on span "9" at bounding box center [157, 80] width 2 height 6
click at [129, 65] on button "4 ghi" at bounding box center [131, 66] width 11 height 11
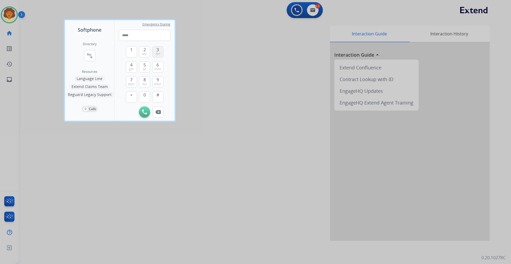
click at [158, 50] on span "3" at bounding box center [157, 50] width 2 height 6
click at [133, 81] on button "7 pqrs" at bounding box center [131, 81] width 11 height 11
click at [146, 98] on button "0" at bounding box center [144, 97] width 11 height 11
click at [129, 52] on button "1" at bounding box center [131, 51] width 11 height 11
click at [157, 68] on span "mno" at bounding box center [157, 69] width 7 height 4
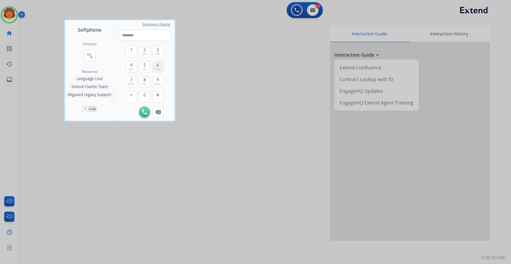
type input "**********"
click at [141, 113] on button "Initiate Call" at bounding box center [144, 111] width 11 height 11
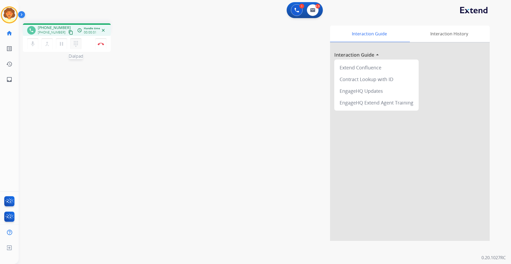
click at [76, 45] on mat-icon "dialpad" at bounding box center [76, 44] width 6 height 6
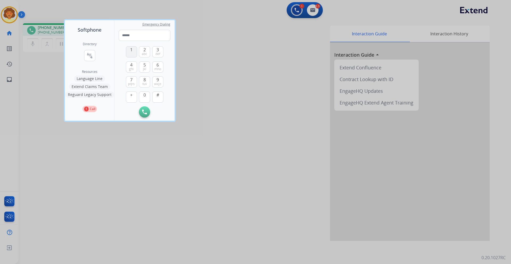
drag, startPoint x: 130, startPoint y: 81, endPoint x: 132, endPoint y: 56, distance: 25.1
click at [130, 81] on button "7 pqrs" at bounding box center [131, 81] width 11 height 11
click at [133, 50] on button "1" at bounding box center [131, 51] width 11 height 11
click at [146, 65] on button "5 jkl" at bounding box center [144, 66] width 11 height 11
type input "***"
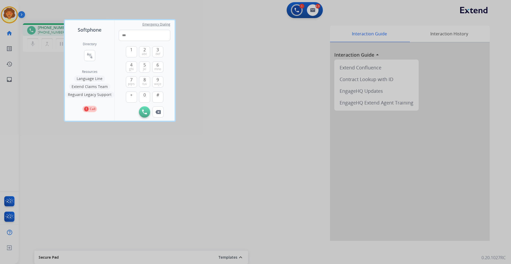
drag, startPoint x: 147, startPoint y: 113, endPoint x: 161, endPoint y: 106, distance: 15.5
click at [147, 113] on button "Initiate Call" at bounding box center [144, 111] width 11 height 11
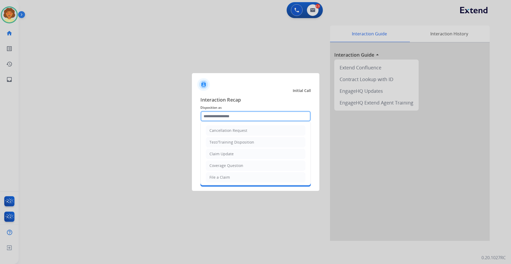
click at [235, 116] on input "text" at bounding box center [255, 116] width 110 height 11
click at [239, 154] on li "Claim Update" at bounding box center [255, 154] width 99 height 10
type input "**********"
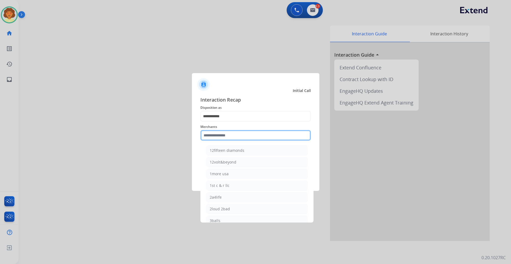
click at [216, 136] on input "text" at bounding box center [255, 135] width 110 height 11
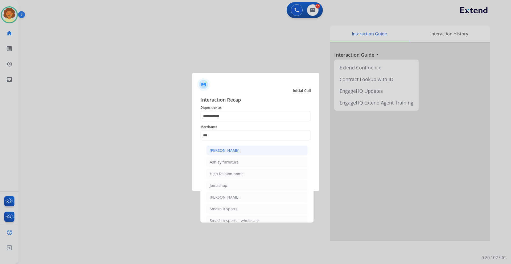
click at [247, 149] on li "[PERSON_NAME]" at bounding box center [256, 151] width 101 height 10
type input "**********"
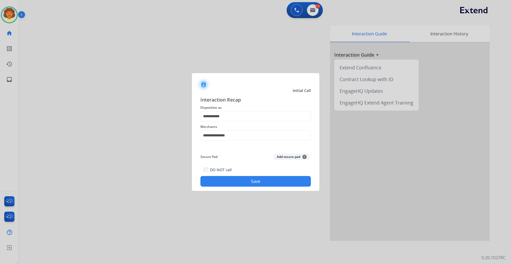
click at [246, 177] on button "Save" at bounding box center [255, 181] width 110 height 11
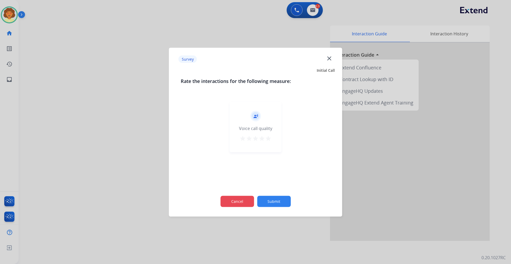
click at [248, 201] on button "Cancel" at bounding box center [237, 201] width 34 height 11
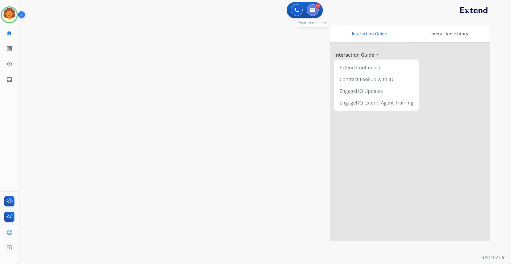
click at [312, 11] on img at bounding box center [312, 10] width 5 height 4
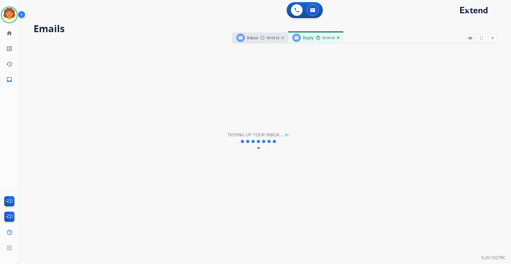
select select "**********"
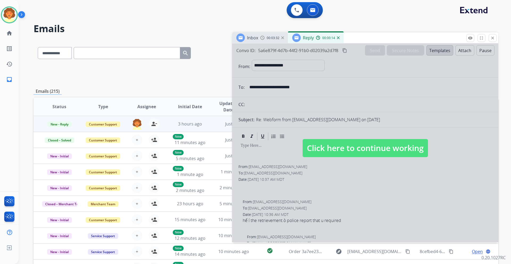
click at [375, 206] on div at bounding box center [365, 143] width 266 height 199
select select
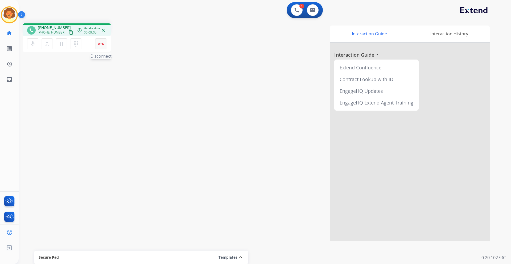
click at [101, 44] on img at bounding box center [101, 44] width 6 height 3
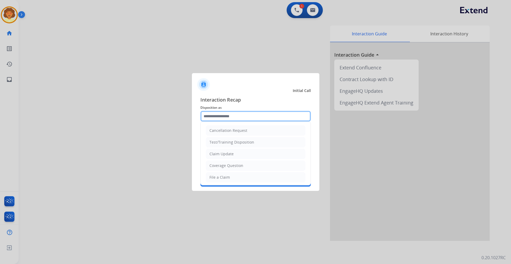
click at [216, 114] on input "text" at bounding box center [255, 116] width 110 height 11
click at [242, 165] on div "Coverage Question" at bounding box center [226, 165] width 34 height 5
type input "**********"
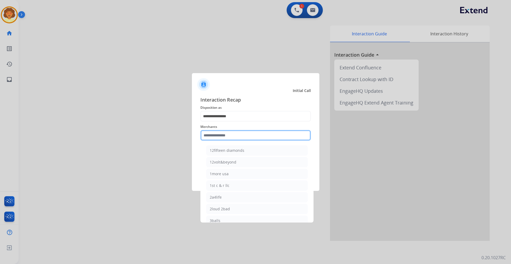
click at [219, 137] on input "text" at bounding box center [255, 135] width 110 height 11
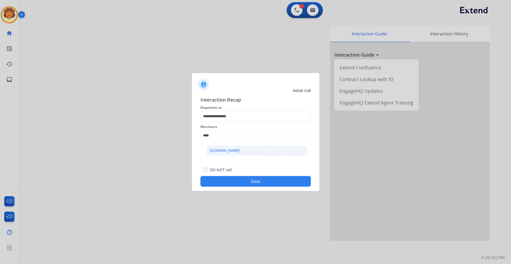
click at [253, 151] on li "[DOMAIN_NAME]" at bounding box center [256, 151] width 101 height 10
type input "**********"
click at [243, 183] on button "Save" at bounding box center [255, 181] width 110 height 11
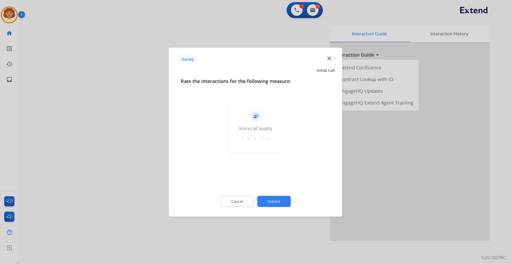
click at [268, 200] on button "Submit" at bounding box center [274, 201] width 34 height 11
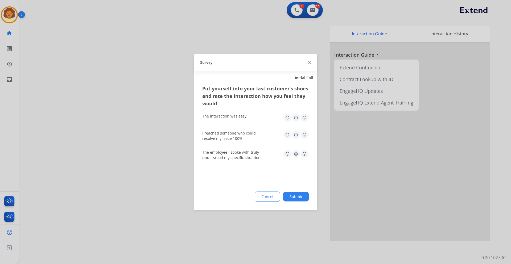
click at [296, 196] on button "Submit" at bounding box center [296, 197] width 26 height 10
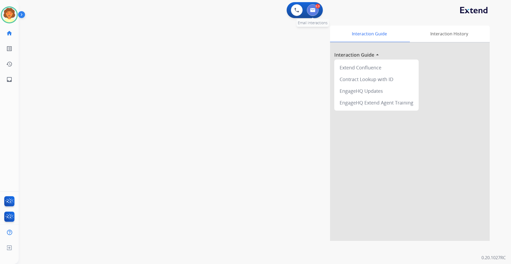
click at [313, 12] on img at bounding box center [312, 10] width 5 height 4
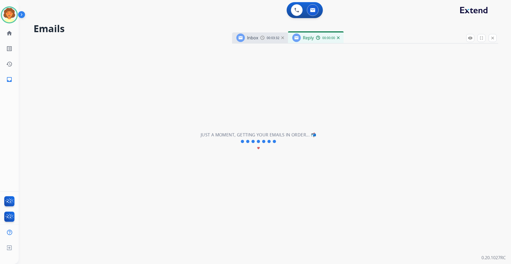
select select "**********"
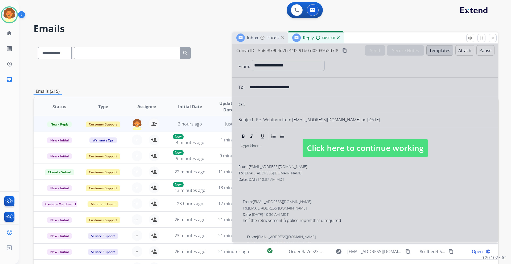
click at [394, 183] on div at bounding box center [365, 143] width 266 height 199
select select
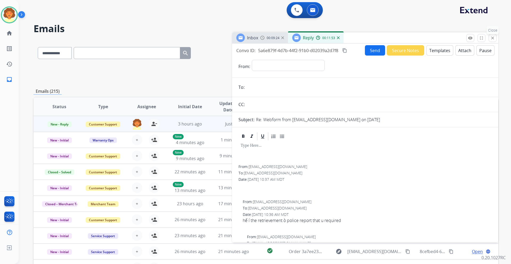
click at [494, 37] on mat-icon "close" at bounding box center [492, 38] width 5 height 5
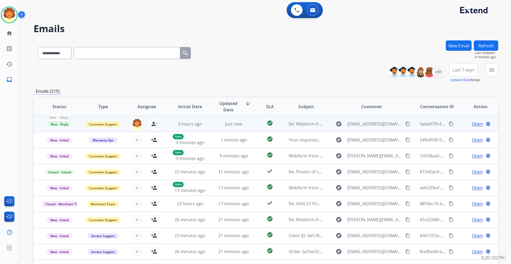
click at [64, 123] on span "New - Reply" at bounding box center [59, 125] width 24 height 6
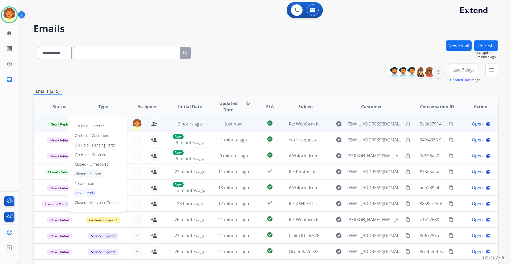
click at [84, 174] on p "Closed – Solved" at bounding box center [88, 173] width 31 height 7
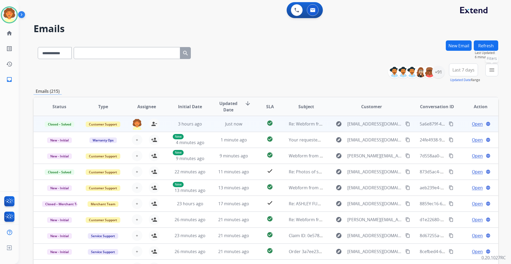
click at [488, 71] on mat-icon "menu" at bounding box center [491, 70] width 6 height 6
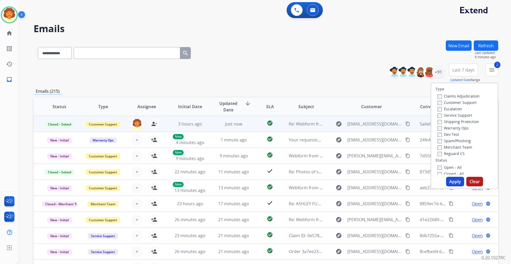
click at [438, 154] on label "Reguard CS" at bounding box center [450, 153] width 27 height 5
drag, startPoint x: 450, startPoint y: 182, endPoint x: 450, endPoint y: 175, distance: 7.2
click at [450, 182] on button "Apply" at bounding box center [455, 182] width 18 height 10
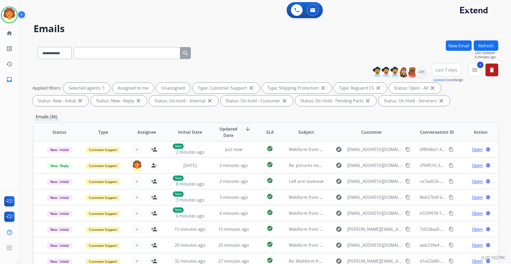
click at [448, 69] on span "Last 7 days" at bounding box center [446, 70] width 22 height 2
click at [446, 136] on div "Last 90 days" at bounding box center [444, 135] width 29 height 8
click at [420, 71] on div "+152" at bounding box center [421, 72] width 13 height 13
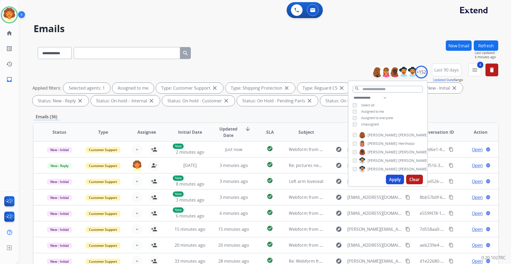
click at [392, 177] on button "Apply" at bounding box center [395, 180] width 18 height 10
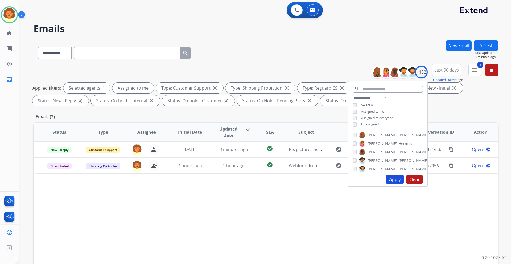
click at [304, 218] on div "Status Type Assignee Initial Date Updated Date arrow_downward SLA Subject Custo…" at bounding box center [266, 211] width 465 height 178
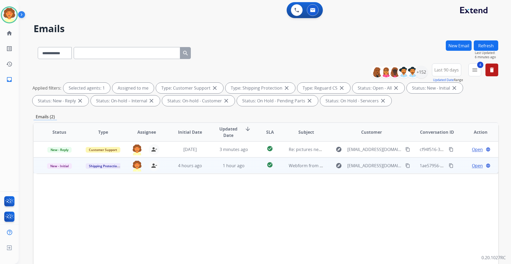
click at [472, 165] on span "Open" at bounding box center [477, 166] width 11 height 6
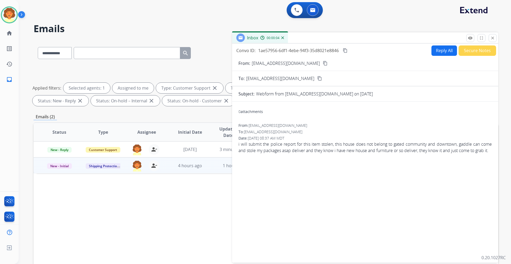
click at [466, 51] on button "Secure Notes" at bounding box center [477, 50] width 38 height 10
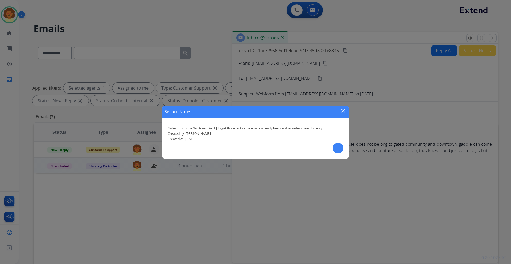
click at [343, 111] on mat-icon "close" at bounding box center [343, 111] width 6 height 6
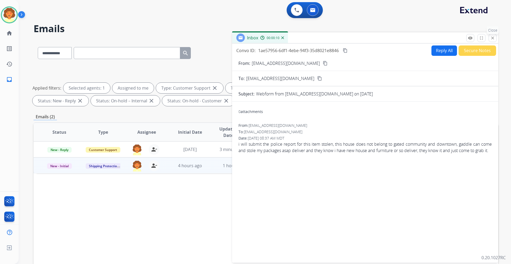
click at [492, 40] on button "close Close" at bounding box center [492, 38] width 8 height 8
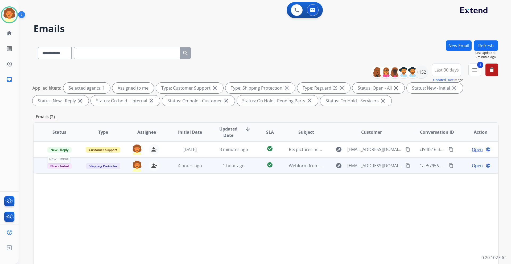
click at [58, 166] on span "New - Initial" at bounding box center [59, 166] width 25 height 6
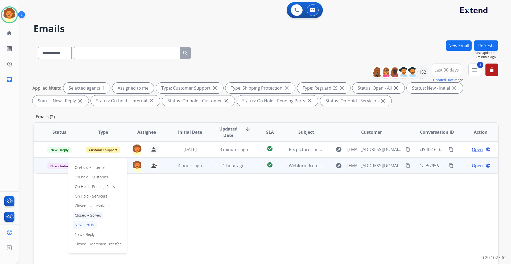
click at [96, 214] on p "Closed – Solved" at bounding box center [88, 215] width 31 height 7
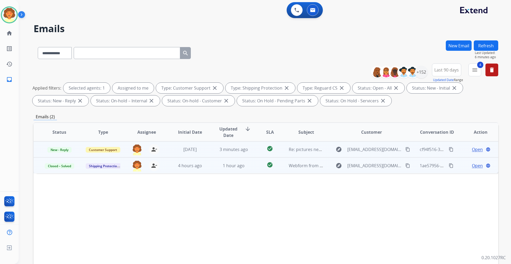
click at [475, 150] on span "Open" at bounding box center [477, 149] width 11 height 6
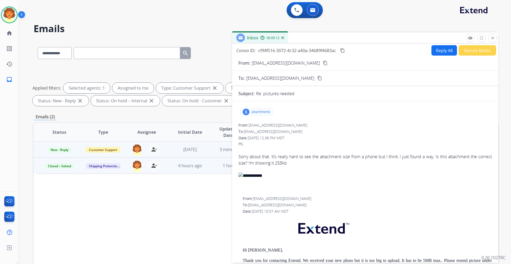
click at [243, 112] on div "6" at bounding box center [246, 112] width 7 height 6
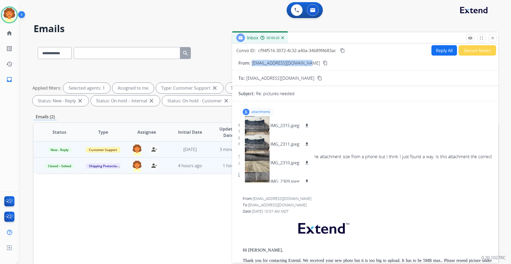
drag, startPoint x: 251, startPoint y: 64, endPoint x: 306, endPoint y: 65, distance: 54.8
click at [306, 65] on div "From: [EMAIL_ADDRESS][DOMAIN_NAME] content_copy" at bounding box center [365, 63] width 266 height 6
click at [308, 125] on mat-icon "download" at bounding box center [306, 125] width 5 height 5
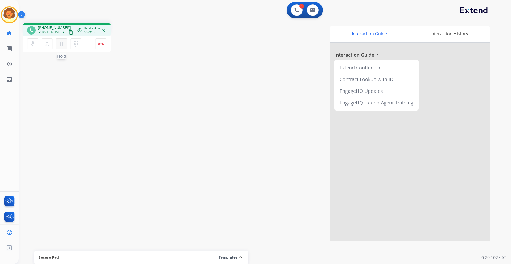
click at [61, 45] on mat-icon "pause" at bounding box center [61, 44] width 6 height 6
click at [57, 44] on button "play_arrow Hold" at bounding box center [61, 43] width 11 height 11
click at [312, 11] on img at bounding box center [312, 10] width 5 height 4
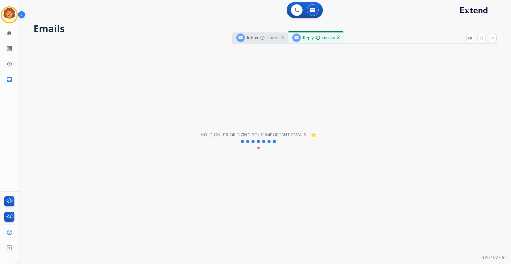
select select "**********"
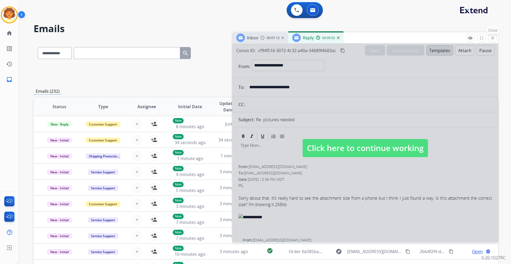
click at [493, 37] on mat-icon "close" at bounding box center [492, 38] width 5 height 5
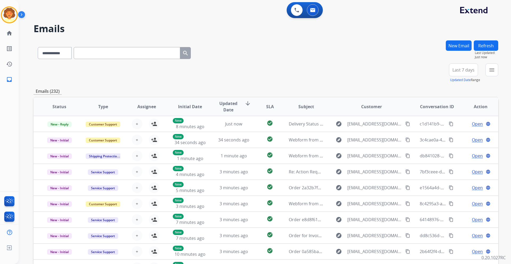
click at [119, 56] on input "text" at bounding box center [127, 53] width 106 height 12
paste input "**********"
type input "**********"
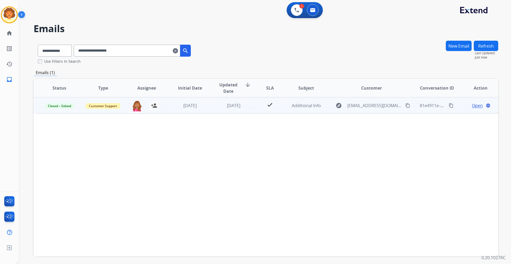
click at [251, 100] on td "check" at bounding box center [265, 105] width 29 height 16
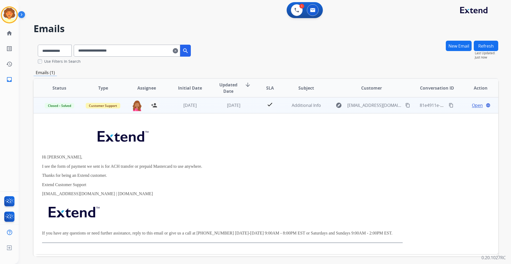
click at [472, 105] on span "Open" at bounding box center [477, 105] width 11 height 6
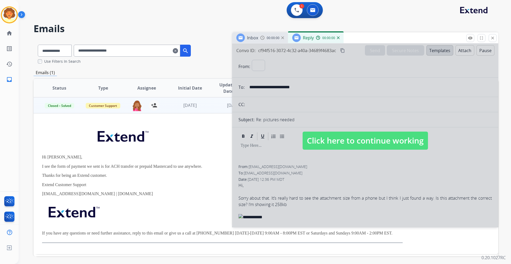
select select "**********"
click at [367, 141] on span "Click here to continue working" at bounding box center [365, 141] width 125 height 18
select select
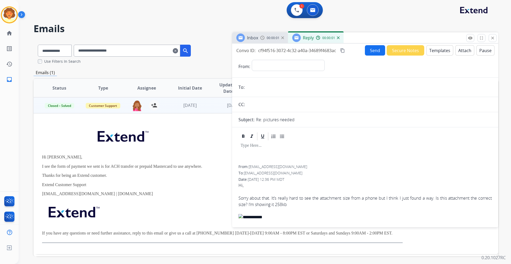
scroll to position [27, 0]
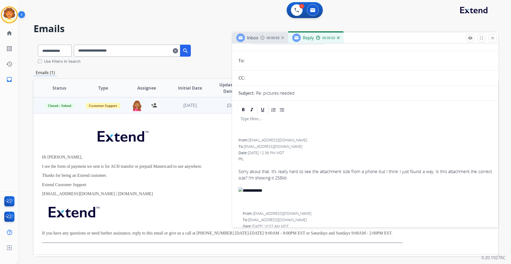
click at [266, 39] on div "00:00:03" at bounding box center [271, 37] width 23 height 5
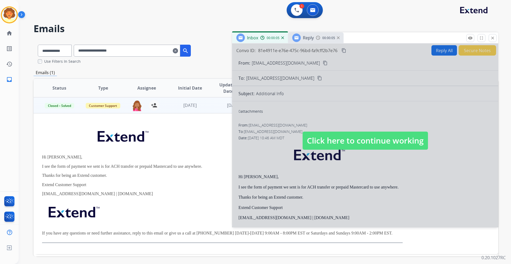
click at [346, 140] on span "Click here to continue working" at bounding box center [365, 141] width 125 height 18
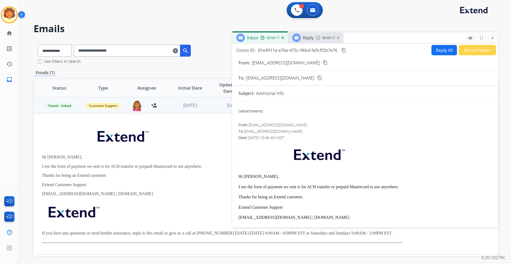
scroll to position [0, 0]
click at [468, 38] on mat-icon "remove_red_eye" at bounding box center [470, 38] width 5 height 5
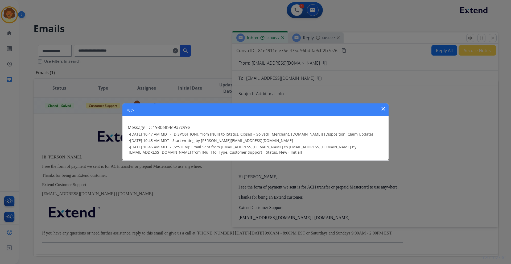
click at [382, 107] on mat-icon "close" at bounding box center [383, 109] width 6 height 6
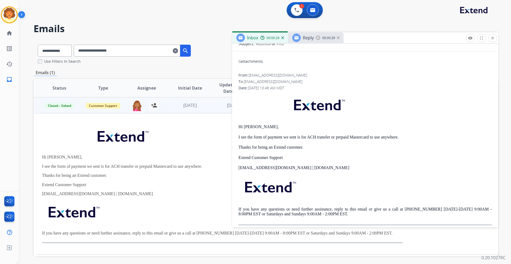
scroll to position [56, 0]
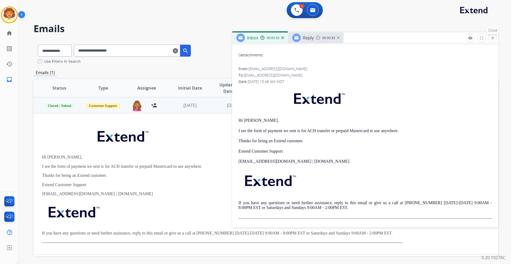
click at [493, 40] on mat-icon "close" at bounding box center [492, 38] width 5 height 5
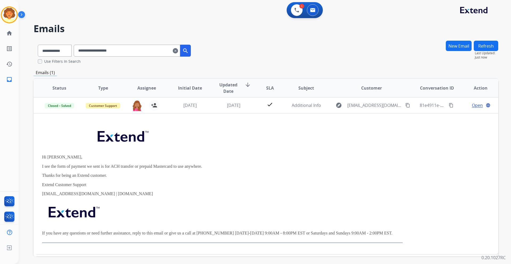
click at [178, 53] on mat-icon "clear" at bounding box center [175, 51] width 5 height 6
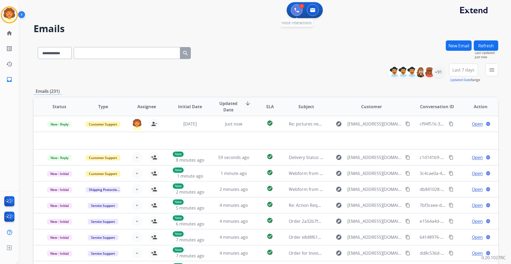
click at [298, 12] on img at bounding box center [296, 10] width 5 height 5
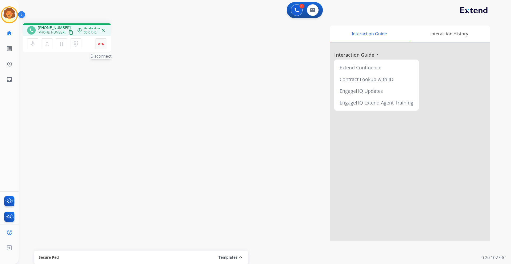
click at [103, 45] on img at bounding box center [101, 44] width 6 height 3
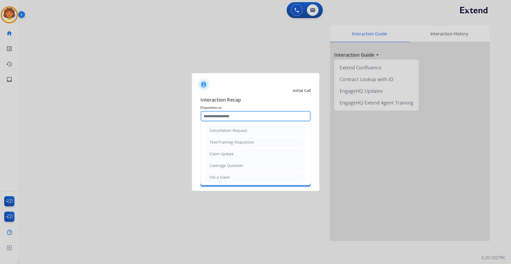
click at [246, 119] on input "text" at bounding box center [255, 116] width 110 height 11
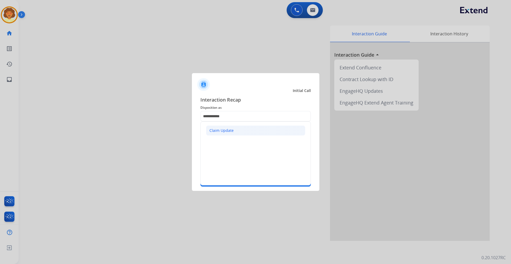
click at [226, 128] on div "Claim Update" at bounding box center [221, 130] width 24 height 5
type input "**********"
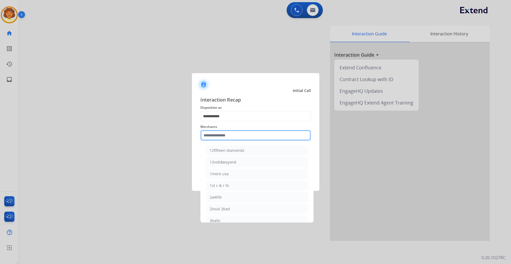
click at [225, 133] on input "text" at bounding box center [255, 135] width 110 height 11
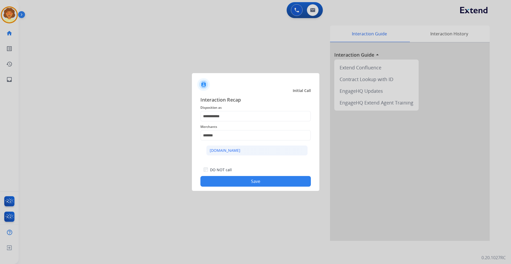
click at [235, 153] on li "[DOMAIN_NAME]" at bounding box center [256, 151] width 101 height 10
type input "**********"
click at [243, 181] on button "Save" at bounding box center [255, 181] width 110 height 11
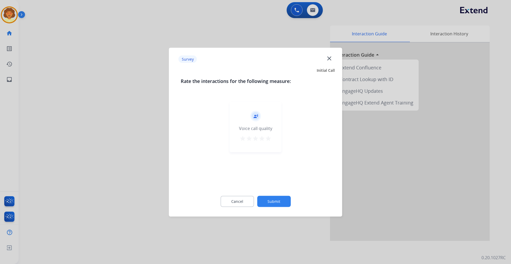
click at [269, 139] on mat-icon "star" at bounding box center [268, 138] width 6 height 6
click at [283, 200] on button "Submit" at bounding box center [274, 201] width 34 height 11
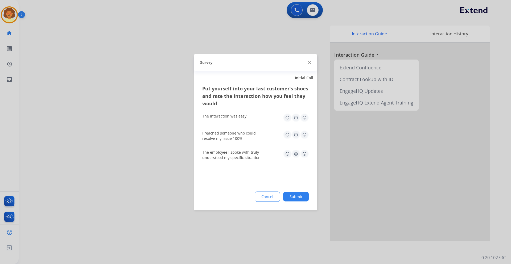
click at [303, 115] on img at bounding box center [304, 117] width 9 height 9
click at [306, 122] on div "The interaction was easy" at bounding box center [255, 117] width 106 height 17
click at [306, 118] on img at bounding box center [304, 117] width 9 height 9
click at [305, 134] on img at bounding box center [304, 134] width 9 height 9
click at [307, 153] on img at bounding box center [304, 154] width 9 height 9
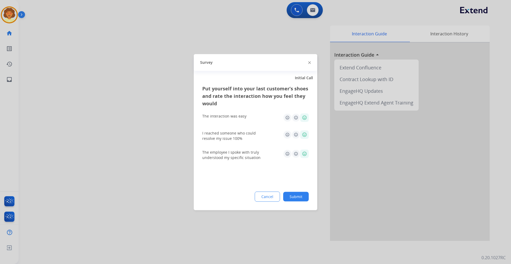
click at [305, 133] on img at bounding box center [304, 134] width 9 height 9
click at [311, 63] on div "Survey" at bounding box center [255, 62] width 123 height 17
click at [308, 64] on div "Survey" at bounding box center [255, 62] width 123 height 17
click at [299, 192] on button "Submit" at bounding box center [296, 197] width 26 height 10
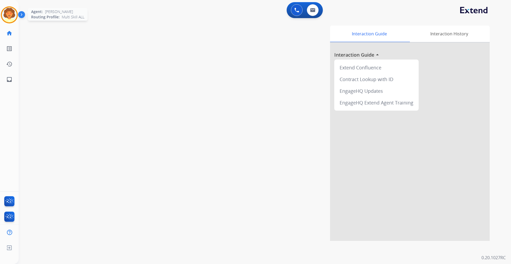
click at [10, 17] on img at bounding box center [9, 14] width 15 height 15
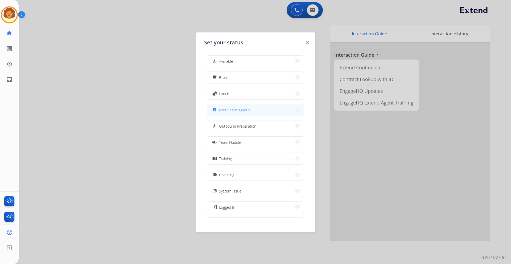
click at [238, 115] on div "assignment Non-Phone Queue" at bounding box center [255, 110] width 97 height 12
click at [250, 109] on span "Non-Phone Queue" at bounding box center [234, 110] width 31 height 6
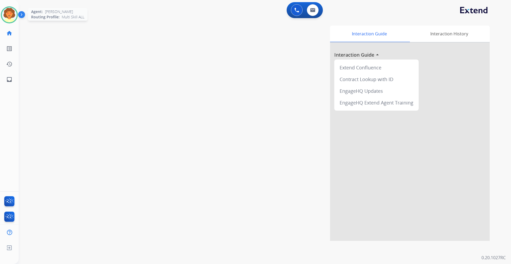
click at [14, 20] on img at bounding box center [9, 14] width 15 height 15
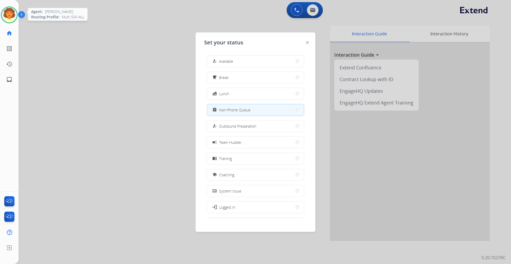
click at [11, 13] on img at bounding box center [9, 14] width 15 height 15
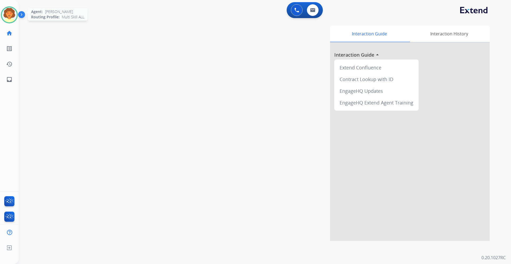
click at [11, 13] on img at bounding box center [9, 14] width 15 height 15
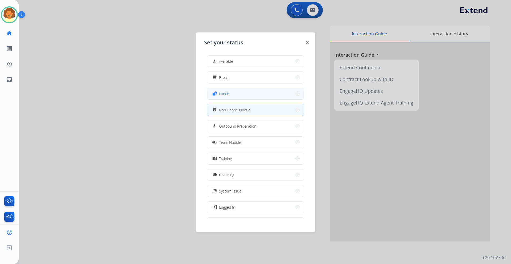
click at [256, 96] on button "fastfood Lunch" at bounding box center [255, 93] width 97 height 11
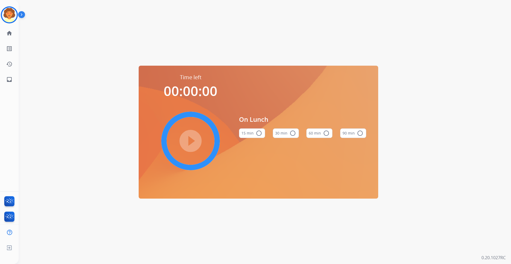
click at [316, 134] on button "60 min radio_button_unchecked" at bounding box center [319, 134] width 26 height 10
